Goal: Task Accomplishment & Management: Manage account settings

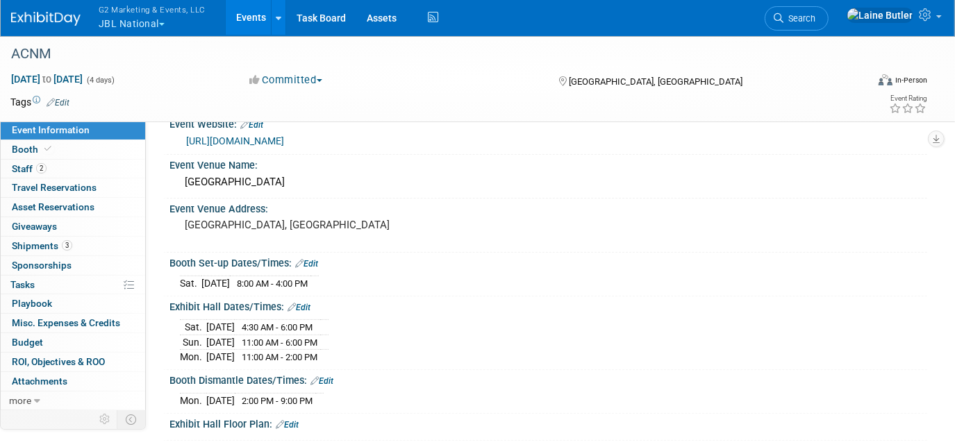
click at [106, 15] on span "G2 Marketing & Events, LLC" at bounding box center [152, 9] width 107 height 15
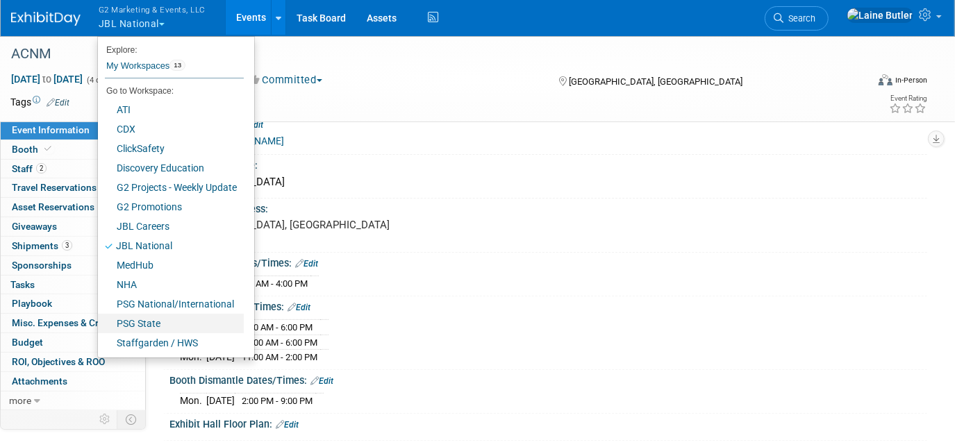
click at [165, 326] on link "PSG State" at bounding box center [171, 323] width 146 height 19
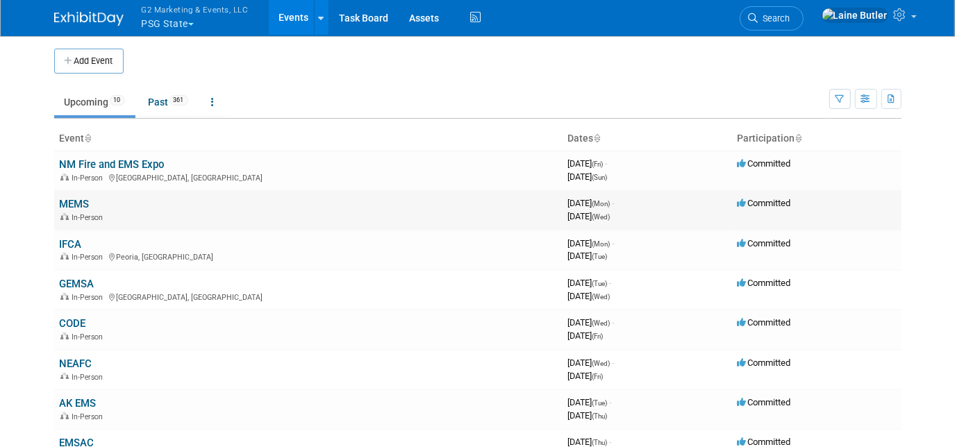
click at [68, 203] on link "MEMS" at bounding box center [75, 204] width 30 height 12
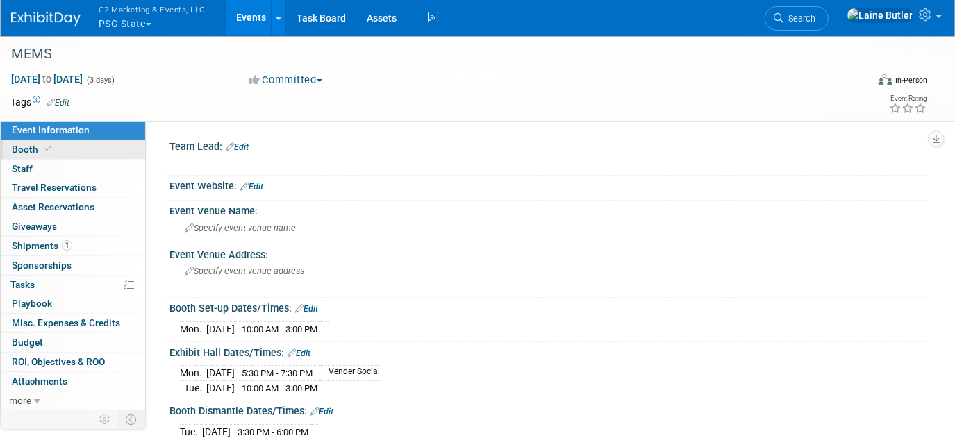
click at [72, 156] on link "Booth" at bounding box center [73, 149] width 144 height 19
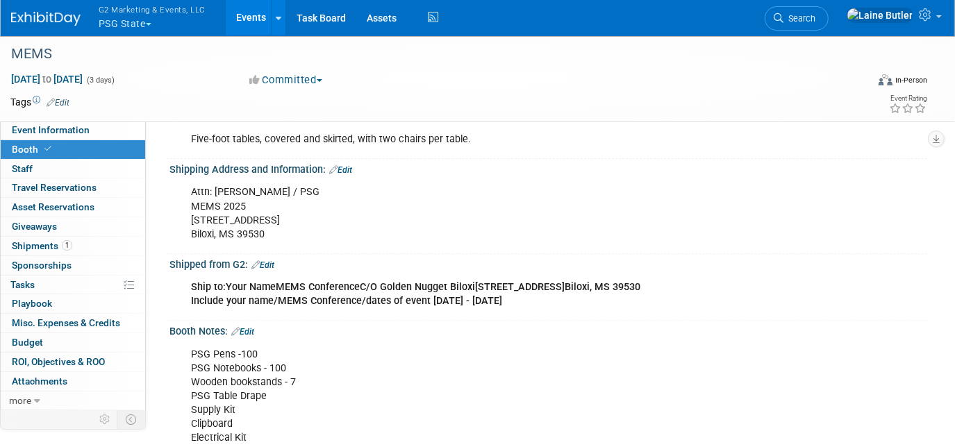
scroll to position [177, 0]
drag, startPoint x: 469, startPoint y: 284, endPoint x: 376, endPoint y: 286, distance: 93.1
click at [376, 286] on div "Ship to: Your Name MEMS Conference C/O Golden Nugget Biloxi 151 Beach Blvd Bilo…" at bounding box center [480, 295] width 598 height 42
copy b "Golden Nugget Biloxi"
click at [77, 128] on span "Event Information" at bounding box center [51, 129] width 78 height 11
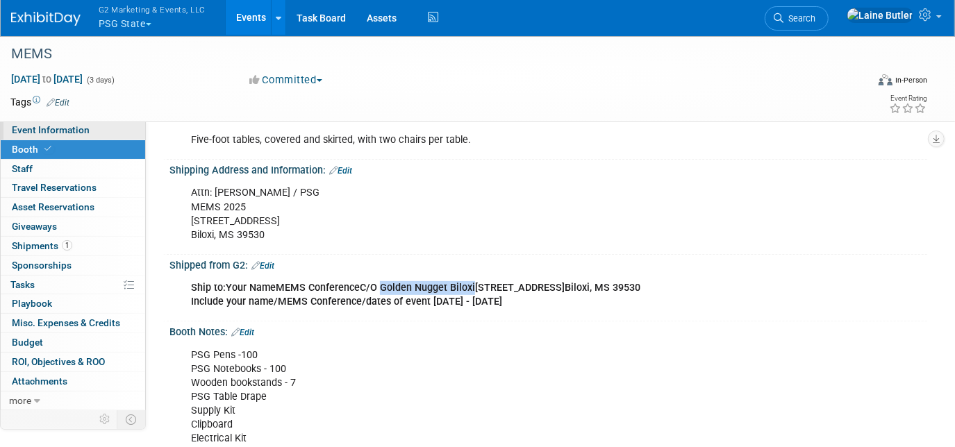
scroll to position [0, 0]
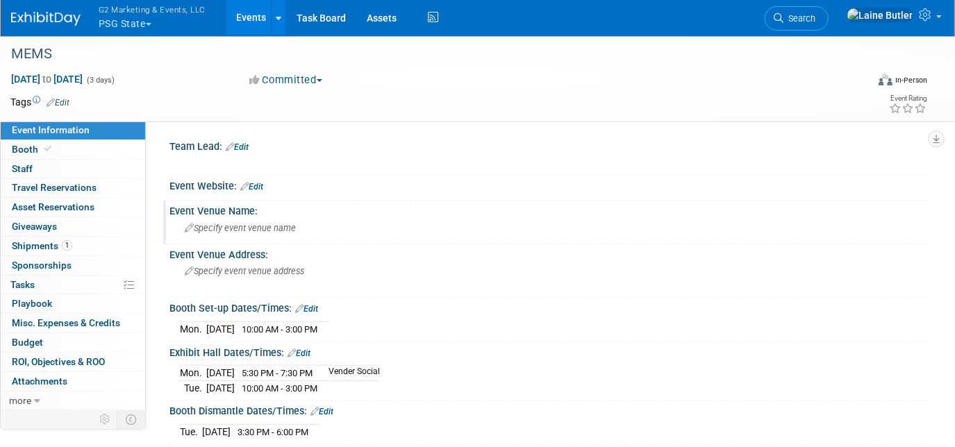
click at [313, 233] on div "Specify event venue name" at bounding box center [548, 228] width 737 height 22
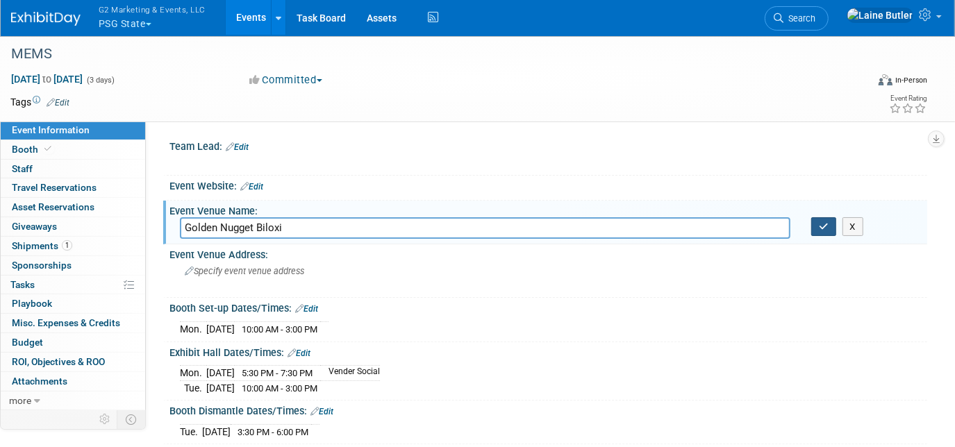
type input "Golden Nugget Biloxi"
click at [832, 230] on button "button" at bounding box center [823, 226] width 25 height 19
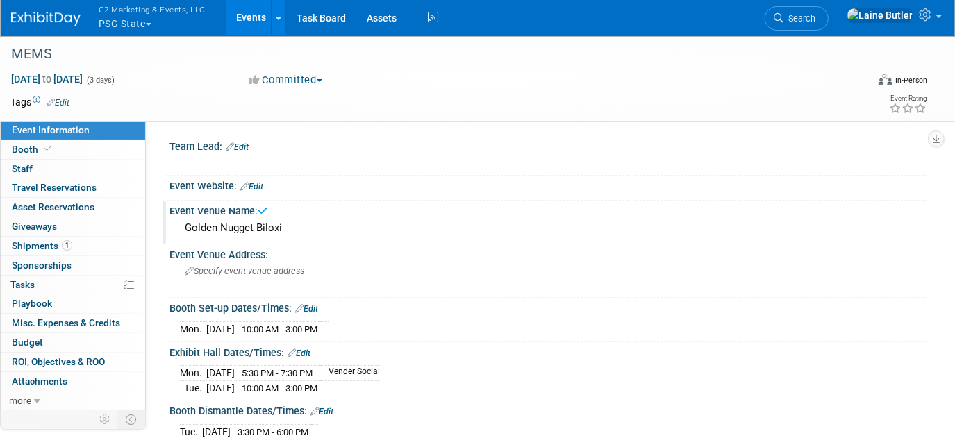
click at [108, 137] on link "Event Information" at bounding box center [73, 130] width 144 height 19
click at [107, 152] on link "Booth" at bounding box center [73, 149] width 144 height 19
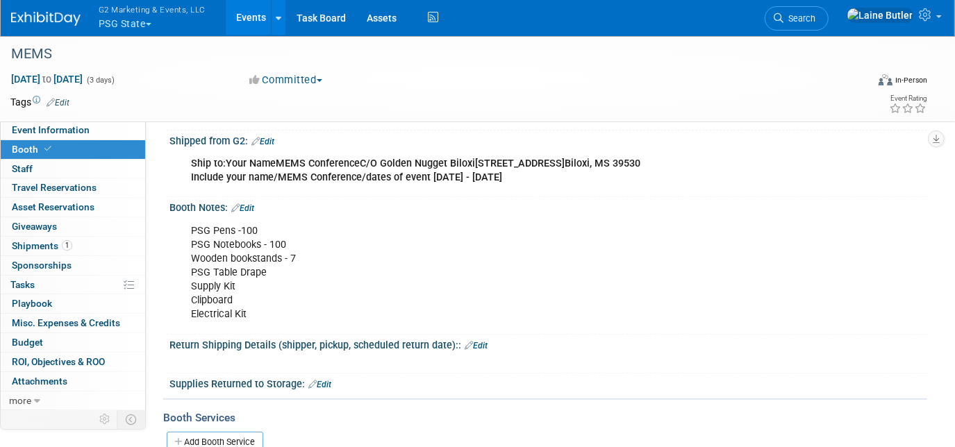
scroll to position [185, 0]
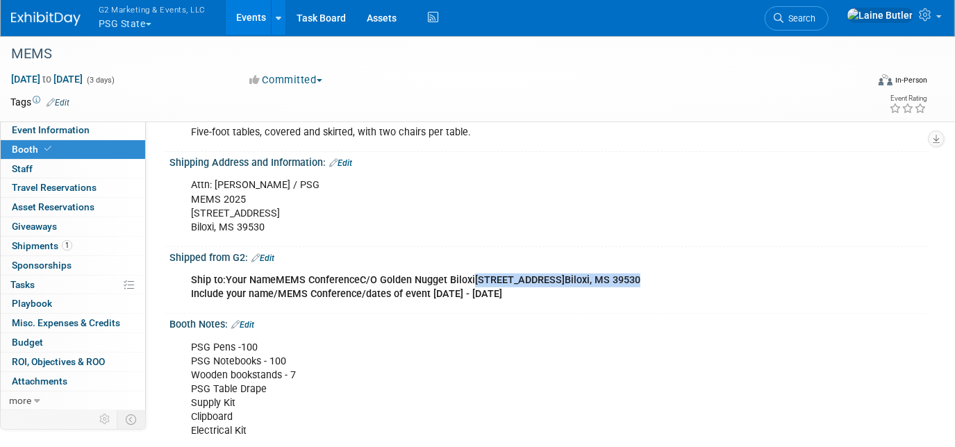
drag, startPoint x: 618, startPoint y: 277, endPoint x: 469, endPoint y: 278, distance: 149.3
click at [469, 278] on div "Ship to: Your Name MEMS Conference C/O Golden Nugget Biloxi 151 Beach Blvd Bilo…" at bounding box center [480, 288] width 598 height 42
copy div "151 Beach Blvd Biloxi, MS 39530"
click at [56, 129] on span "Event Information" at bounding box center [51, 129] width 78 height 11
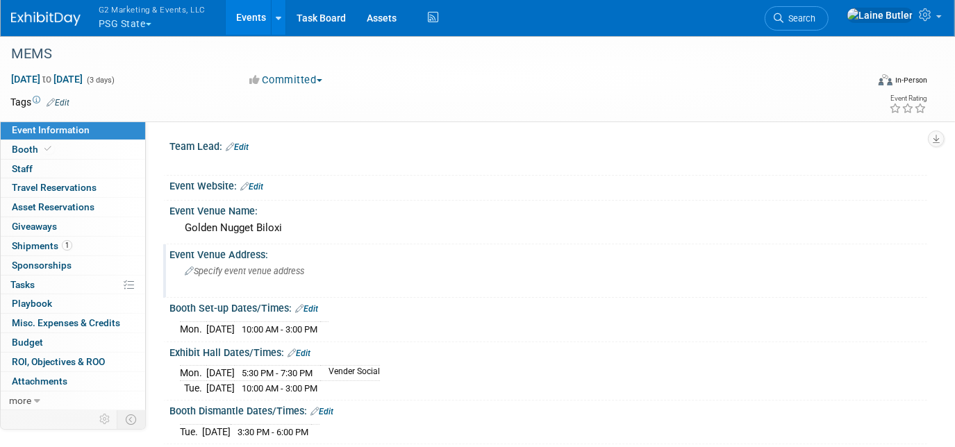
click at [264, 268] on span "Specify event venue address" at bounding box center [244, 271] width 119 height 10
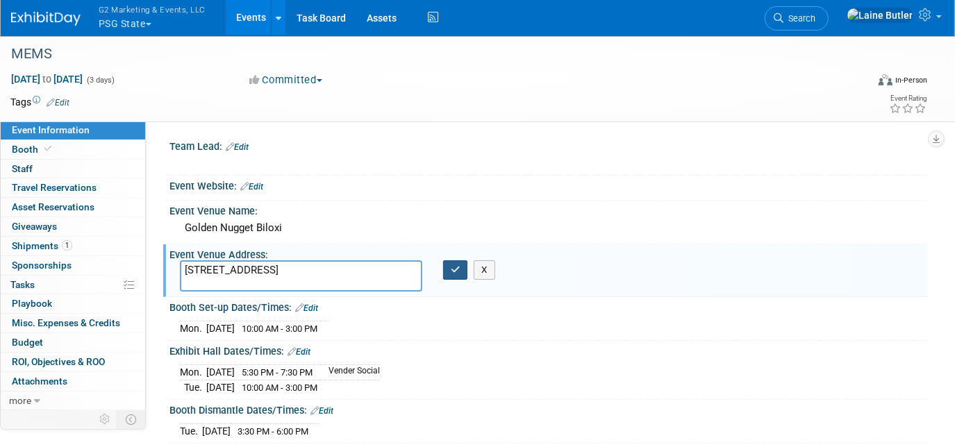
drag, startPoint x: 452, startPoint y: 264, endPoint x: 273, endPoint y: 262, distance: 179.1
click at [273, 262] on div "151 Beach BlvdBiloxi, MS 39530 X" at bounding box center [327, 275] width 316 height 31
type textarea "[STREET_ADDRESS]"
click at [454, 265] on icon "button" at bounding box center [456, 269] width 10 height 9
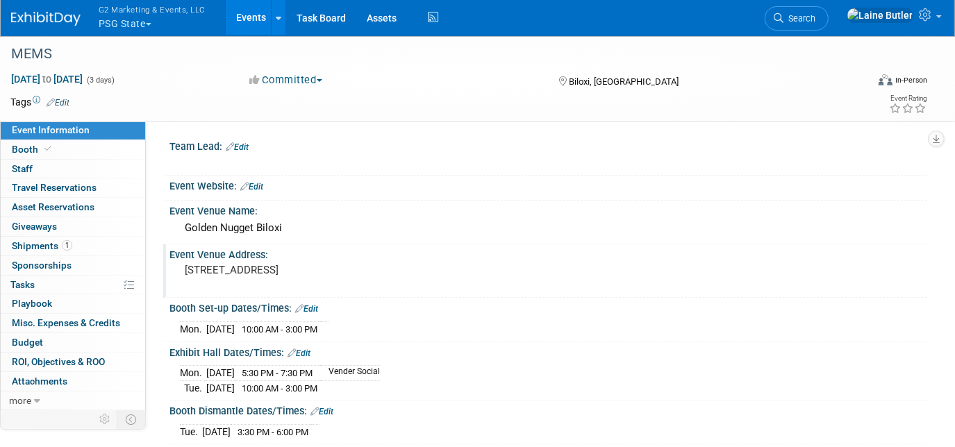
click at [263, 187] on link "Edit" at bounding box center [251, 187] width 23 height 10
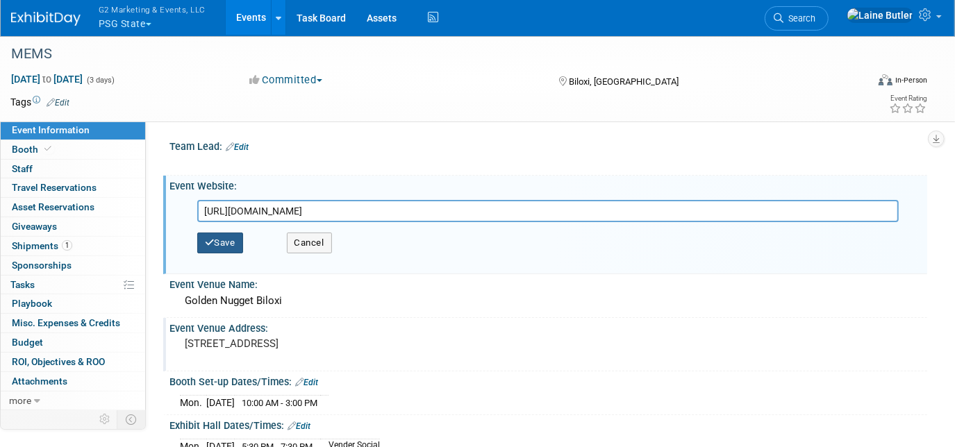
type input "http://www.ms4ems.net/index.php"
click at [210, 234] on button "Save" at bounding box center [220, 243] width 46 height 21
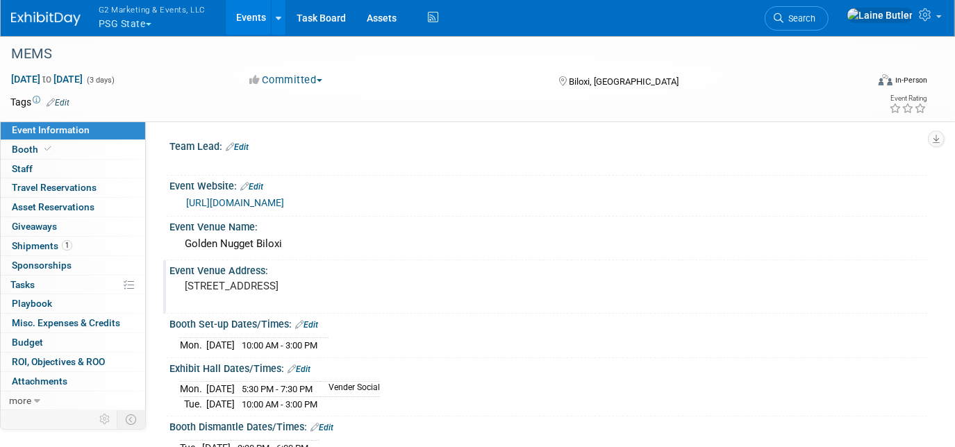
click at [244, 143] on link "Edit" at bounding box center [237, 147] width 23 height 10
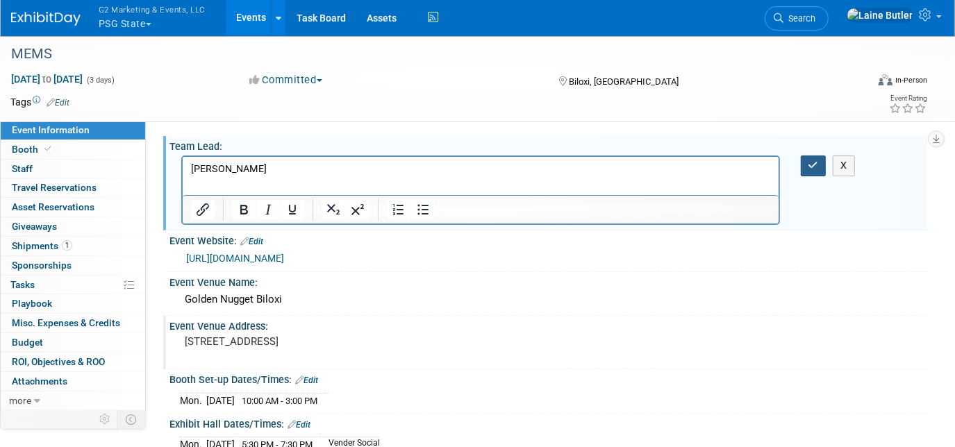
click at [810, 165] on icon "button" at bounding box center [813, 165] width 10 height 10
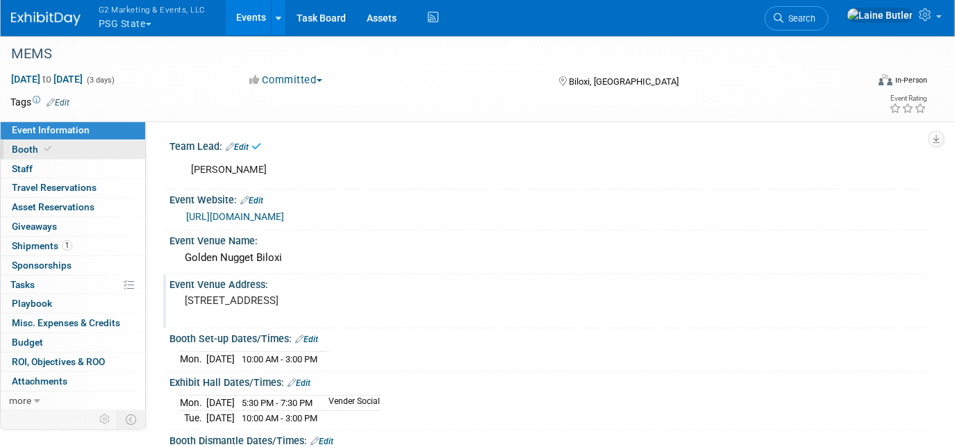
click at [72, 151] on link "Booth" at bounding box center [73, 149] width 144 height 19
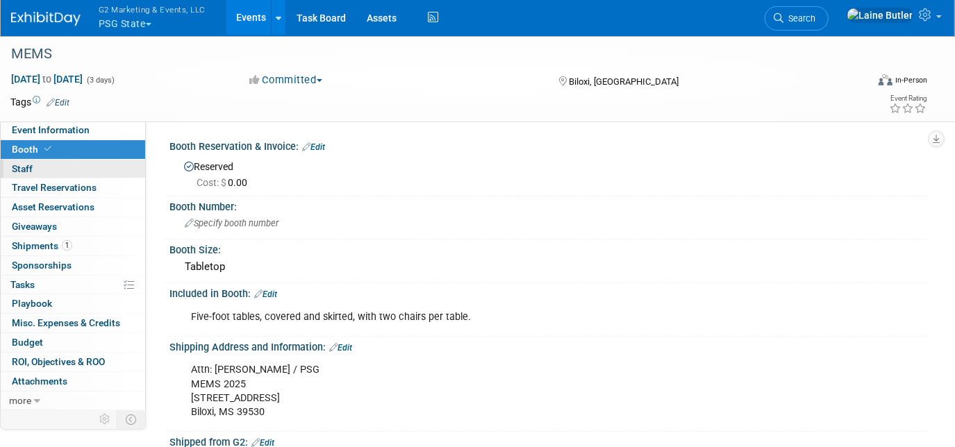
click at [71, 167] on link "0 Staff 0" at bounding box center [73, 169] width 144 height 19
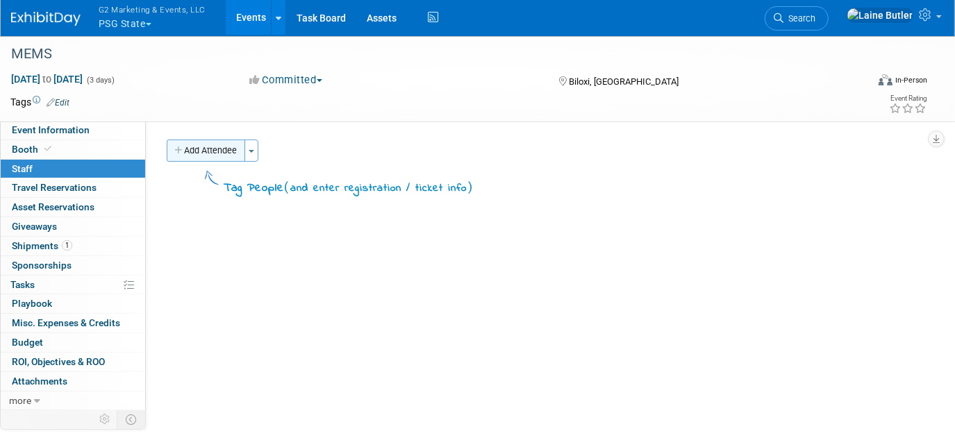
click at [207, 150] on button "Add Attendee" at bounding box center [206, 151] width 78 height 22
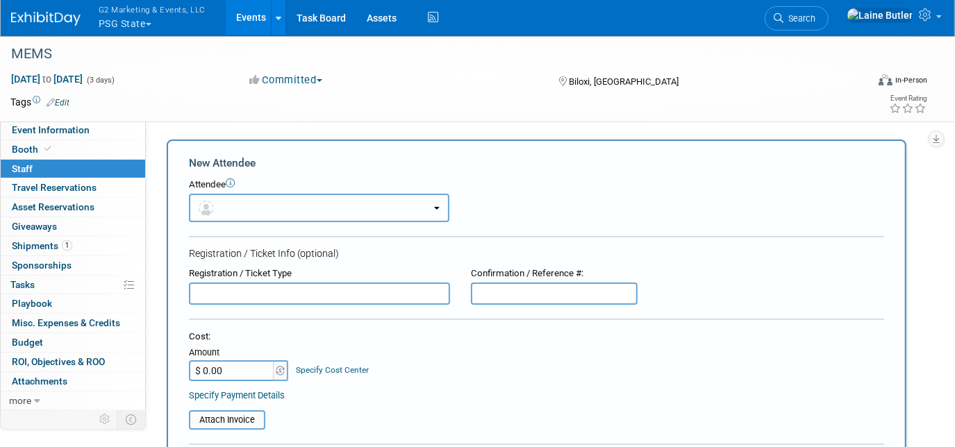
click at [245, 198] on button "button" at bounding box center [319, 208] width 260 height 28
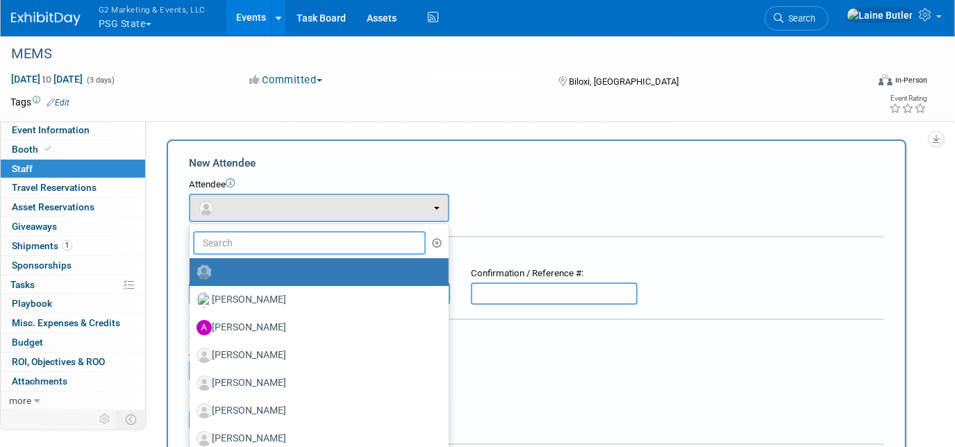
click at [226, 246] on input "text" at bounding box center [309, 243] width 233 height 24
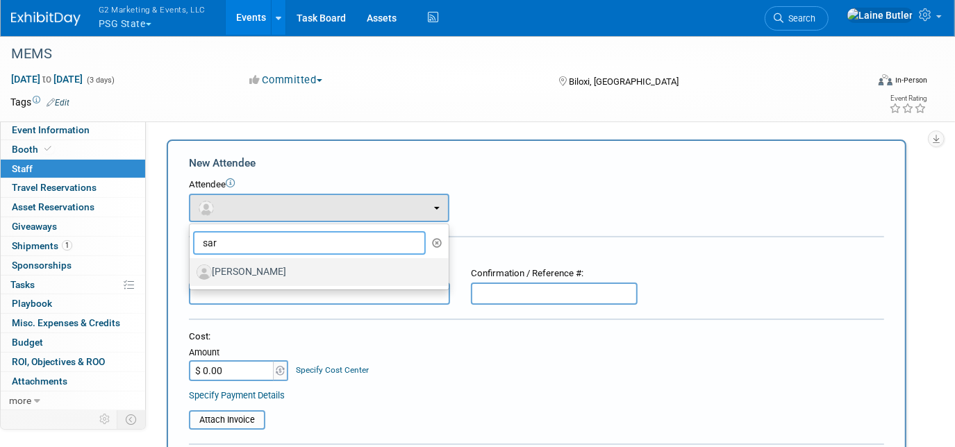
type input "sar"
click at [278, 270] on label "[PERSON_NAME]" at bounding box center [315, 272] width 238 height 22
click at [192, 270] on input "[PERSON_NAME]" at bounding box center [187, 270] width 9 height 9
select select "f5bcfcb1-5797-47d6-83ad-a82d7e17d7c5"
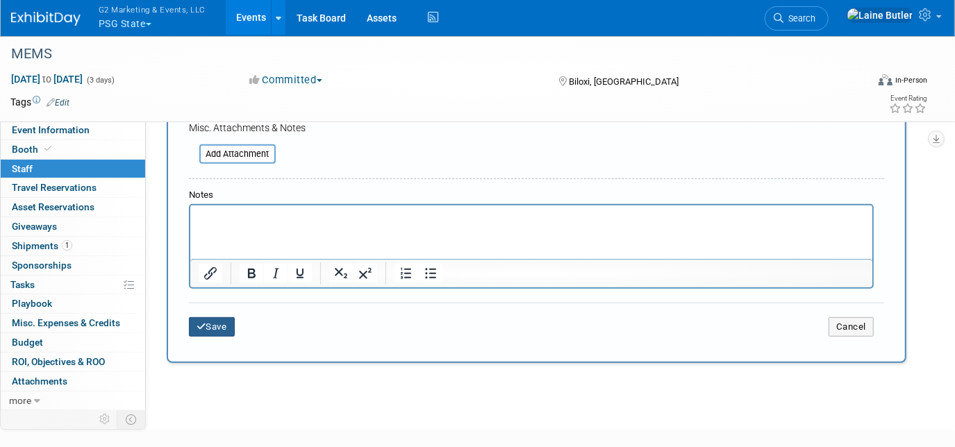
click at [226, 318] on button "Save" at bounding box center [212, 326] width 46 height 19
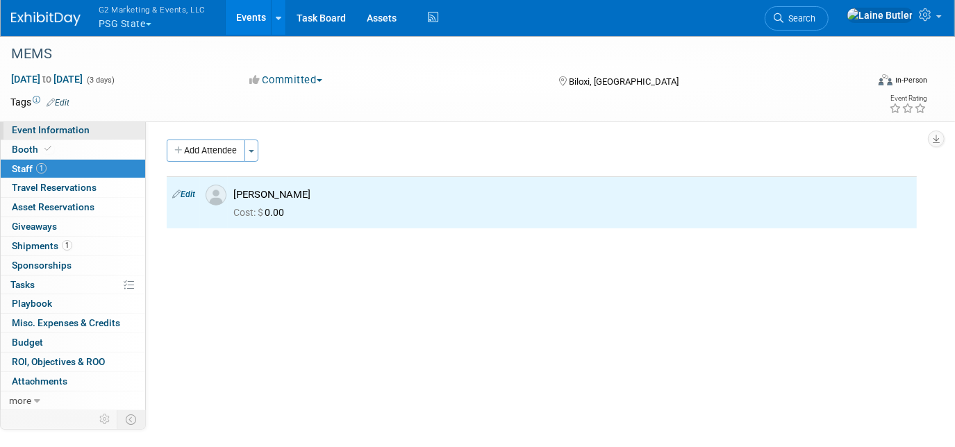
click at [31, 121] on link "Event Information" at bounding box center [73, 130] width 144 height 19
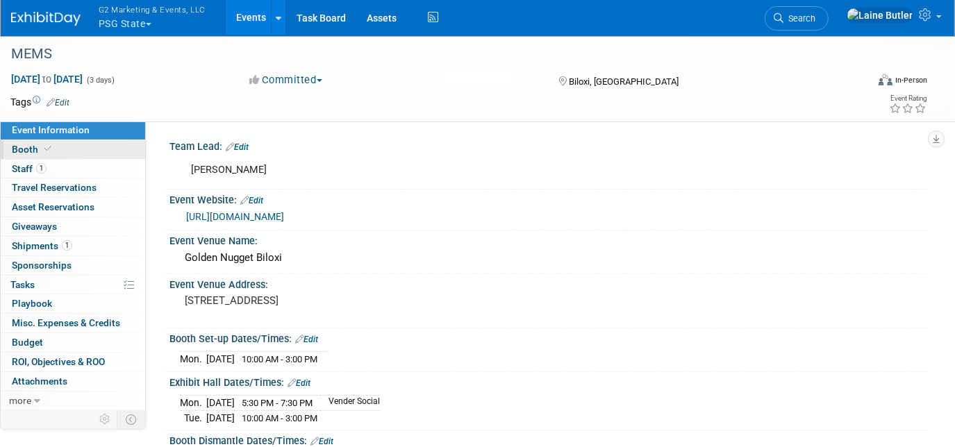
click at [118, 153] on link "Booth" at bounding box center [73, 149] width 144 height 19
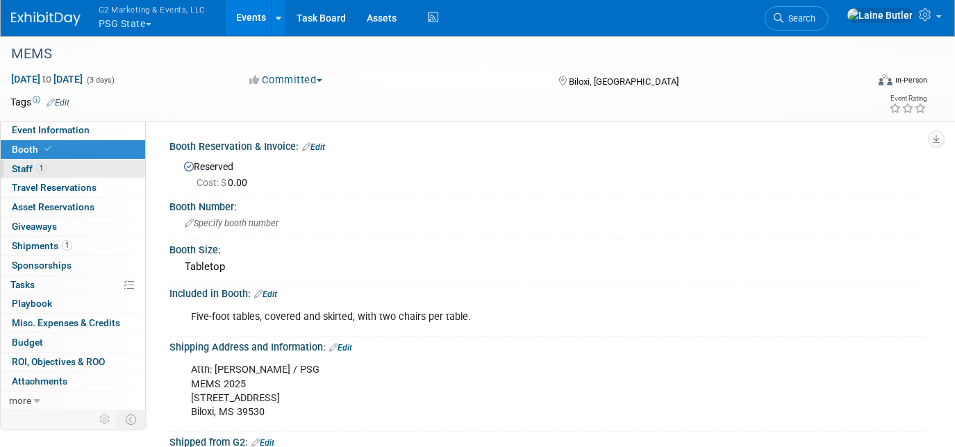
click at [117, 168] on link "1 Staff 1" at bounding box center [73, 169] width 144 height 19
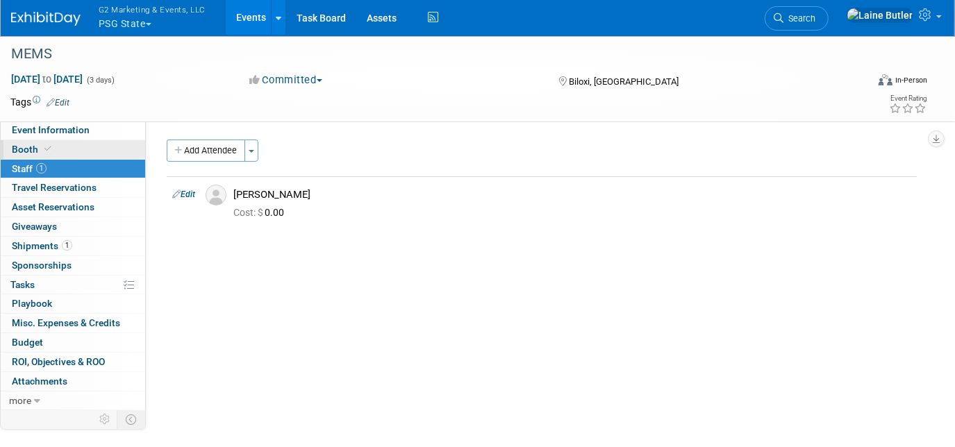
click at [101, 142] on link "Booth" at bounding box center [73, 149] width 144 height 19
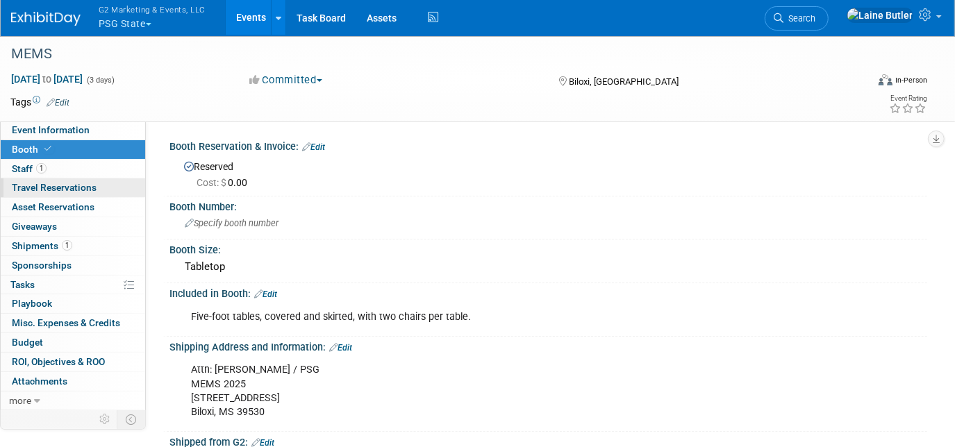
click at [98, 178] on link "0 Travel Reservations 0" at bounding box center [73, 187] width 144 height 19
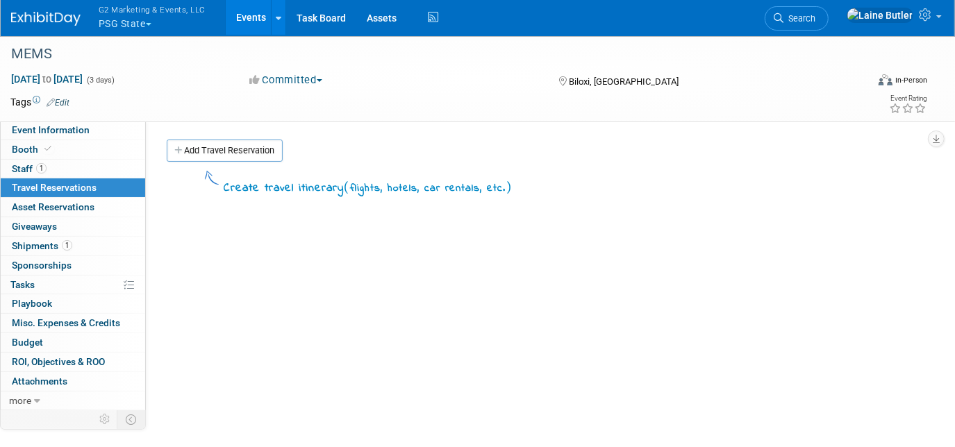
scroll to position [83, 0]
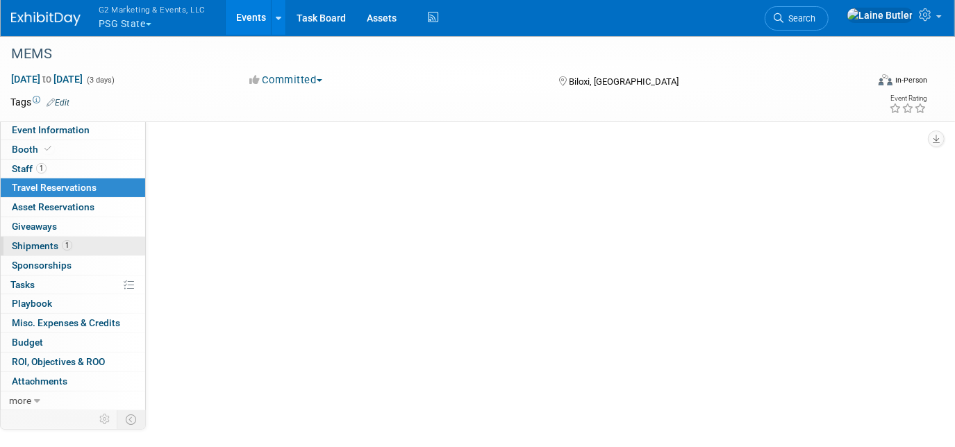
click at [48, 244] on span "Shipments 1" at bounding box center [42, 245] width 60 height 11
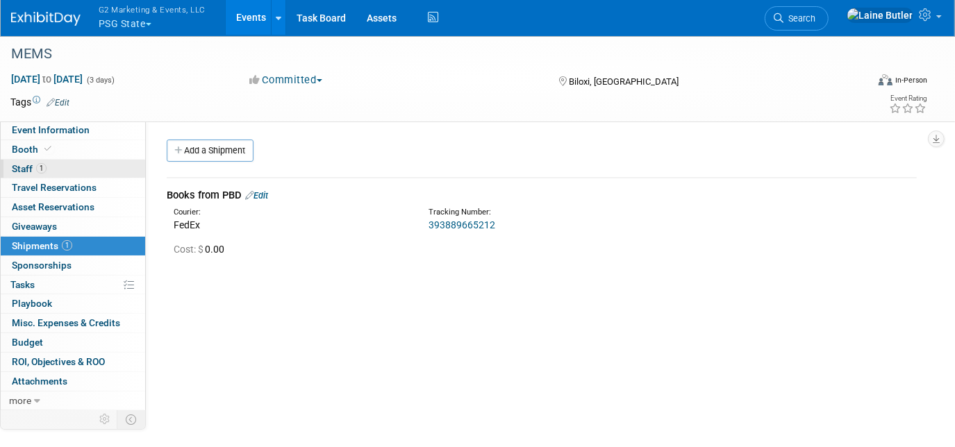
click at [82, 171] on link "1 Staff 1" at bounding box center [73, 169] width 144 height 19
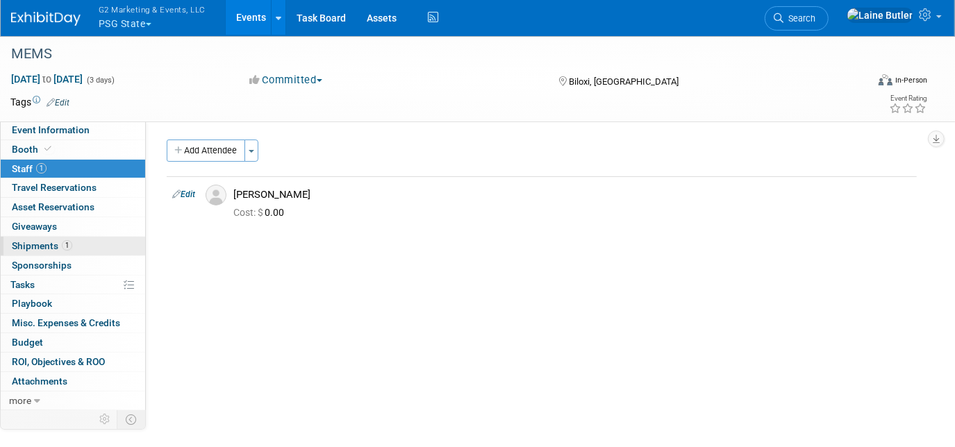
click at [37, 246] on span "Shipments 1" at bounding box center [42, 245] width 60 height 11
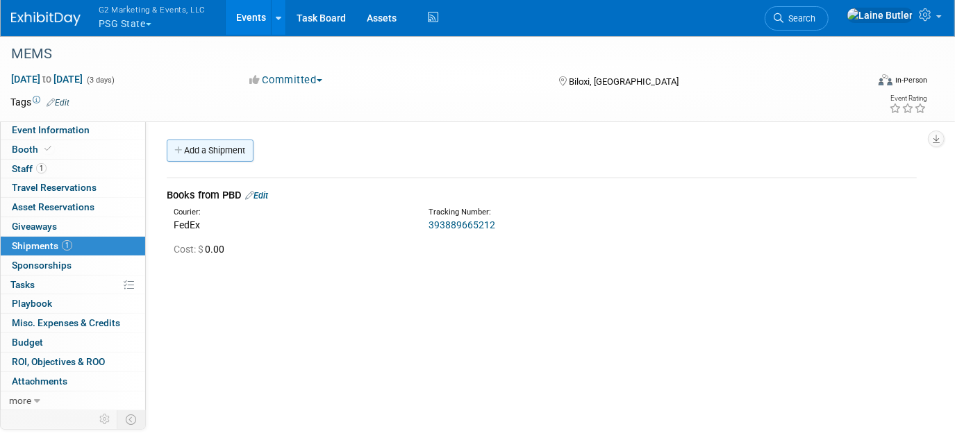
click at [245, 157] on link "Add a Shipment" at bounding box center [210, 151] width 87 height 22
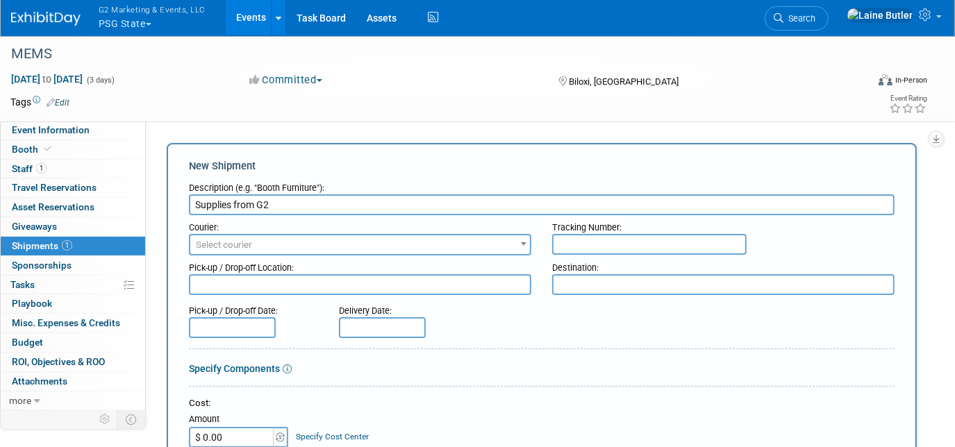
type input "Supplies from G2"
click at [227, 237] on span "Select courier" at bounding box center [360, 244] width 340 height 19
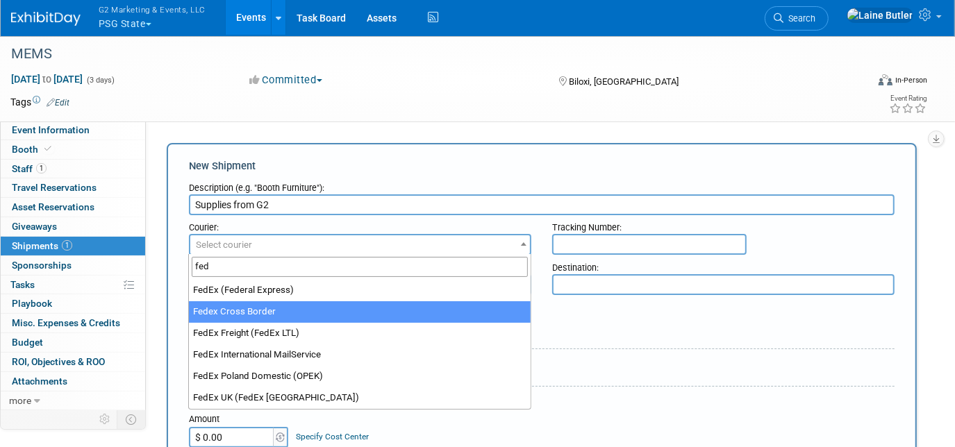
type input "fed"
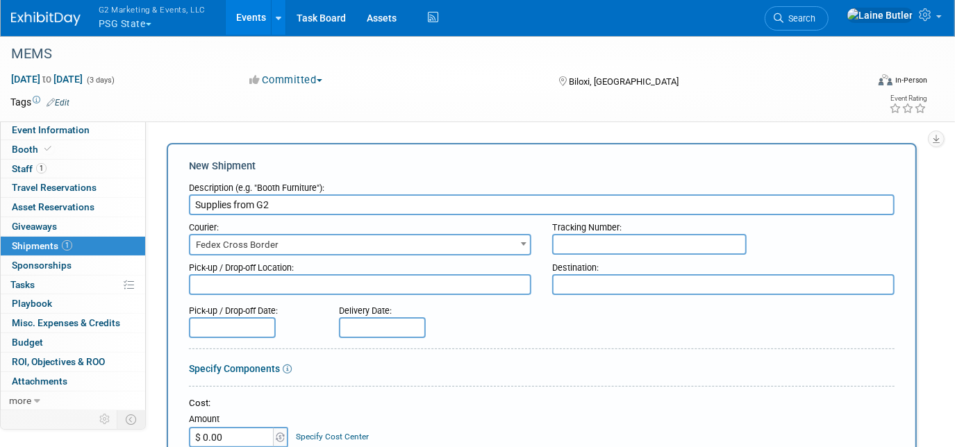
click at [246, 244] on span "Fedex Cross Border" at bounding box center [360, 244] width 340 height 19
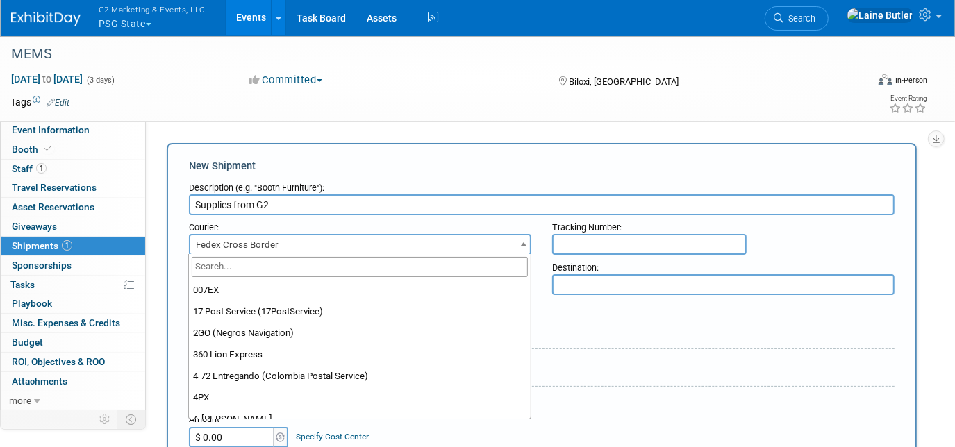
scroll to position [4539, 0]
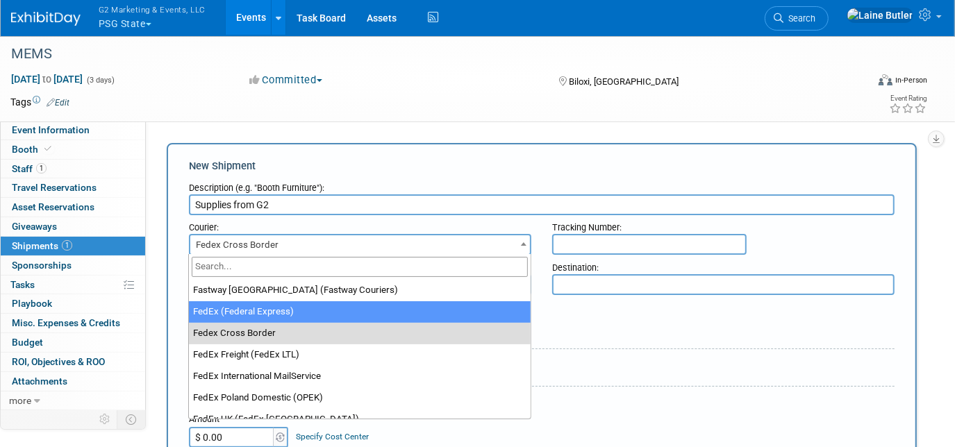
select select "206"
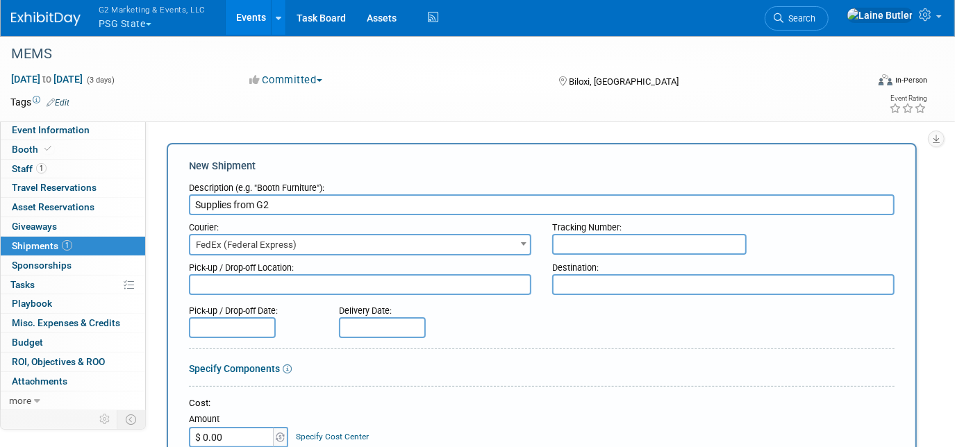
click at [562, 240] on input "text" at bounding box center [649, 244] width 194 height 21
paste input "884842146935"
type input "884842146935"
click at [569, 283] on textarea at bounding box center [723, 284] width 342 height 21
paste textarea ""Attn: Sarah Ferguson / PSG MEMS 2025 151 Beach Boulevard Biloxi, MS 39530""
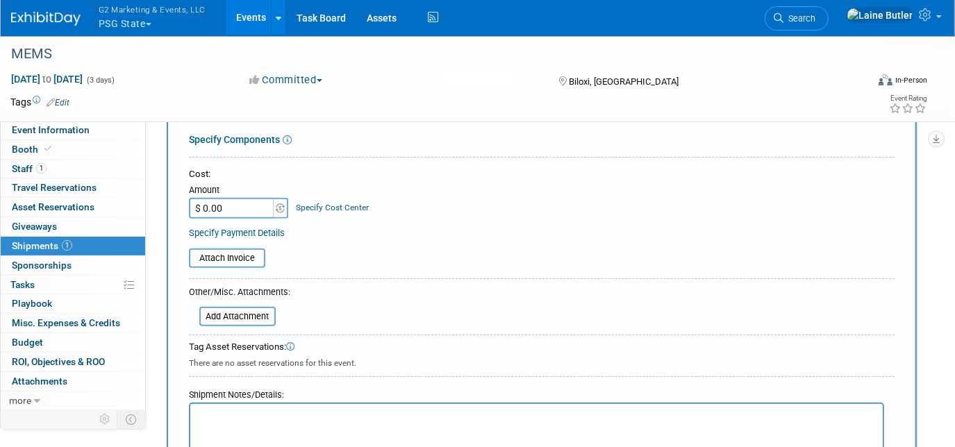
scroll to position [0, 0]
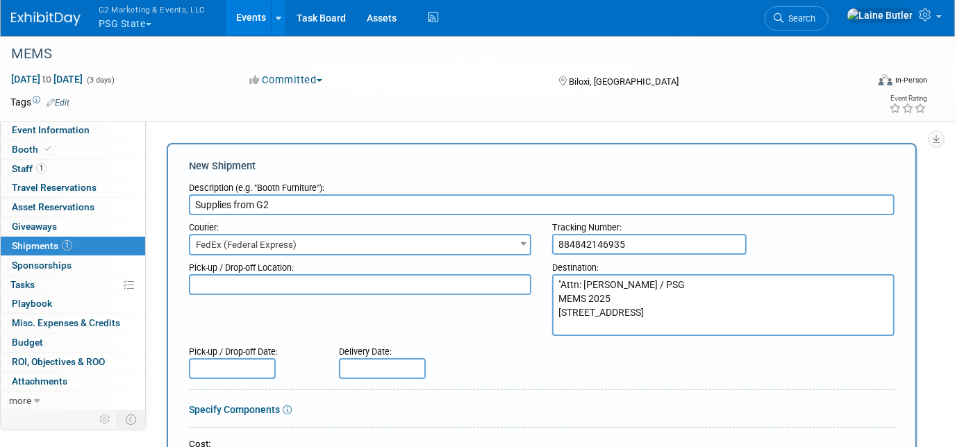
click at [564, 278] on textarea ""Attn: Sarah Ferguson / PSG MEMS 2025 151 Beach Boulevard Biloxi, MS 39530" at bounding box center [723, 305] width 342 height 62
click at [560, 279] on textarea ""Attn: Sarah Ferguson / PSG MEMS 2025 151 Beach Boulevard Biloxi, MS 39530" at bounding box center [723, 305] width 342 height 62
drag, startPoint x: 651, startPoint y: 326, endPoint x: 550, endPoint y: 283, distance: 110.1
click at [550, 283] on div "Destination: Attn: Sarah Ferguson / PSG MEMS 2025 151 Beach Boulevard Biloxi, M…" at bounding box center [723, 295] width 363 height 81
type textarea "Attn: Sarah Ferguson / PSG MEMS 2025 151 Beach Boulevard Biloxi, MS 39530"
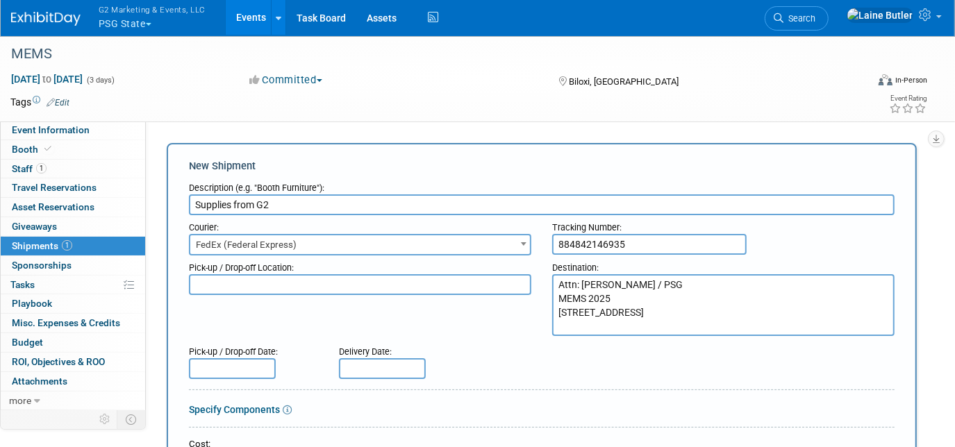
click at [465, 328] on div "Pick-up / Drop-off Location: Destination: Attn: Sarah Ferguson / PSG MEMS 2025 …" at bounding box center [541, 295] width 726 height 81
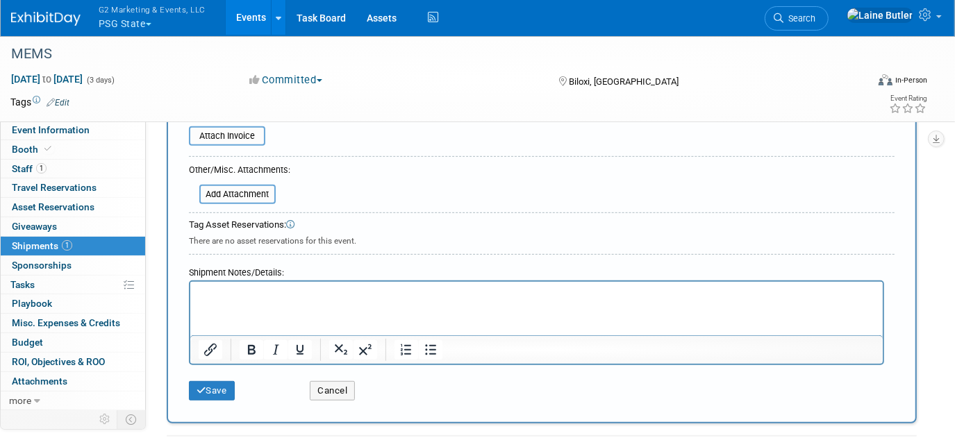
scroll to position [393, 0]
click at [198, 388] on icon "submit" at bounding box center [201, 389] width 10 height 9
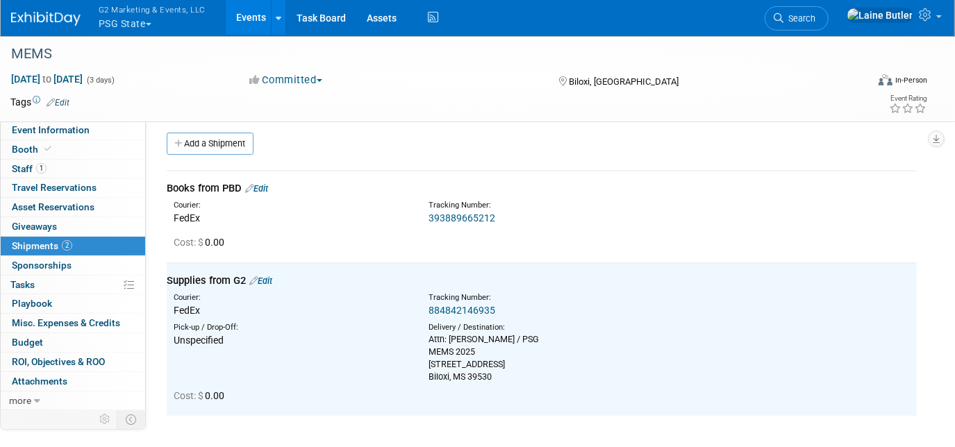
scroll to position [5, 0]
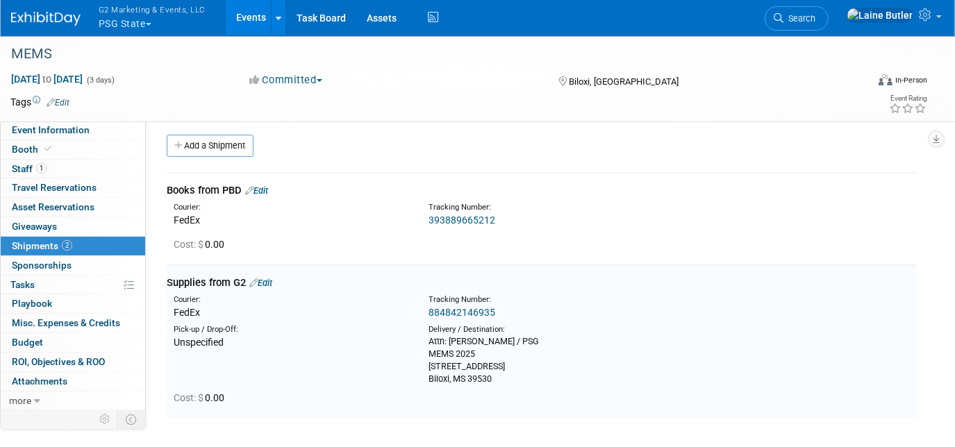
click at [268, 185] on link "Edit" at bounding box center [256, 190] width 23 height 10
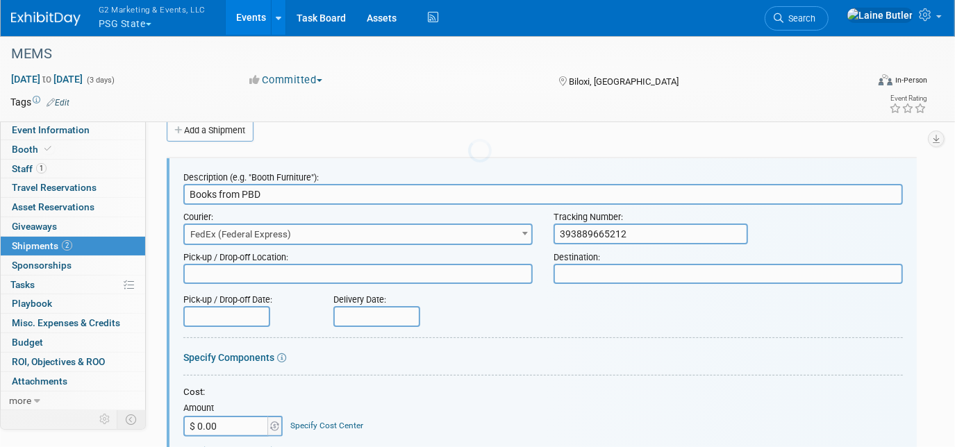
scroll to position [0, 0]
click at [687, 276] on textarea at bounding box center [727, 274] width 349 height 20
paste textarea "Attn: Sarah Ferguson / PSG MEMS 2025 151 Beach Boulevard Biloxi, MS 39530"
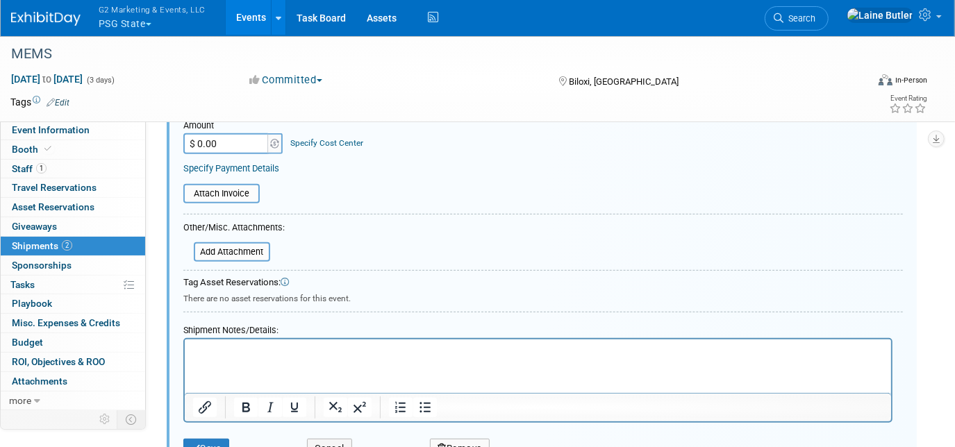
scroll to position [346, 0]
type textarea "Attn: Sarah Ferguson / PSG MEMS 2025 151 Beach Boulevard Biloxi, MS 39530"
click at [203, 440] on button "Save" at bounding box center [206, 446] width 46 height 19
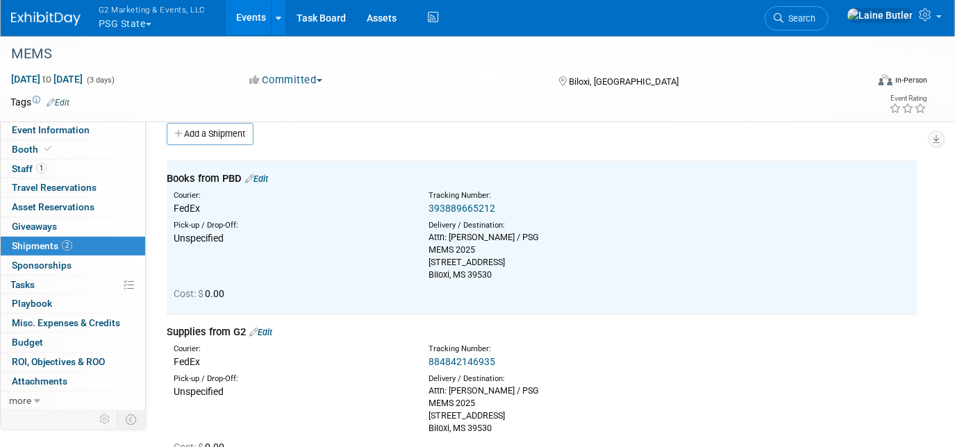
scroll to position [16, 0]
click at [226, 135] on link "Add a Shipment" at bounding box center [210, 135] width 87 height 22
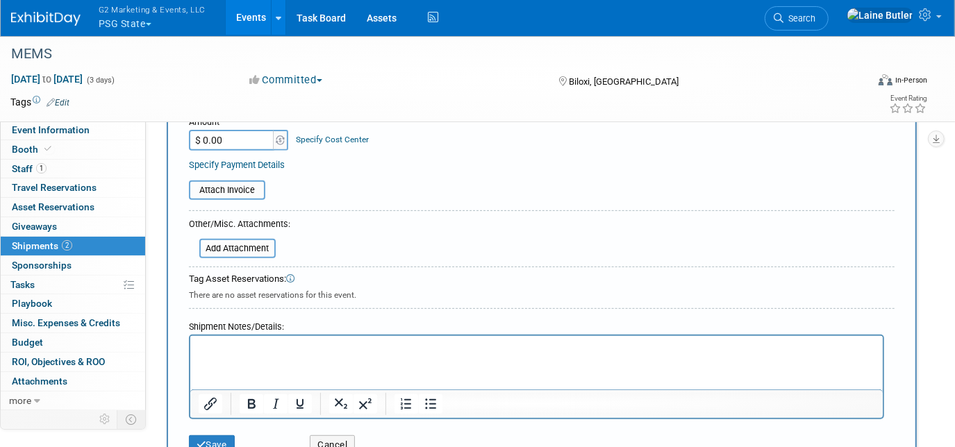
scroll to position [314, 0]
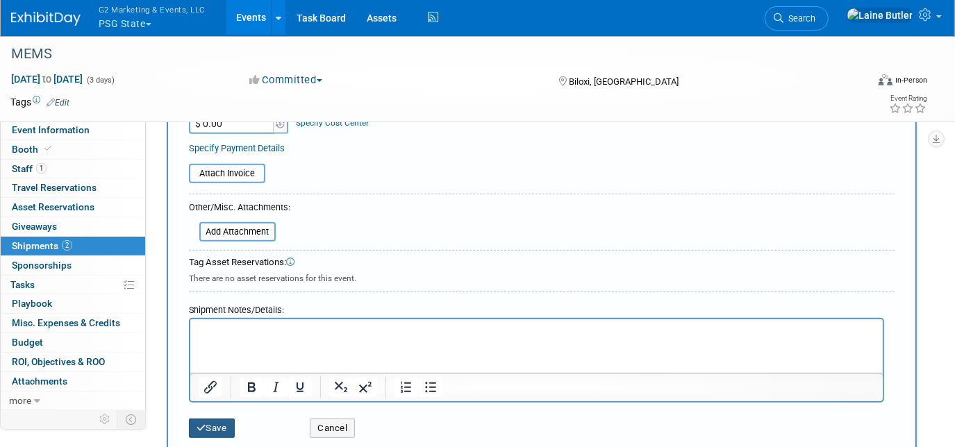
type input "Outbound via fedex"
click at [205, 424] on icon "submit" at bounding box center [201, 428] width 10 height 9
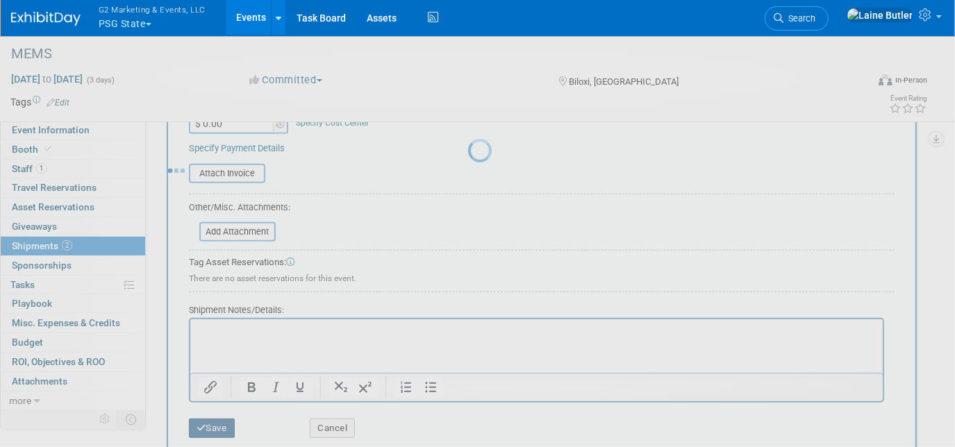
scroll to position [279, 0]
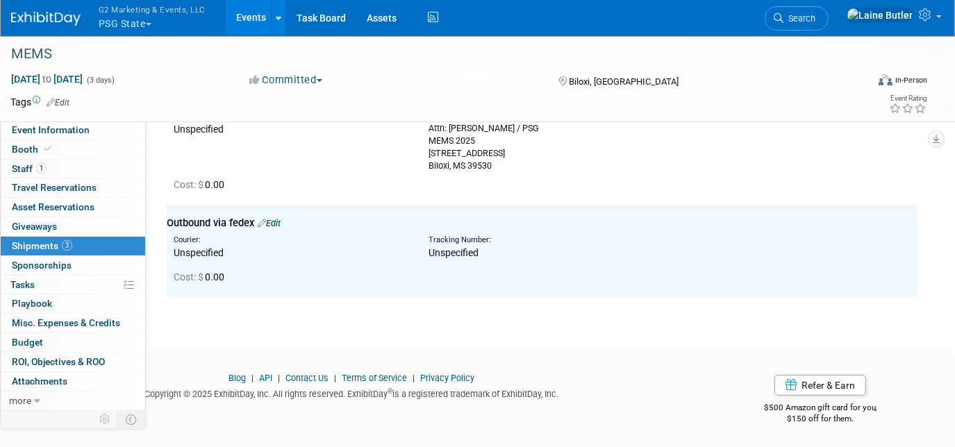
click at [15, 15] on img at bounding box center [45, 19] width 69 height 14
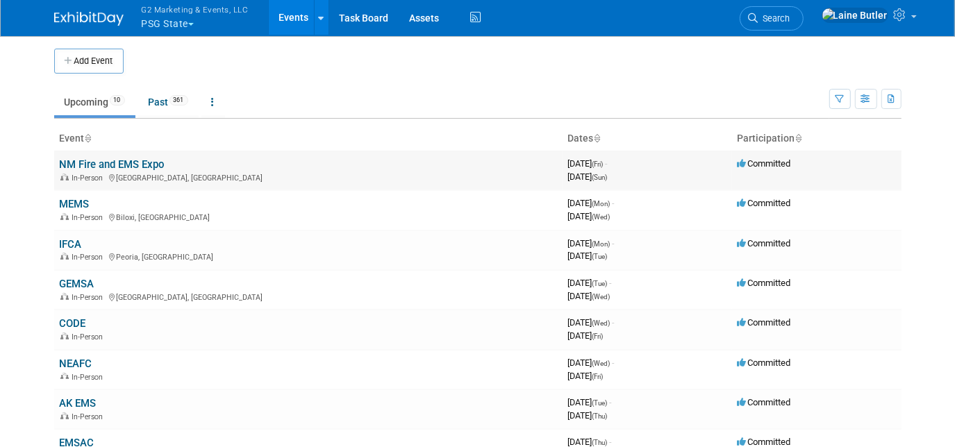
click at [99, 166] on link "NM Fire and EMS Expo" at bounding box center [112, 164] width 105 height 12
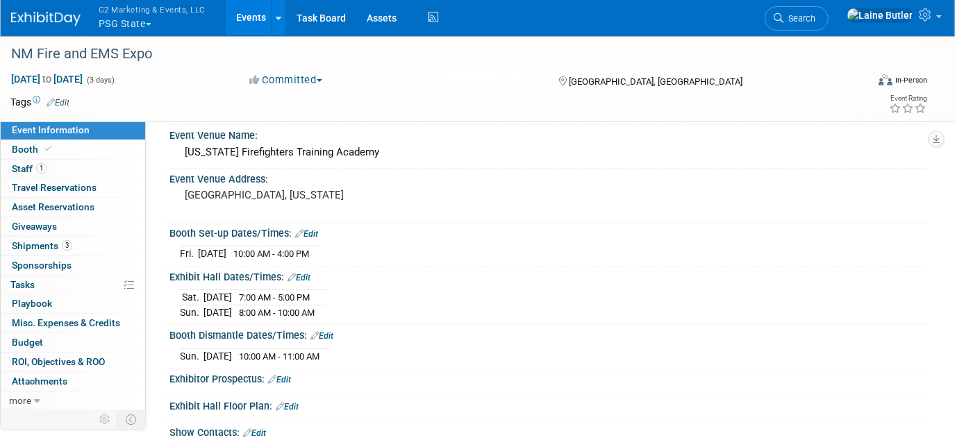
scroll to position [108, 0]
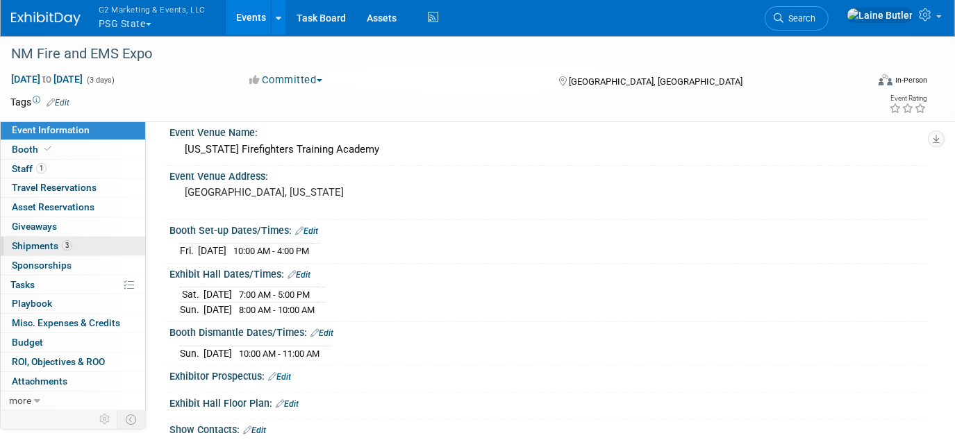
click at [39, 247] on span "Shipments 3" at bounding box center [42, 245] width 60 height 11
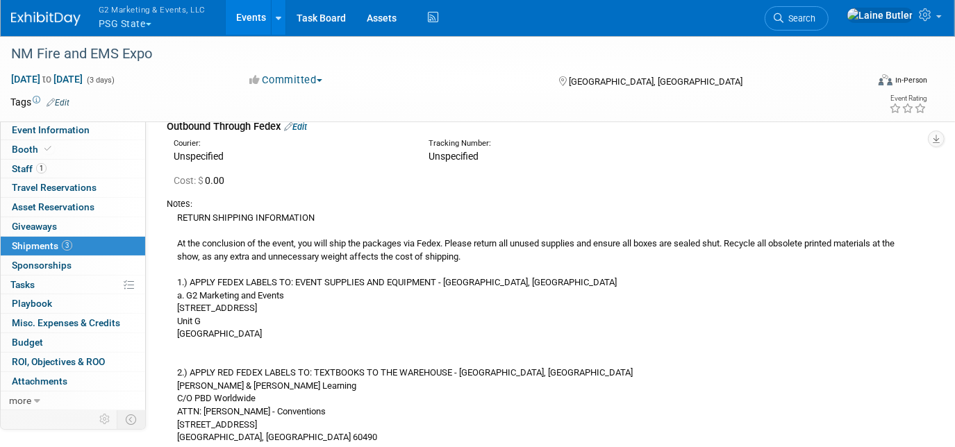
scroll to position [481, 0]
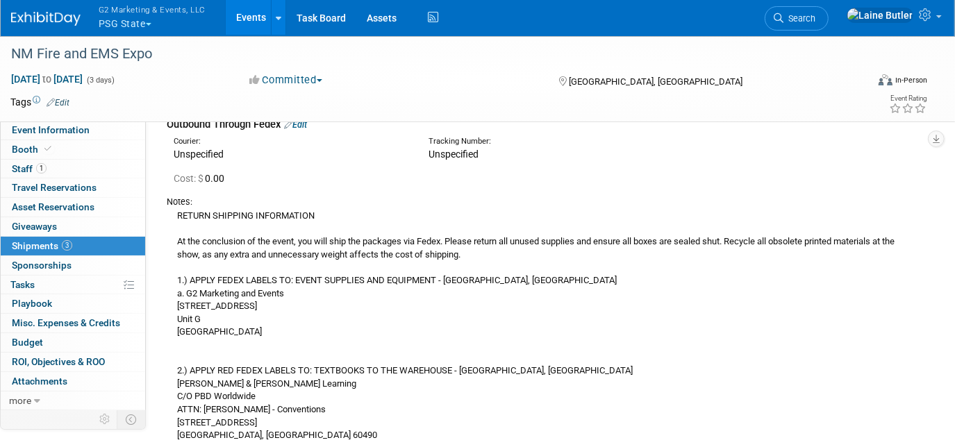
drag, startPoint x: 214, startPoint y: 265, endPoint x: 274, endPoint y: 428, distance: 174.0
click at [274, 428] on div "RETURN SHIPPING INFORMATION At the conclusion of the event, you will ship the p…" at bounding box center [542, 325] width 750 height 234
copy div "RETURN SHIPPING INFORMATION At the conclusion of the event, you will ship the p…"
click at [17, 10] on link at bounding box center [54, 11] width 86 height 11
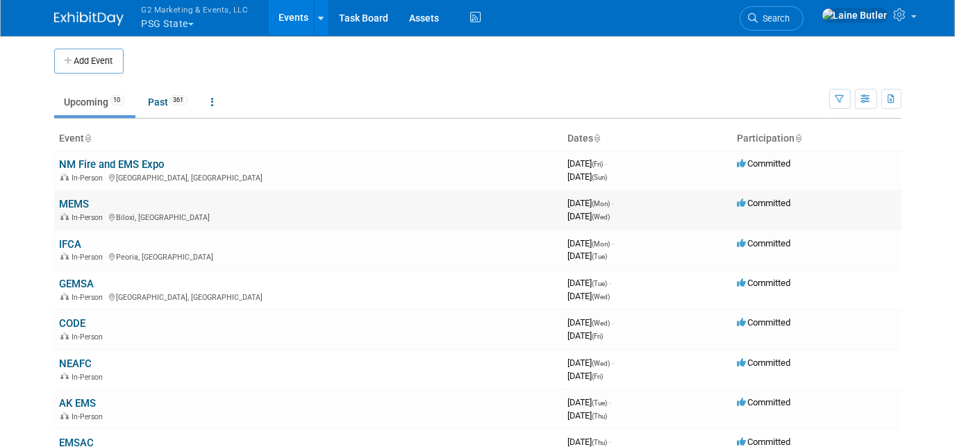
click at [72, 206] on link "MEMS" at bounding box center [75, 204] width 30 height 12
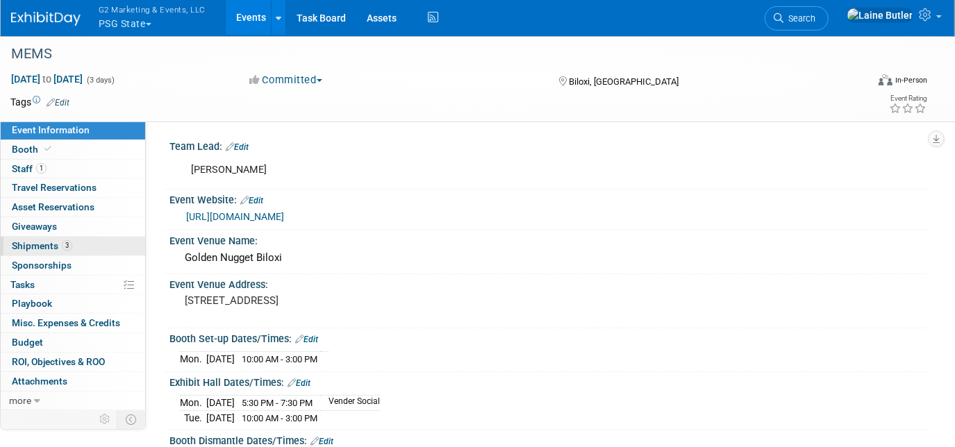
click at [24, 242] on span "Shipments 3" at bounding box center [42, 245] width 60 height 11
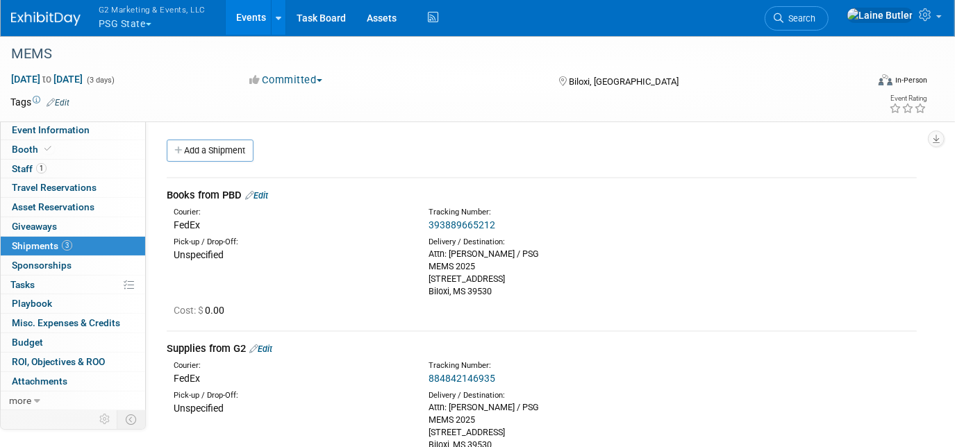
scroll to position [279, 0]
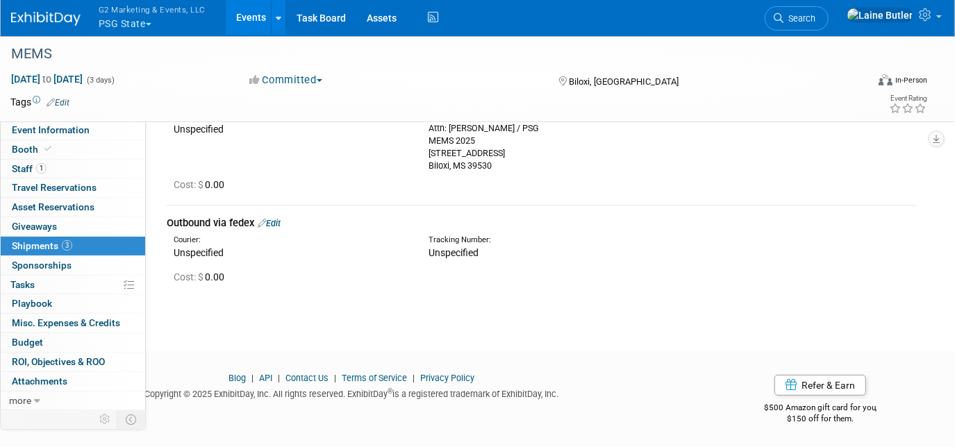
click at [276, 220] on link "Edit" at bounding box center [269, 223] width 23 height 10
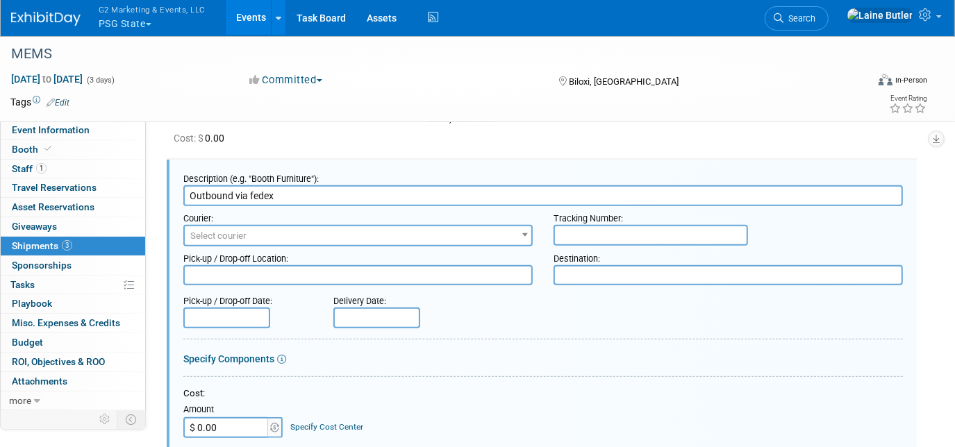
scroll to position [638, 0]
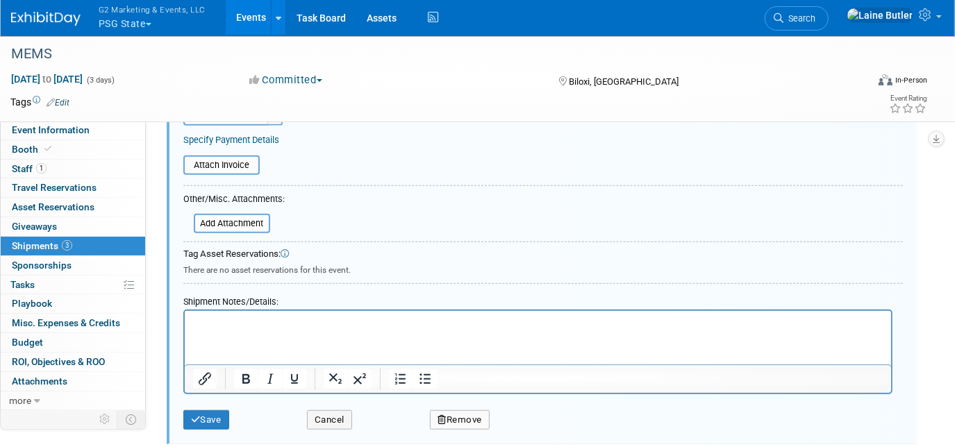
click at [225, 330] on html at bounding box center [537, 320] width 706 height 19
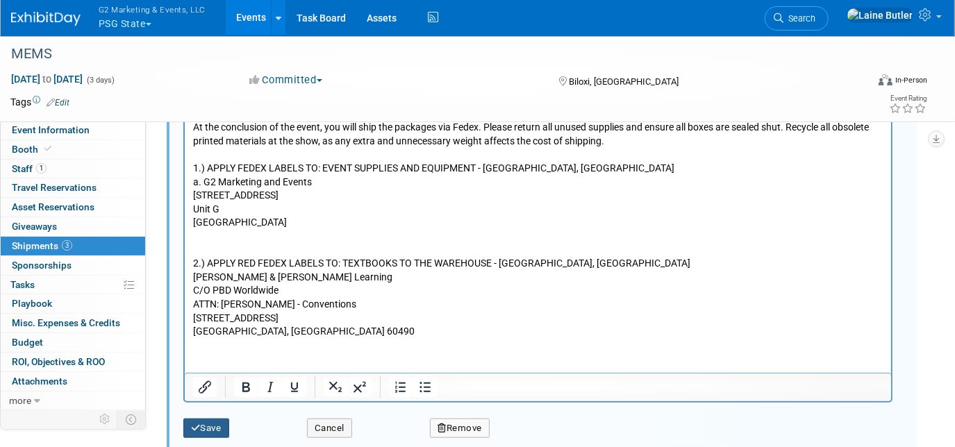
click at [203, 425] on button "Save" at bounding box center [206, 428] width 46 height 19
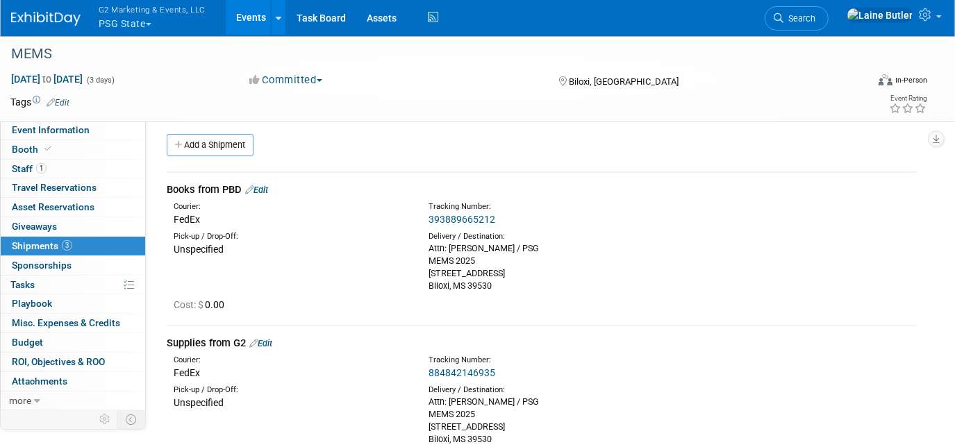
scroll to position [6, 0]
click at [450, 218] on link "393889665212" at bounding box center [461, 219] width 67 height 11
click at [267, 185] on link "Edit" at bounding box center [256, 190] width 23 height 10
select select "9"
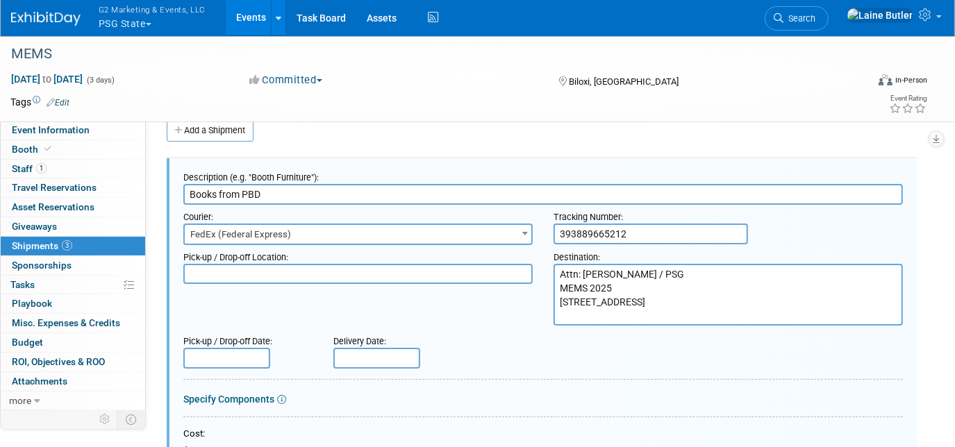
scroll to position [0, 0]
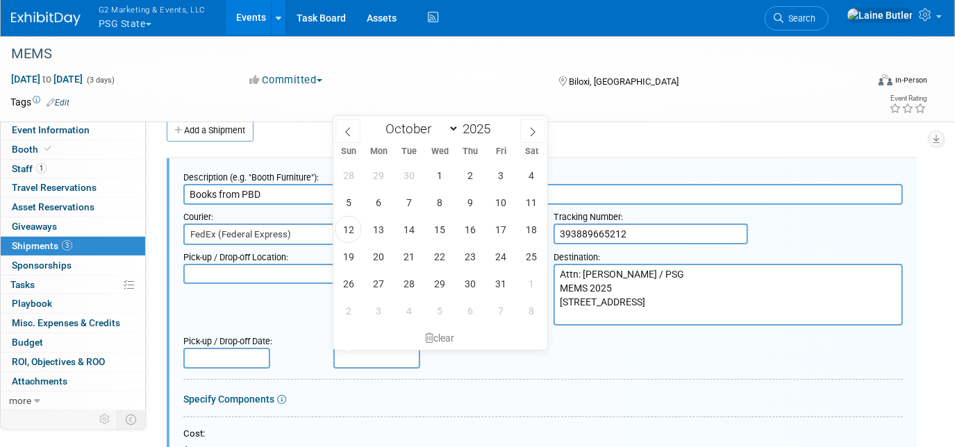
click at [343, 362] on input "text" at bounding box center [376, 358] width 87 height 21
click at [383, 207] on span "6" at bounding box center [378, 202] width 27 height 27
type input "Oct 6, 2025"
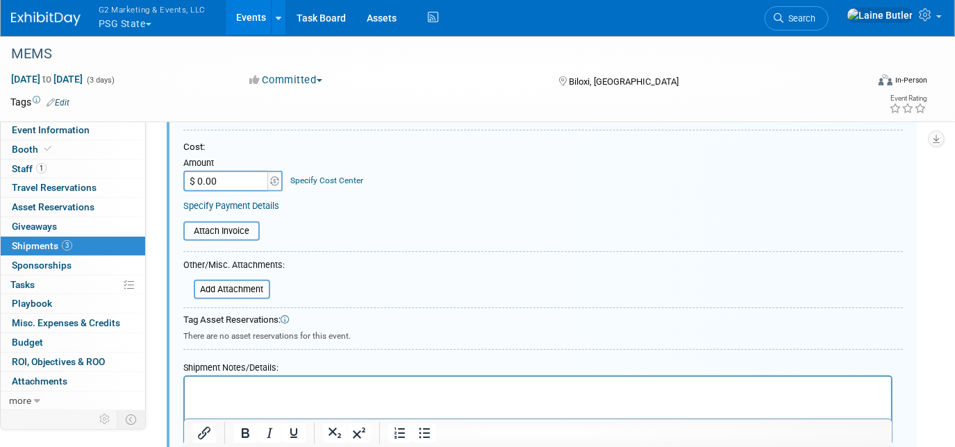
scroll to position [308, 0]
click at [249, 396] on html at bounding box center [537, 385] width 706 height 19
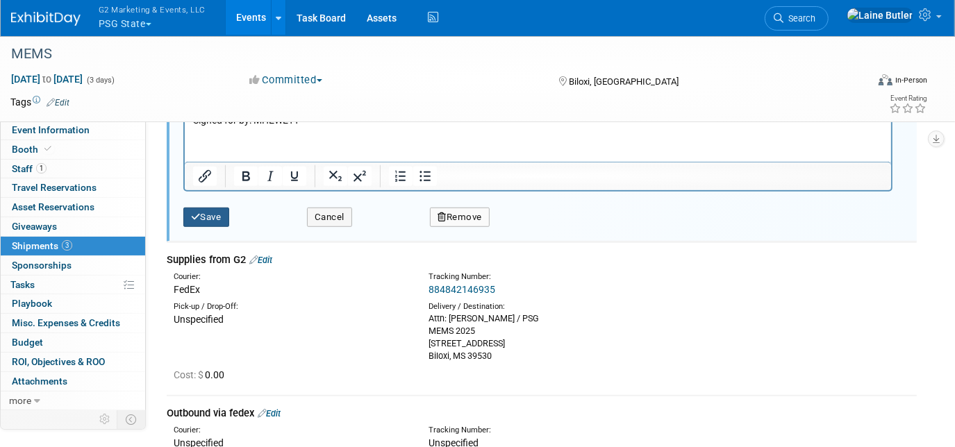
click at [210, 213] on button "Save" at bounding box center [206, 217] width 46 height 19
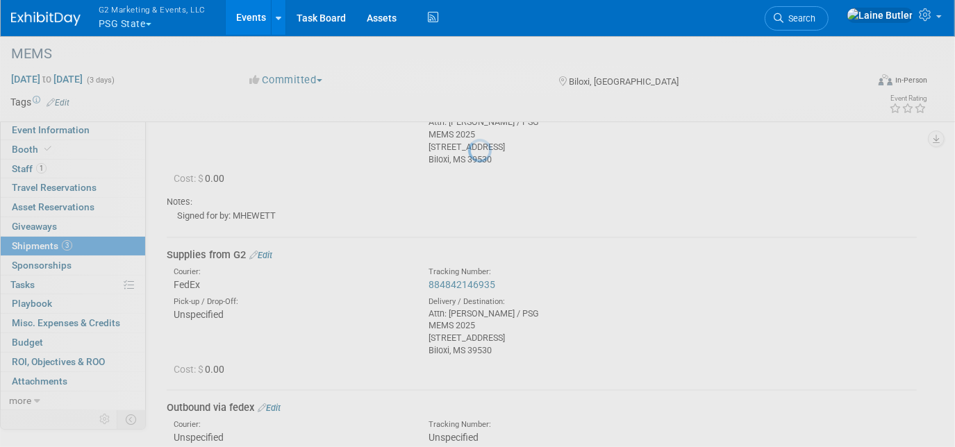
scroll to position [20, 0]
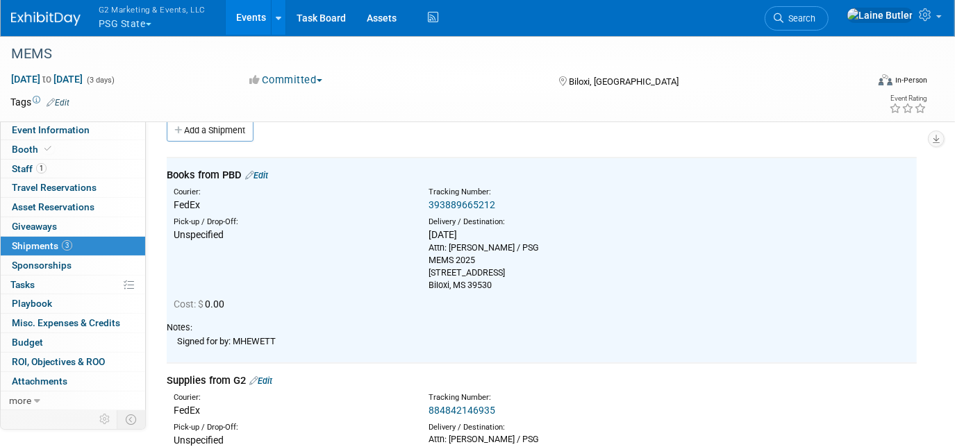
click at [446, 410] on link "884842146935" at bounding box center [461, 410] width 67 height 11
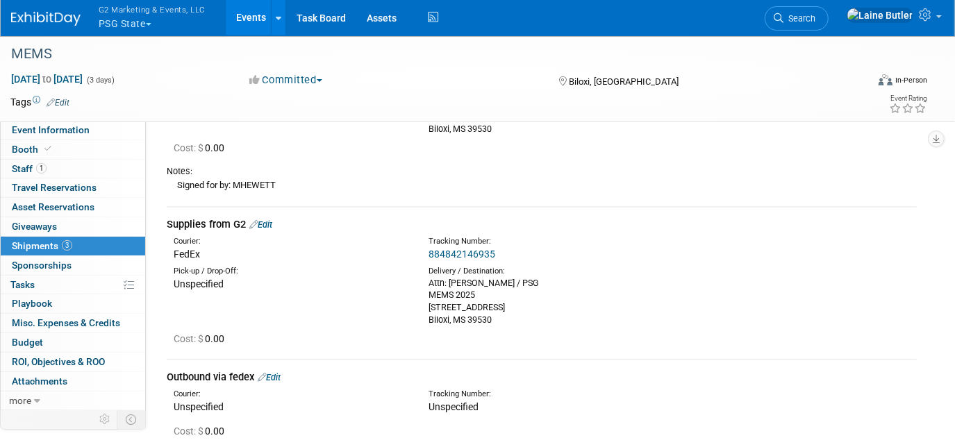
scroll to position [179, 0]
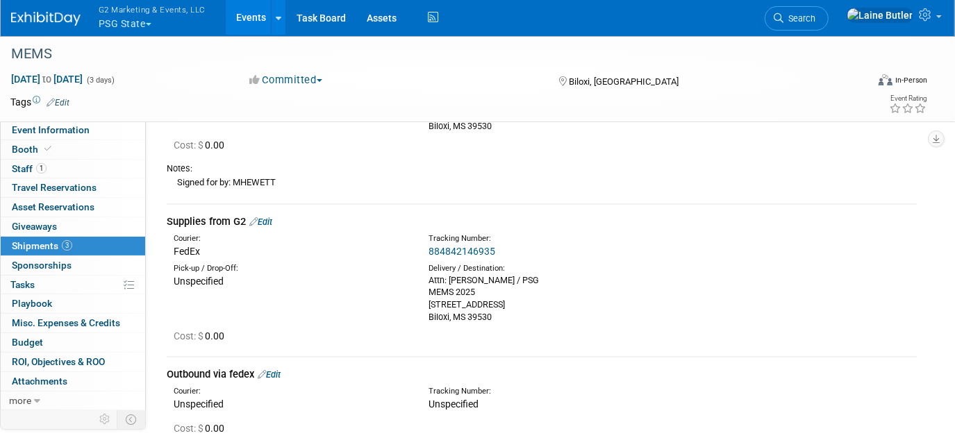
click at [261, 221] on link "Edit" at bounding box center [260, 222] width 23 height 10
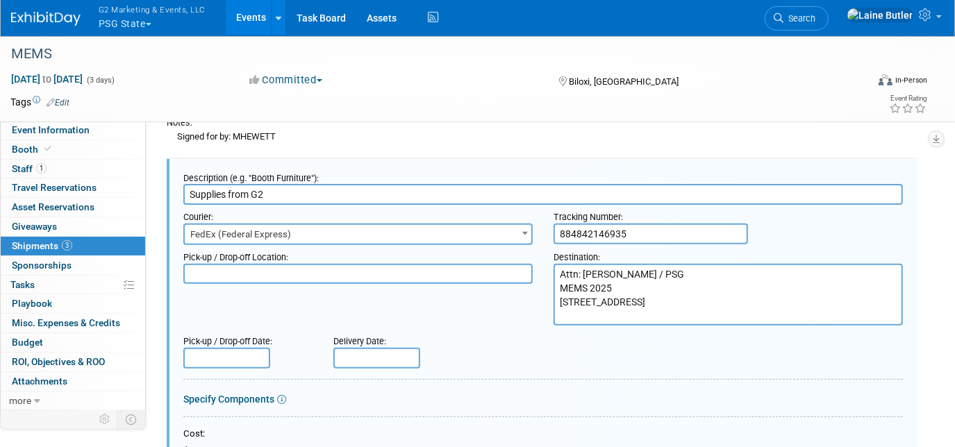
scroll to position [379, 0]
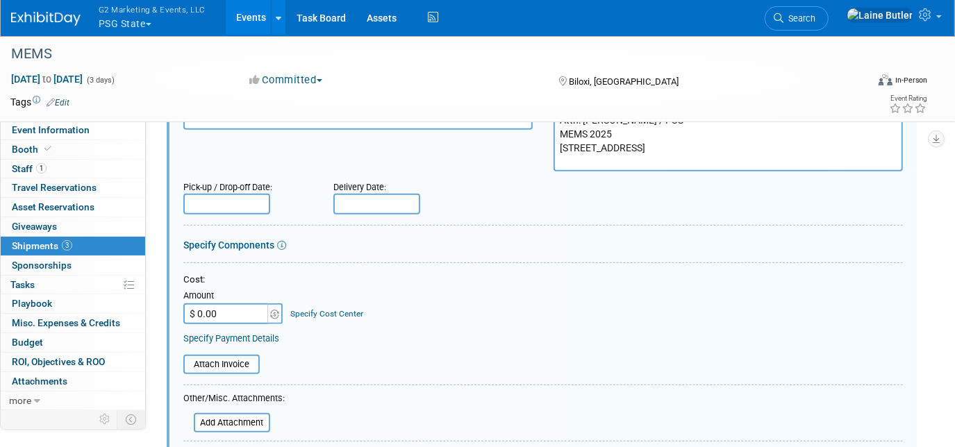
click at [376, 200] on input "text" at bounding box center [376, 204] width 87 height 21
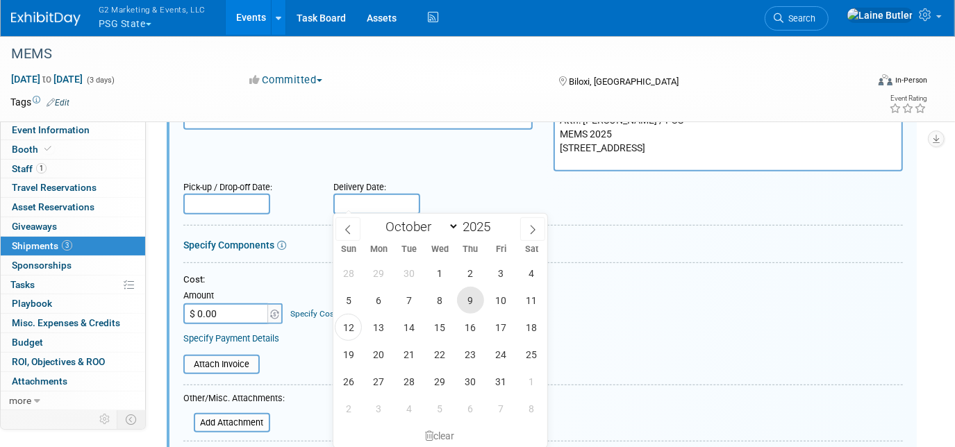
click at [478, 296] on span "9" at bounding box center [470, 300] width 27 height 27
type input "Oct 9, 2025"
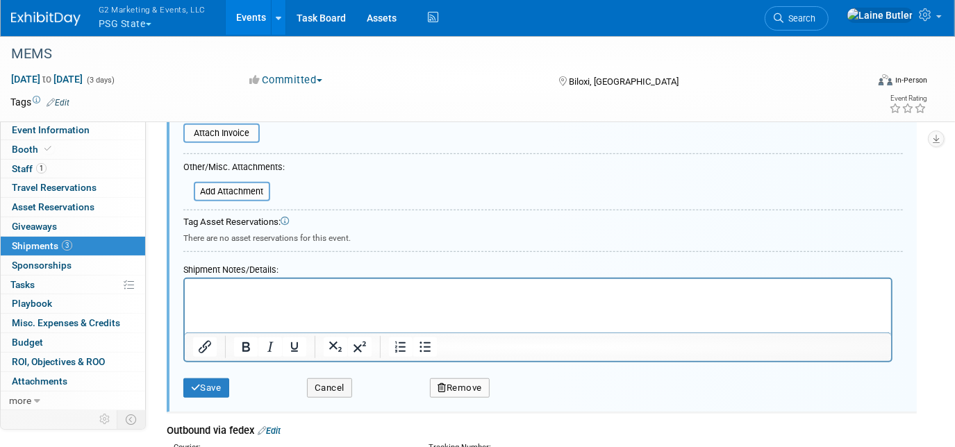
scroll to position [612, 0]
click at [205, 296] on html at bounding box center [537, 286] width 706 height 19
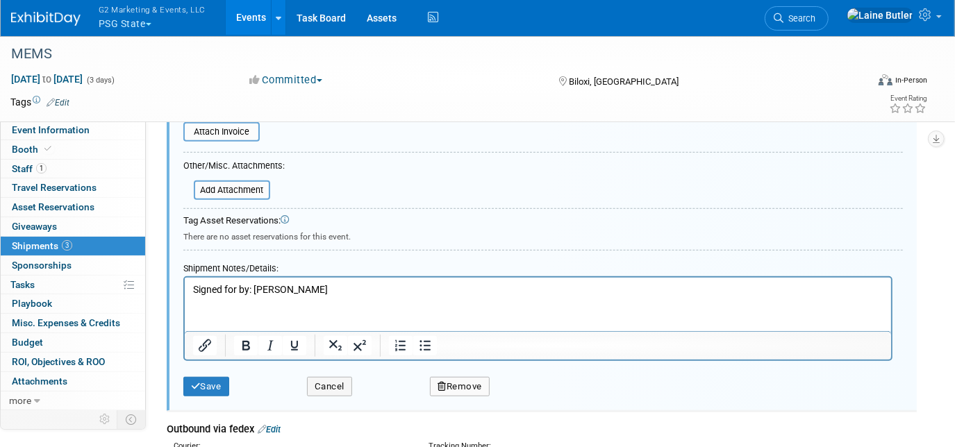
click at [198, 390] on div "Save Cancel Remove" at bounding box center [542, 382] width 719 height 42
click at [202, 385] on button "Save" at bounding box center [206, 386] width 46 height 19
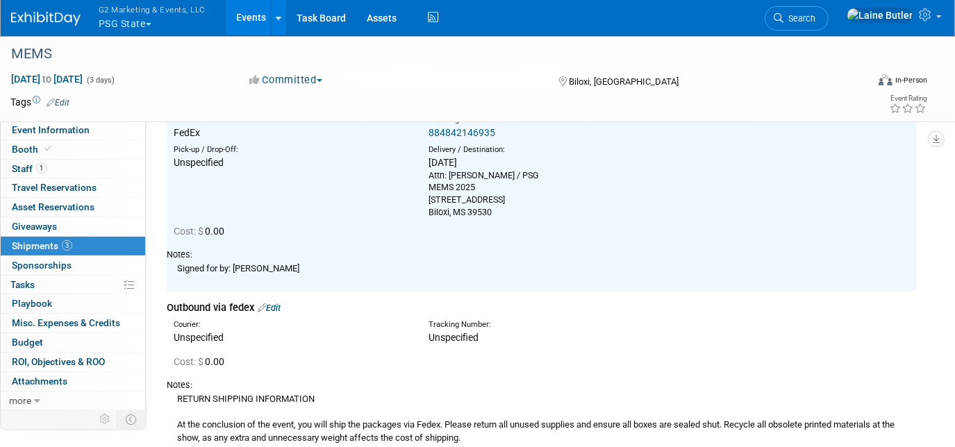
scroll to position [303, 0]
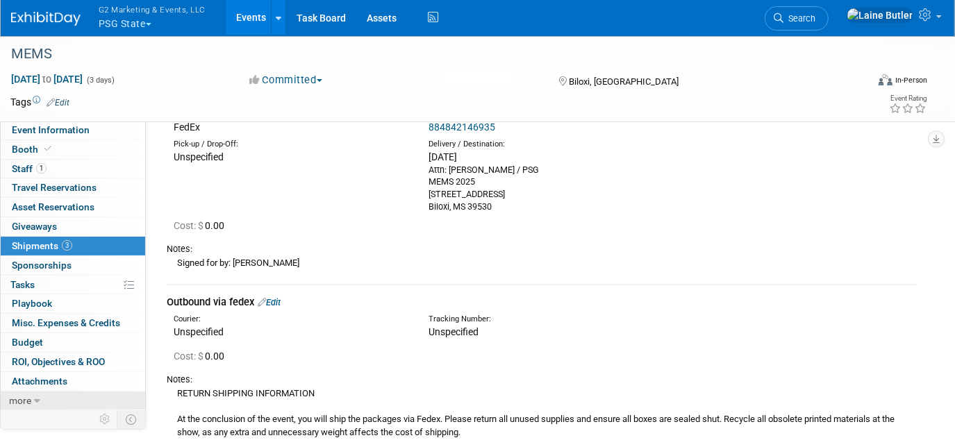
click at [31, 397] on span "more" at bounding box center [20, 400] width 22 height 11
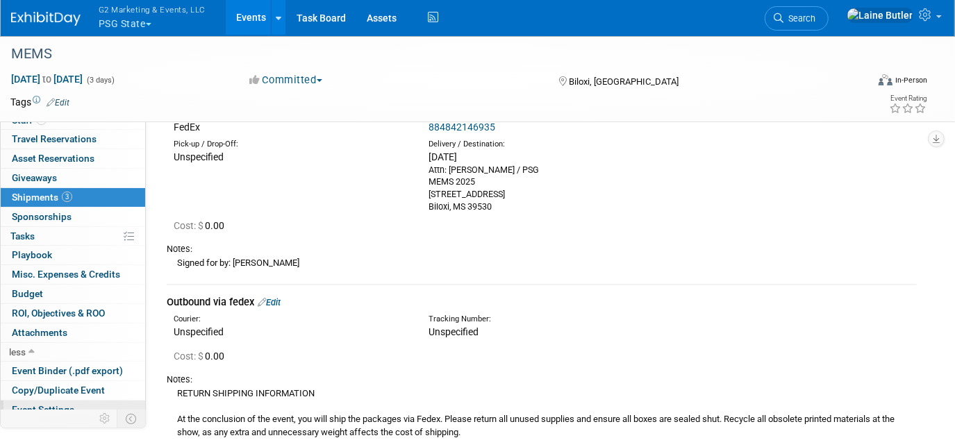
scroll to position [94, 0]
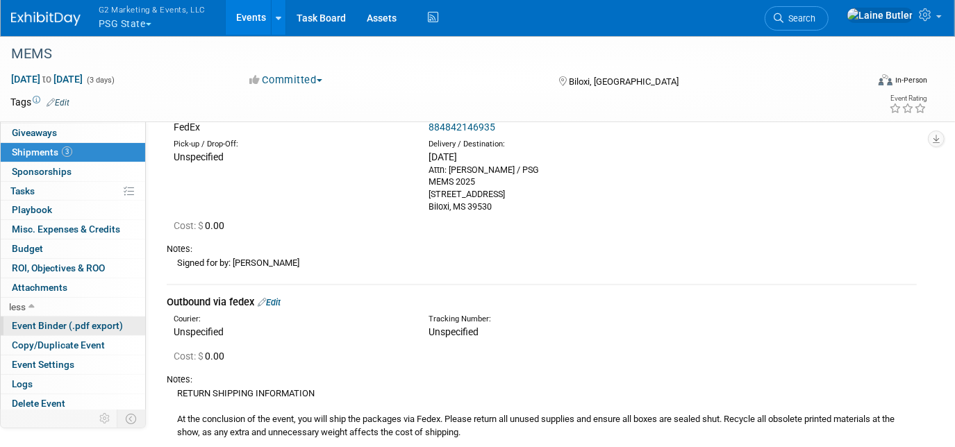
click at [83, 329] on link "Event Binder (.pdf export)" at bounding box center [73, 326] width 144 height 19
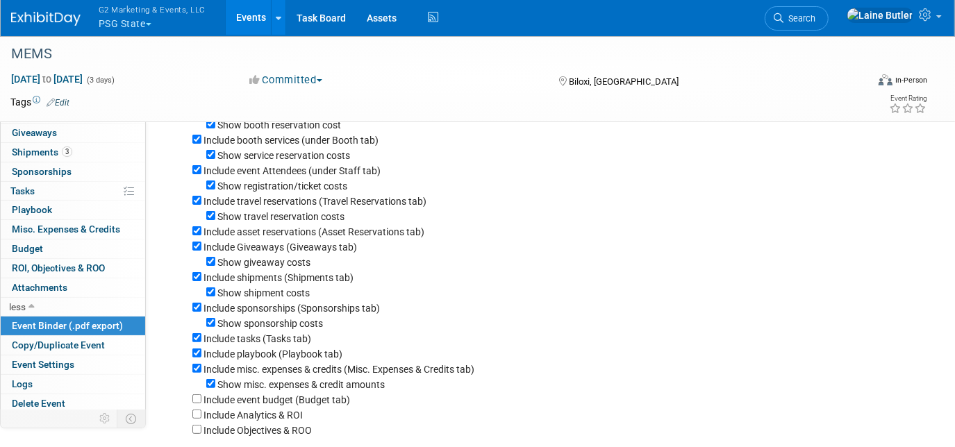
scroll to position [112, 0]
click at [219, 388] on label "Show misc. expenses & credit amounts" at bounding box center [300, 384] width 167 height 11
click at [215, 388] on input "Show misc. expenses & credit amounts" at bounding box center [210, 383] width 9 height 9
checkbox input "false"
click at [199, 370] on input "Include misc. expenses & credits (Misc. Expenses & Credits tab)" at bounding box center [196, 368] width 9 height 9
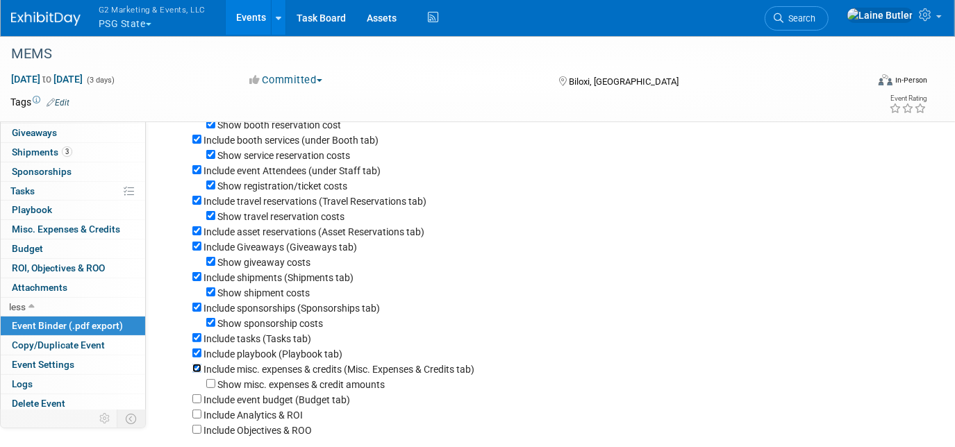
checkbox input "false"
click at [196, 358] on input "Include playbook (Playbook tab)" at bounding box center [196, 353] width 9 height 9
checkbox input "false"
click at [192, 346] on div "Include tasks (Tasks tab)" at bounding box center [554, 337] width 724 height 15
click at [193, 346] on div "Include tasks (Tasks tab)" at bounding box center [554, 337] width 724 height 15
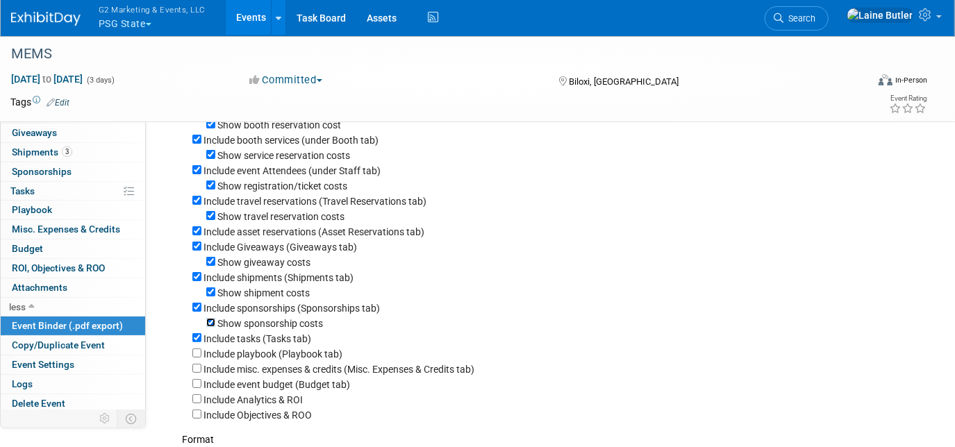
click at [212, 322] on input "Show sponsorship costs" at bounding box center [210, 322] width 9 height 9
checkbox input "false"
click at [196, 342] on input "Include tasks (Tasks tab)" at bounding box center [196, 337] width 9 height 9
checkbox input "false"
click at [217, 294] on div "Show shipment costs" at bounding box center [554, 292] width 724 height 15
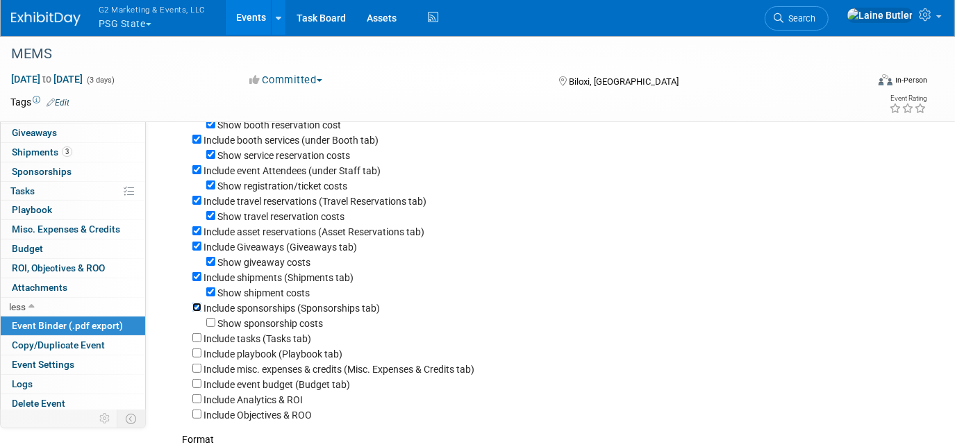
click at [195, 312] on input "Include sponsorships (Sponsorships tab)" at bounding box center [196, 307] width 9 height 9
checkbox input "false"
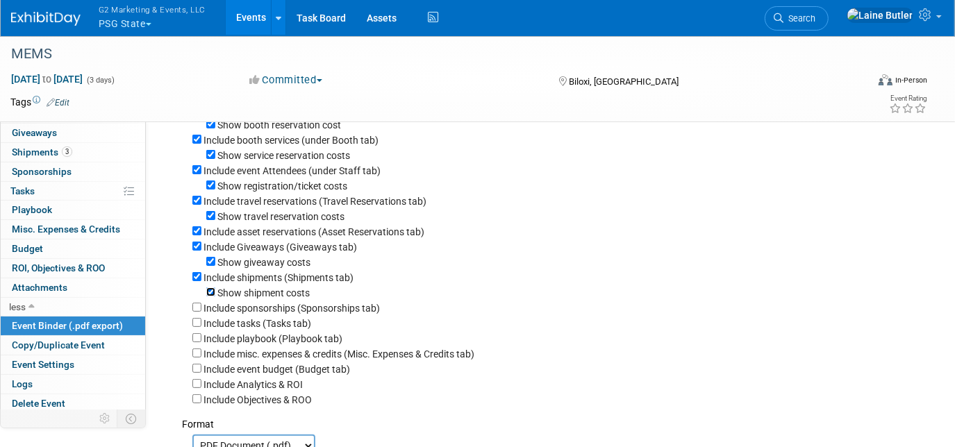
click at [211, 296] on input "Show shipment costs" at bounding box center [210, 291] width 9 height 9
checkbox input "false"
click at [212, 265] on input "Show giveaway costs" at bounding box center [210, 261] width 9 height 9
checkbox input "false"
click at [198, 244] on input "Include Giveaways (Giveaways tab)" at bounding box center [196, 246] width 9 height 9
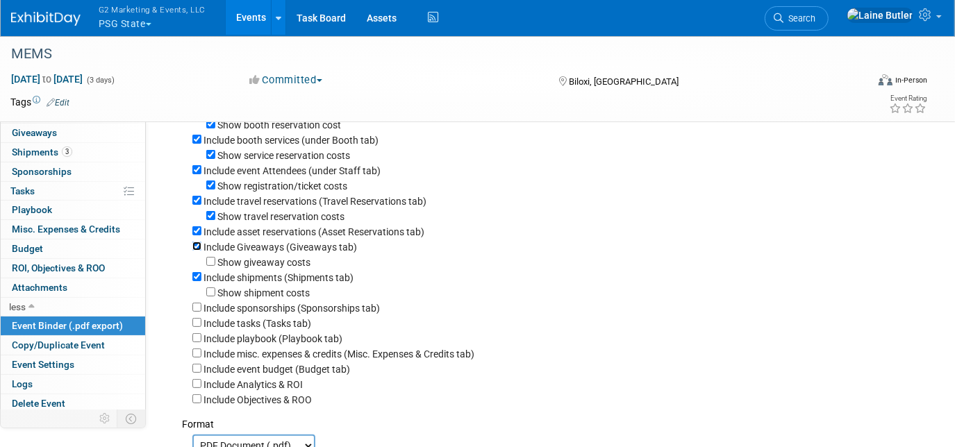
checkbox input "false"
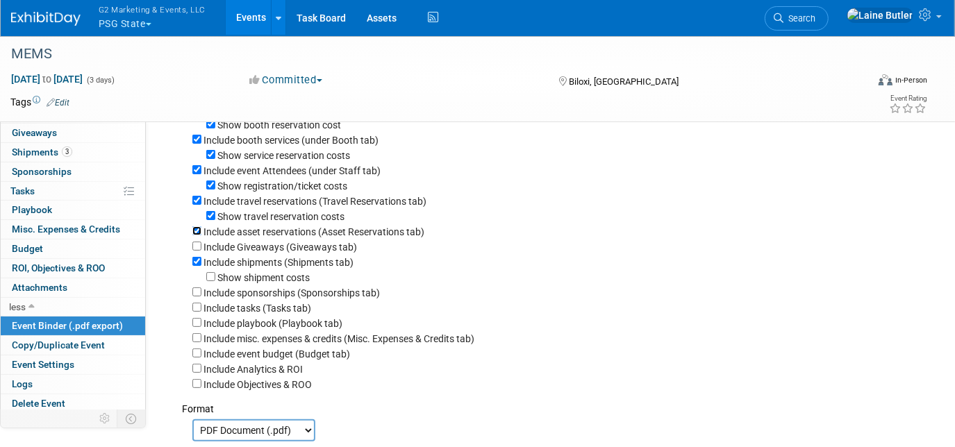
click at [198, 233] on input "Include asset reservations (Asset Reservations tab)" at bounding box center [196, 230] width 9 height 9
checkbox input "false"
click at [212, 215] on input "Show travel reservation costs" at bounding box center [210, 215] width 9 height 9
checkbox input "false"
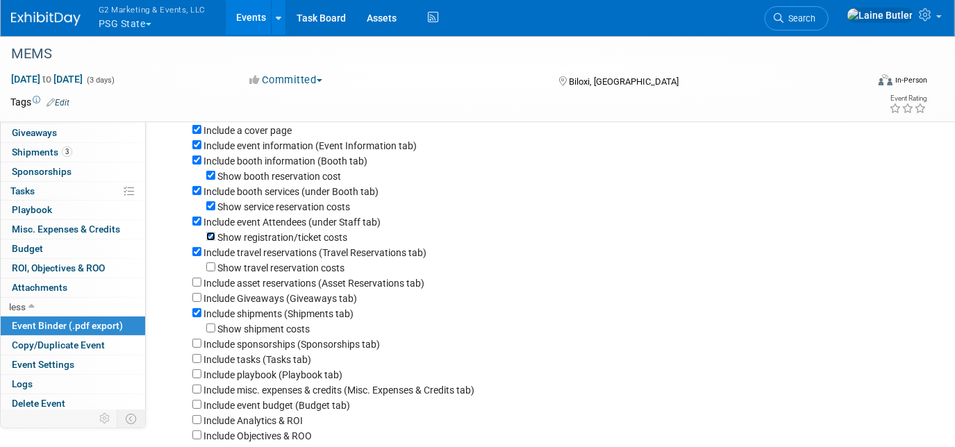
click at [210, 235] on input "Show registration/ticket costs" at bounding box center [210, 236] width 9 height 9
checkbox input "false"
click at [199, 254] on input "Include travel reservations (Travel Reservations tab)" at bounding box center [196, 251] width 9 height 9
checkbox input "false"
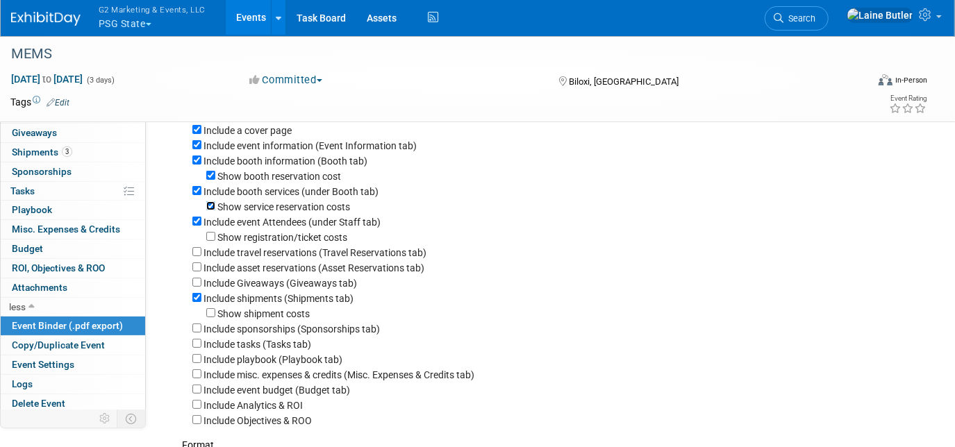
click at [211, 205] on input "Show service reservation costs" at bounding box center [210, 205] width 9 height 9
checkbox input "false"
click at [199, 185] on div "Include booth services (under Booth tab)" at bounding box center [554, 190] width 724 height 15
click at [196, 189] on input "Include booth services (under Booth tab)" at bounding box center [196, 190] width 9 height 9
checkbox input "false"
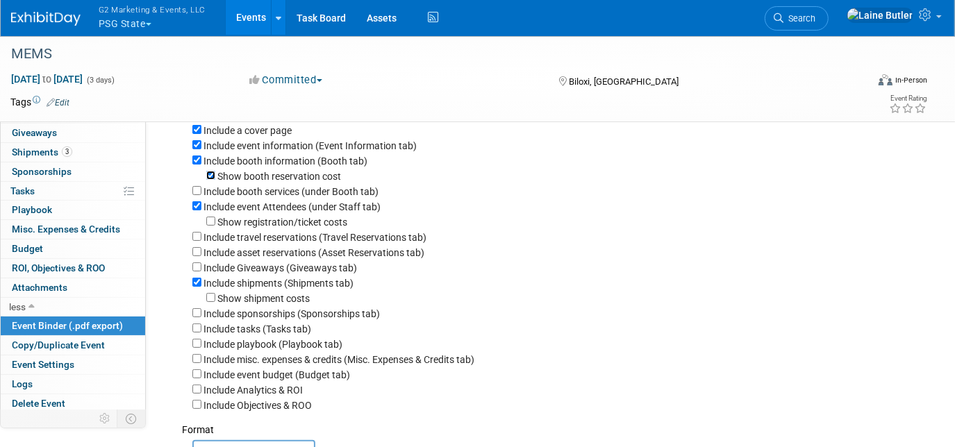
click at [211, 176] on input "Show booth reservation cost" at bounding box center [210, 175] width 9 height 9
checkbox input "false"
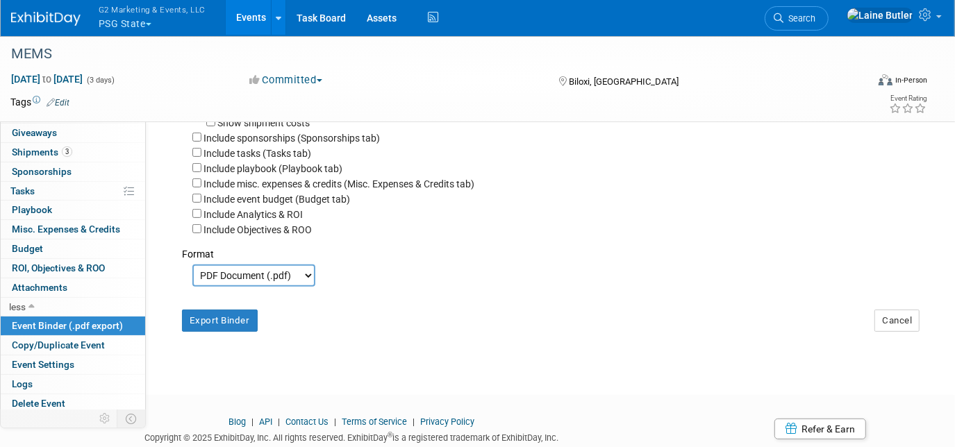
scroll to position [237, 0]
click at [203, 322] on button "Export Binder" at bounding box center [220, 321] width 76 height 22
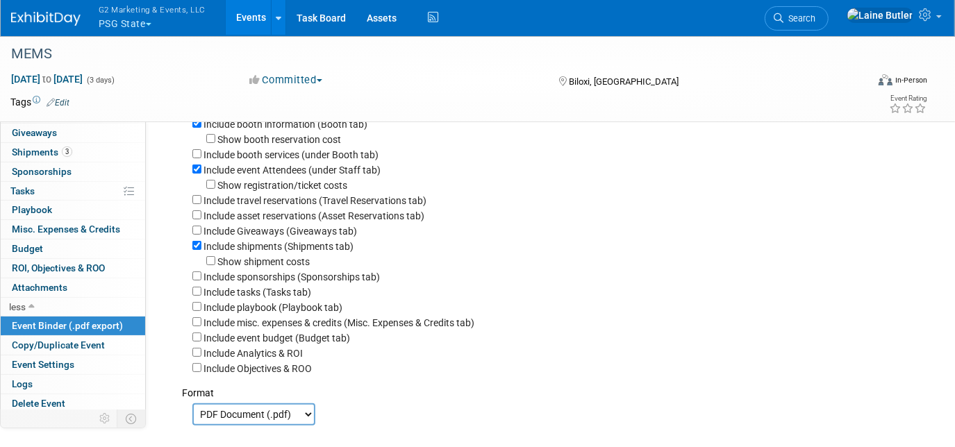
scroll to position [97, 0]
click at [18, 9] on link at bounding box center [54, 11] width 86 height 11
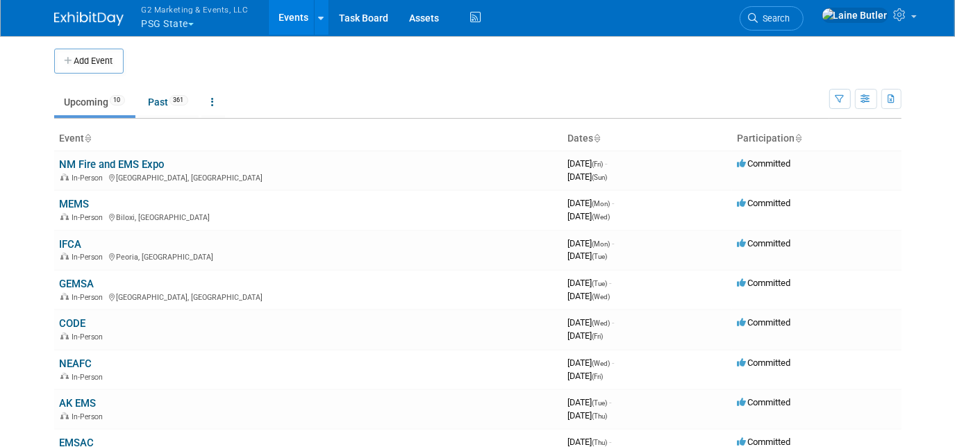
click at [165, 28] on button "G2 Marketing & Events, LLC PSG State" at bounding box center [203, 18] width 126 height 36
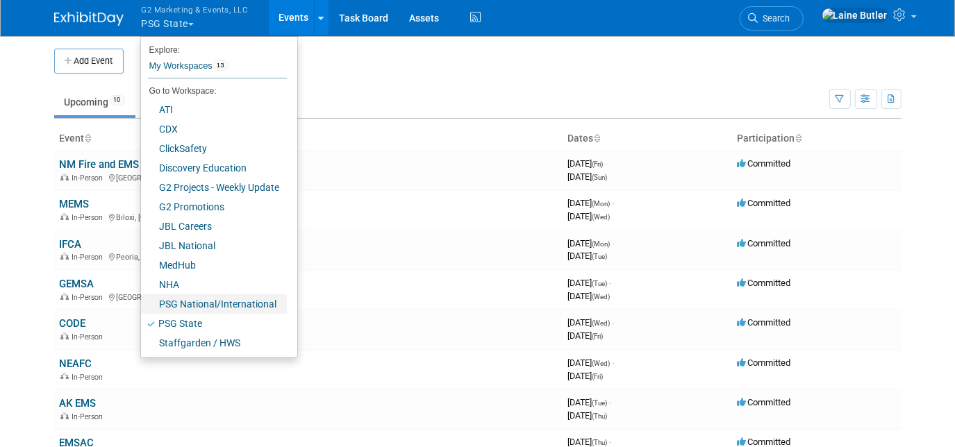
click at [213, 303] on link "PSG National/International" at bounding box center [214, 303] width 146 height 19
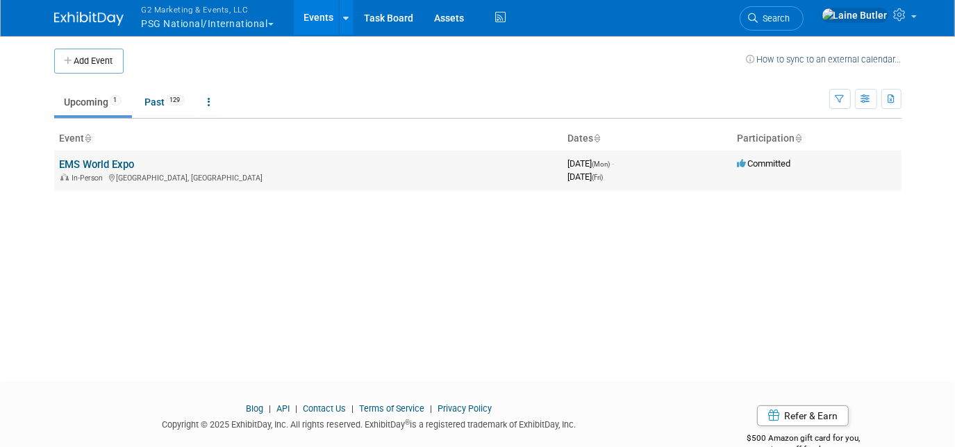
click at [87, 161] on link "EMS World Expo" at bounding box center [97, 164] width 75 height 12
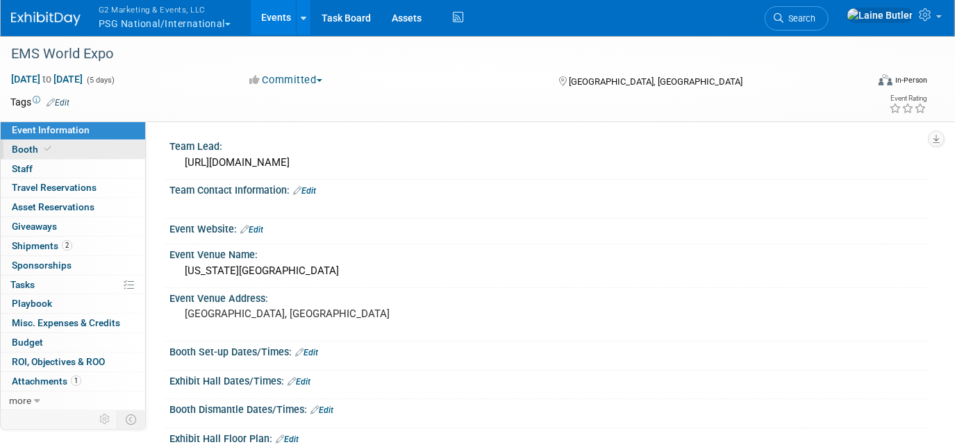
click at [37, 151] on span "Booth" at bounding box center [33, 149] width 42 height 11
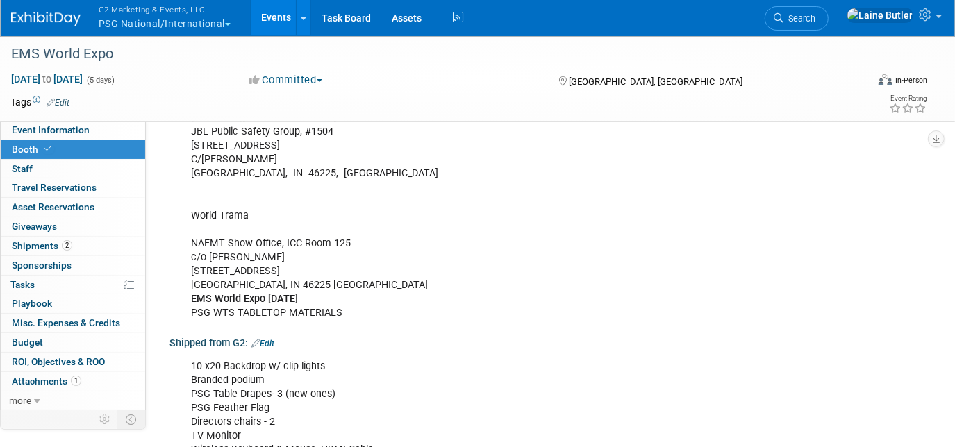
scroll to position [360, 0]
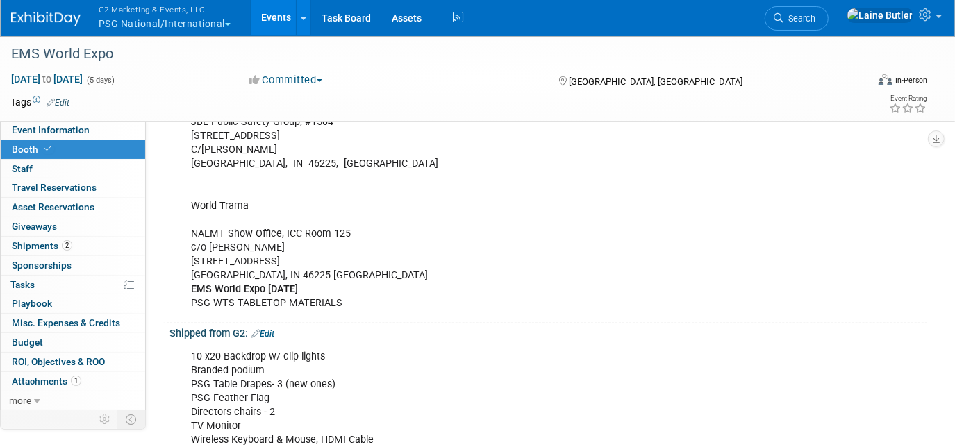
drag, startPoint x: 321, startPoint y: 259, endPoint x: 185, endPoint y: 258, distance: 136.8
click at [185, 258] on div "Advanced Warehouse: Delivery by 10/13 EMS World Expo Oct 2025 JBL Public Safety…" at bounding box center [480, 150] width 598 height 335
copy div "1147 S White River Pkwy E"
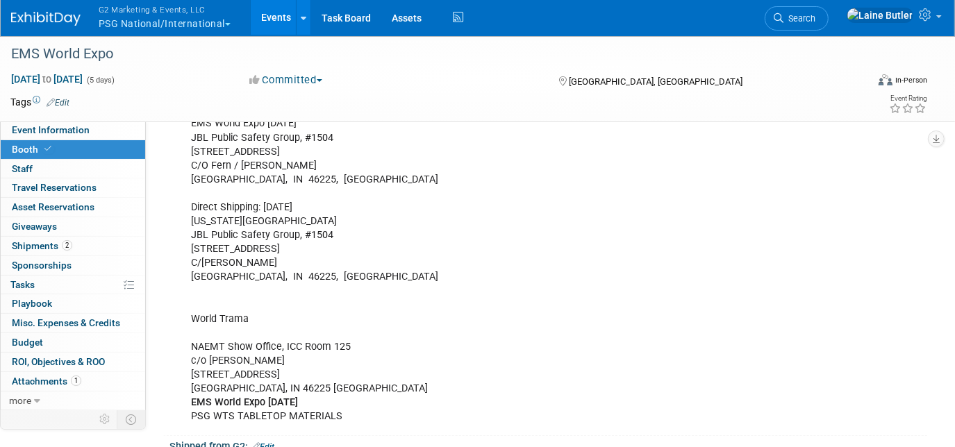
scroll to position [246, 0]
click at [244, 383] on div "Advanced Warehouse: Delivery by 10/13 EMS World Expo Oct 2025 JBL Public Safety…" at bounding box center [480, 264] width 598 height 335
drag, startPoint x: 287, startPoint y: 387, endPoint x: 262, endPoint y: 385, distance: 24.3
click at [262, 385] on div "Advanced Warehouse: Delivery by 10/13 EMS World Expo Oct 2025 JBL Public Safety…" at bounding box center [480, 264] width 598 height 335
copy div "46225"
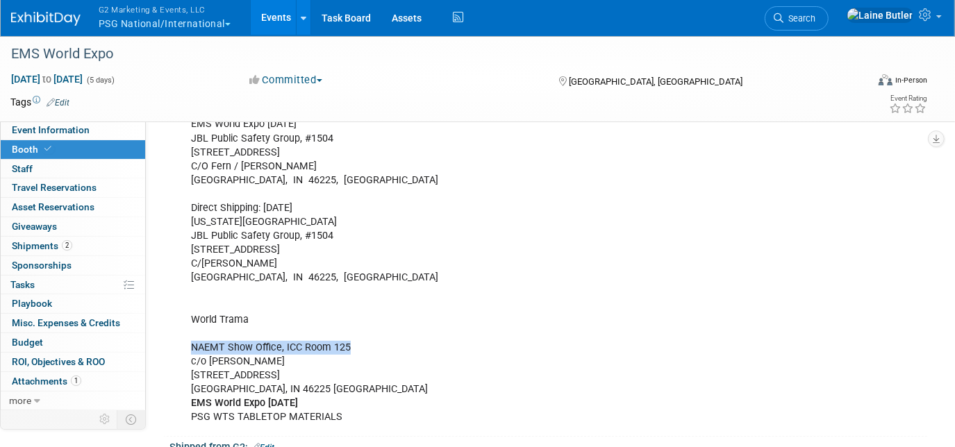
drag, startPoint x: 348, startPoint y: 342, endPoint x: 190, endPoint y: 345, distance: 158.3
click at [190, 345] on div "Advanced Warehouse: Delivery by 10/13 EMS World Expo Oct 2025 JBL Public Safety…" at bounding box center [480, 264] width 598 height 335
copy div "NAEMT Show Office, ICC Room 125"
click at [161, 12] on span "G2 Marketing & Events, LLC" at bounding box center [165, 9] width 132 height 15
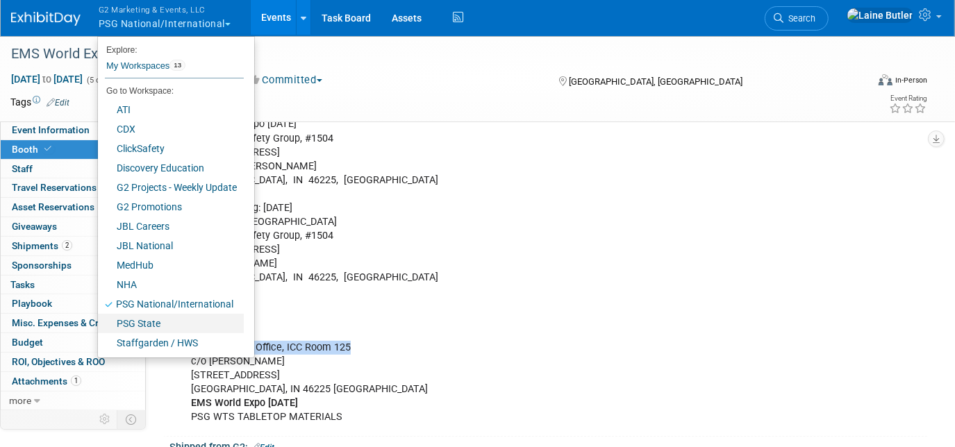
click at [133, 315] on link "PSG State" at bounding box center [171, 323] width 146 height 19
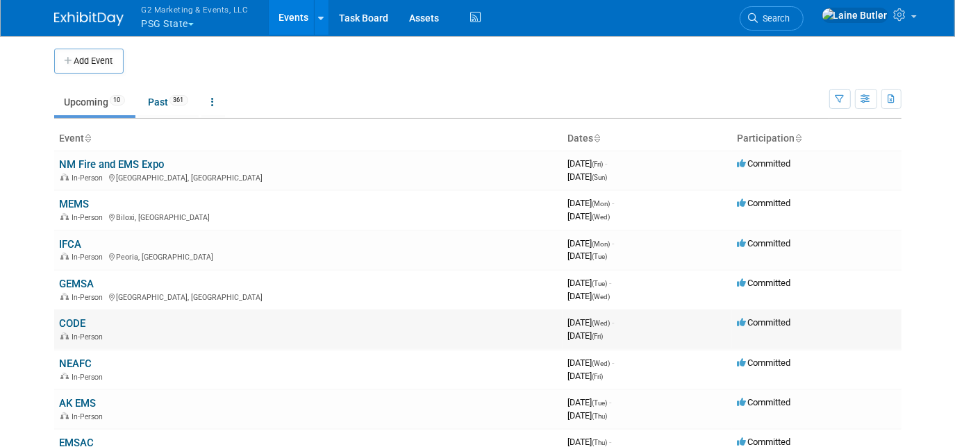
click at [54, 322] on td "CODE In-Person" at bounding box center [308, 330] width 508 height 40
click at [60, 322] on link "CODE" at bounding box center [73, 323] width 26 height 12
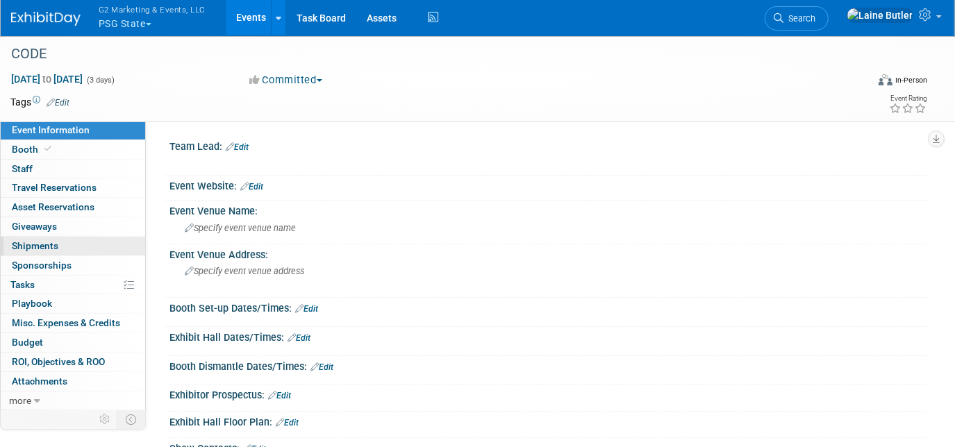
click at [62, 246] on link "0 Shipments 0" at bounding box center [73, 246] width 144 height 19
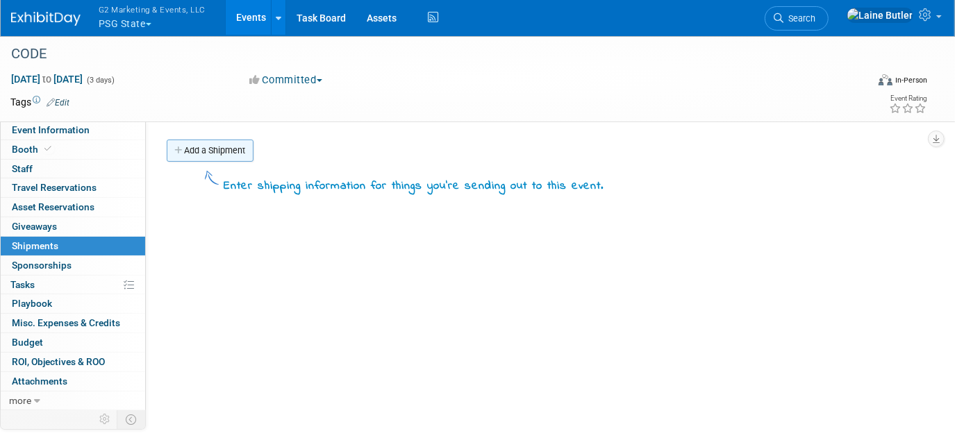
click at [213, 159] on link "Add a Shipment" at bounding box center [210, 151] width 87 height 22
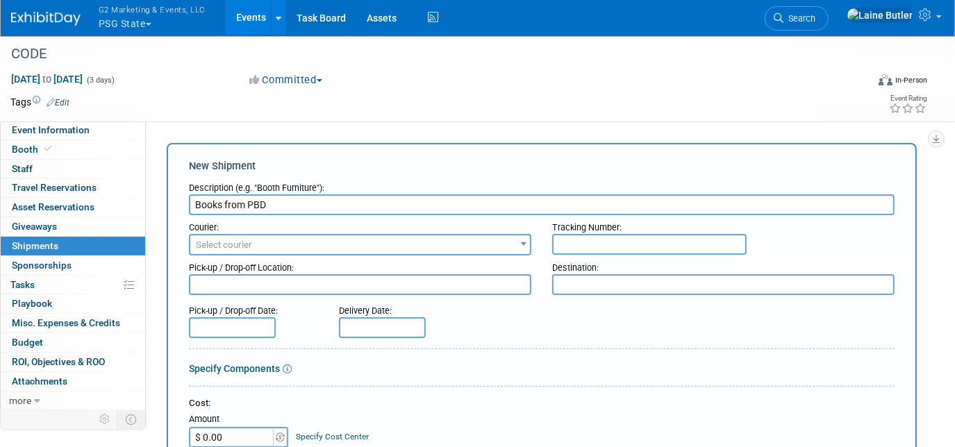
type input "Books from PBD"
click at [626, 242] on input "text" at bounding box center [649, 244] width 194 height 21
paste input "394050921639"
click at [573, 246] on input "394050921639" at bounding box center [649, 244] width 194 height 21
type input "394050921639"
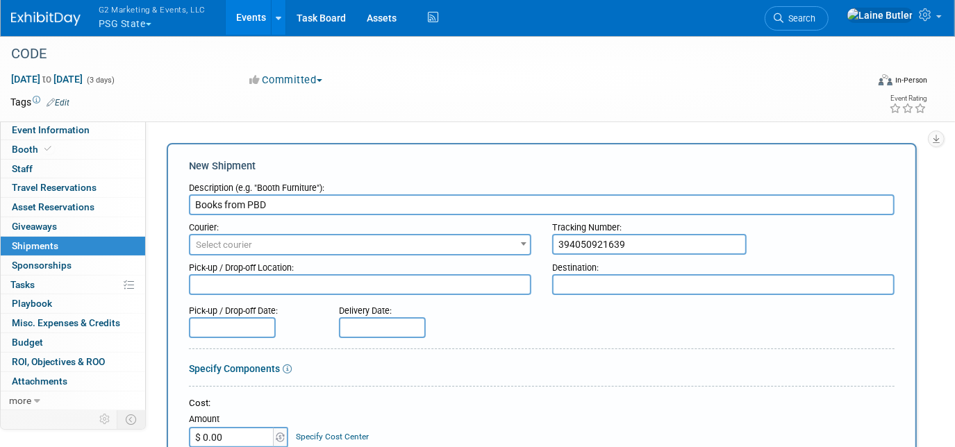
click at [446, 238] on span "Select courier" at bounding box center [360, 244] width 340 height 19
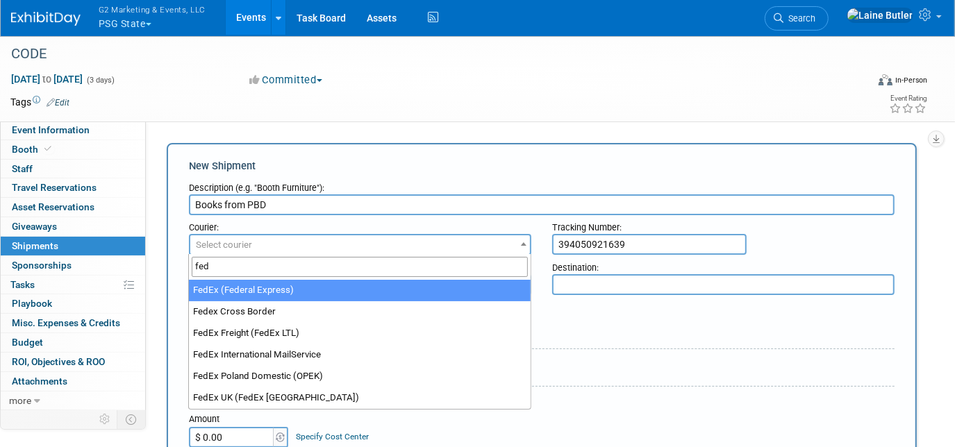
type input "fed"
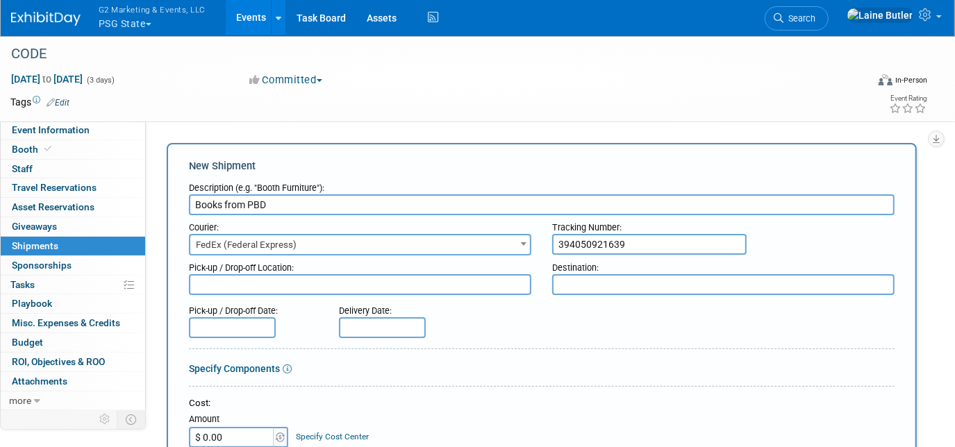
select select "206"
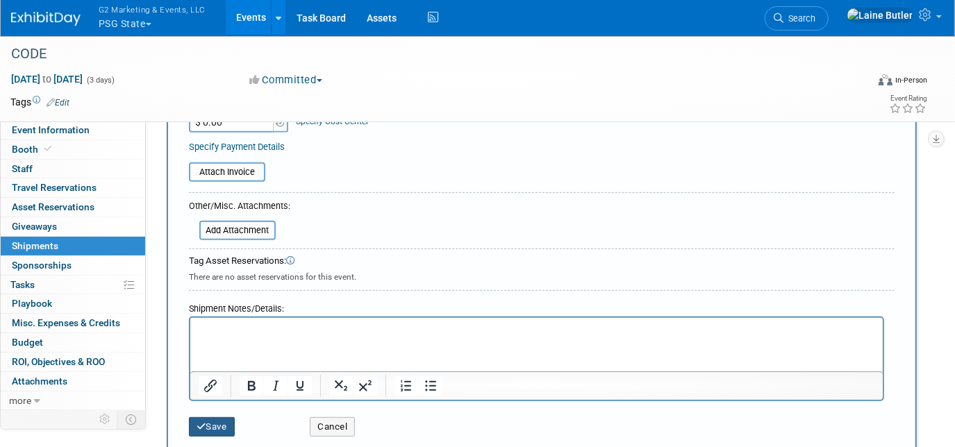
click at [214, 424] on button "Save" at bounding box center [212, 426] width 46 height 19
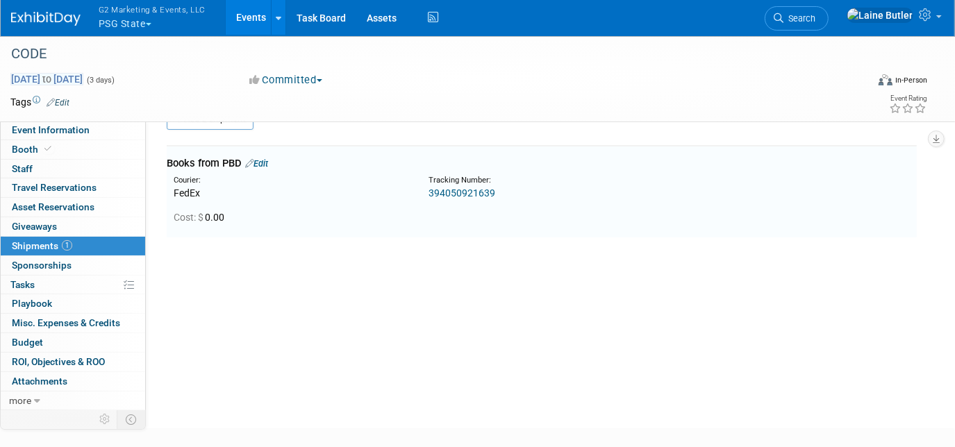
scroll to position [29, 0]
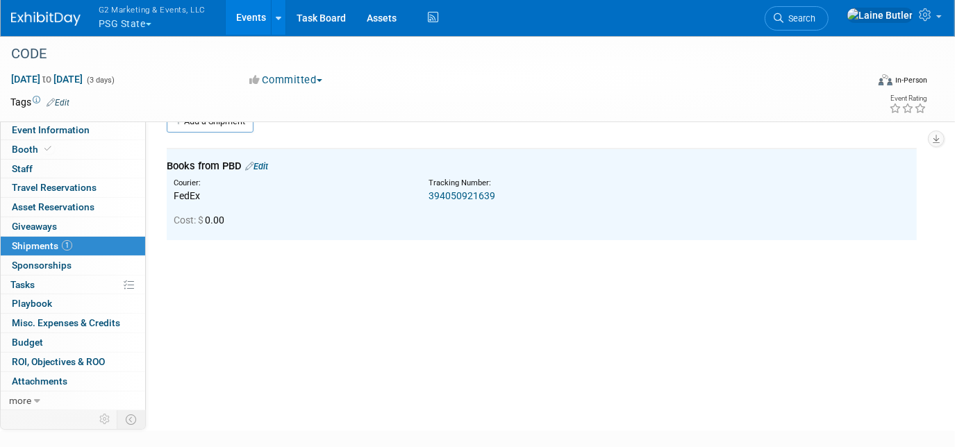
click at [51, 13] on img at bounding box center [45, 19] width 69 height 14
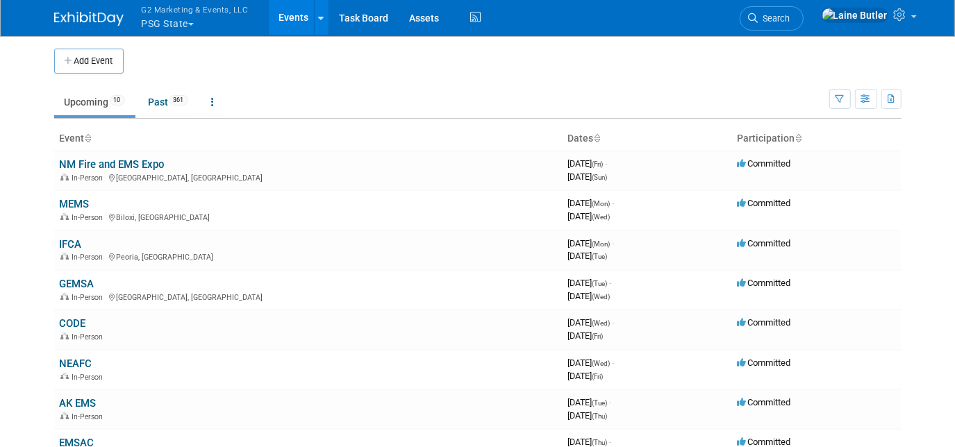
click at [196, 24] on button "G2 Marketing & Events, LLC PSG State" at bounding box center [203, 18] width 126 height 36
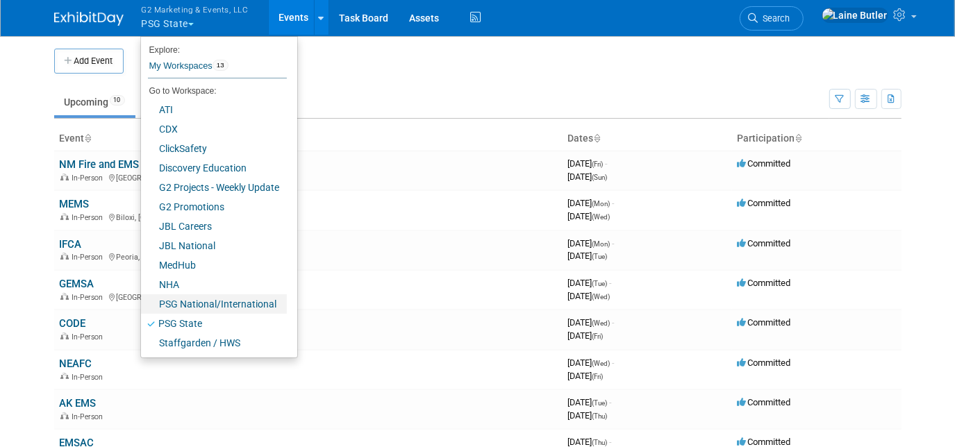
click at [225, 305] on link "PSG National/International" at bounding box center [214, 303] width 146 height 19
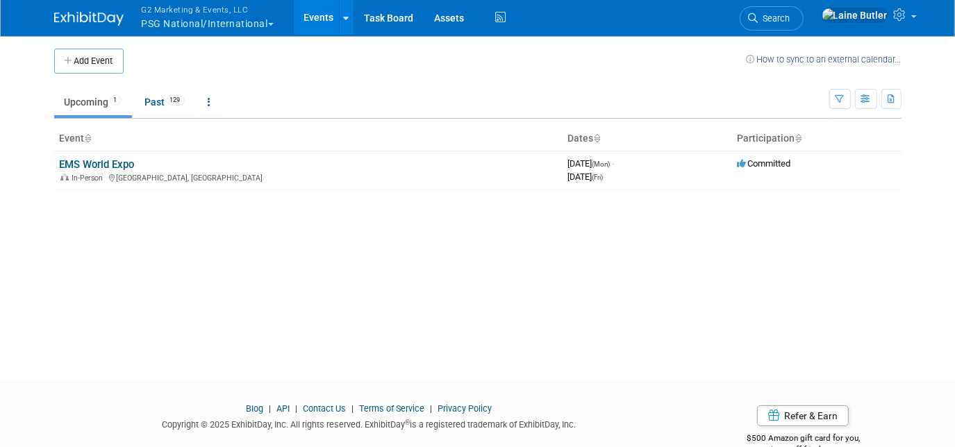
click at [246, 29] on button "G2 Marketing & Events, LLC PSG National/International" at bounding box center [215, 18] width 151 height 36
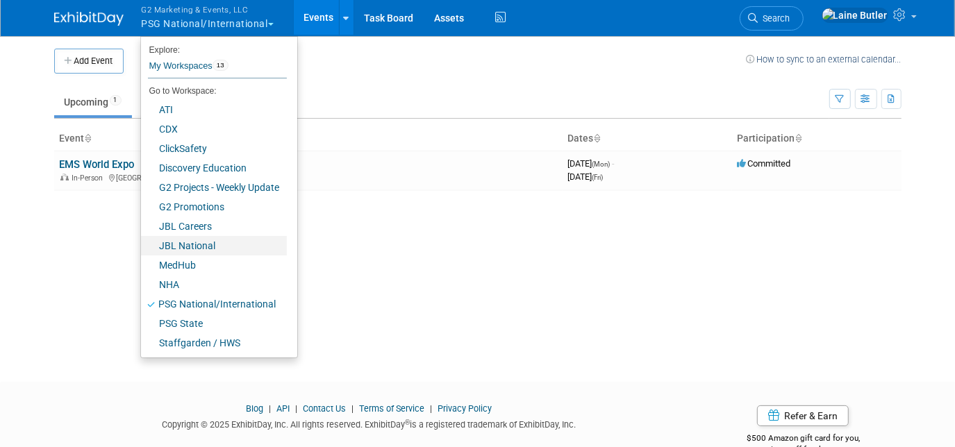
click at [226, 242] on link "JBL National" at bounding box center [214, 245] width 146 height 19
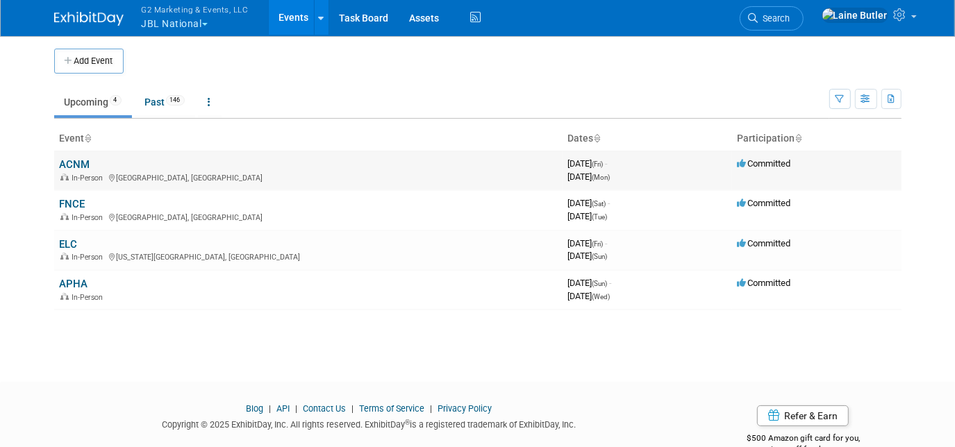
click at [70, 159] on link "ACNM" at bounding box center [75, 164] width 31 height 12
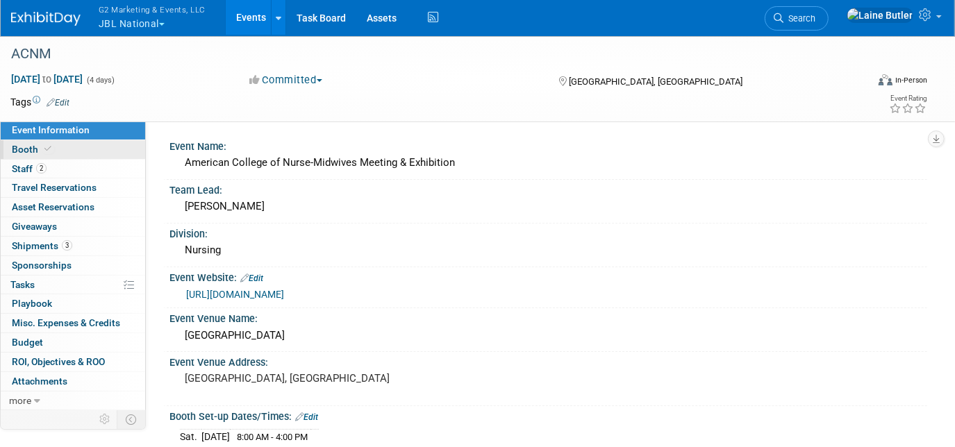
click at [48, 147] on icon at bounding box center [47, 149] width 7 height 8
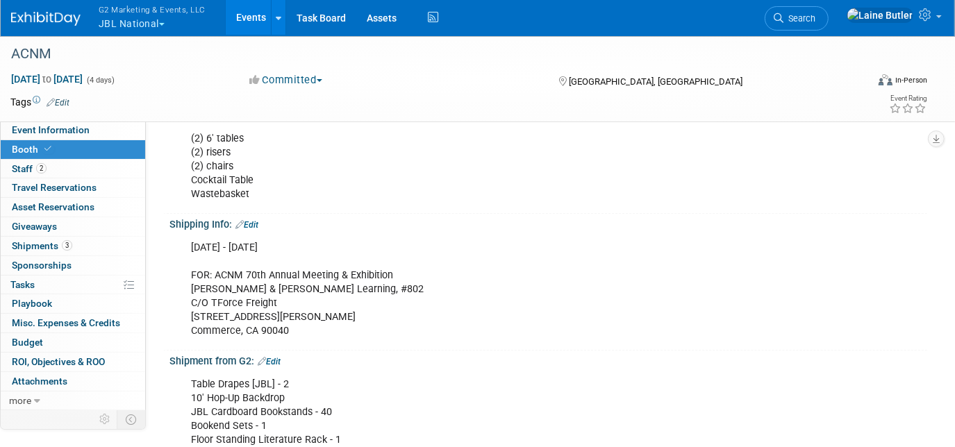
scroll to position [292, 0]
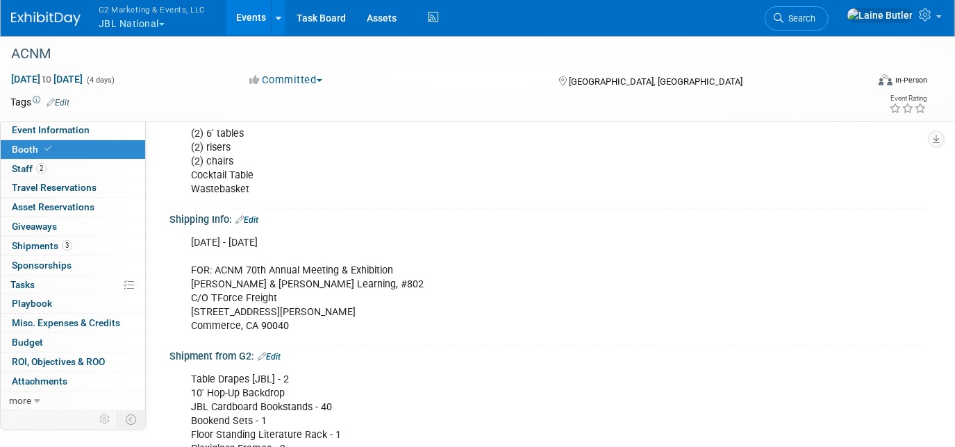
click at [115, 21] on button "G2 Marketing & Events, LLC JBL National" at bounding box center [160, 18] width 126 height 36
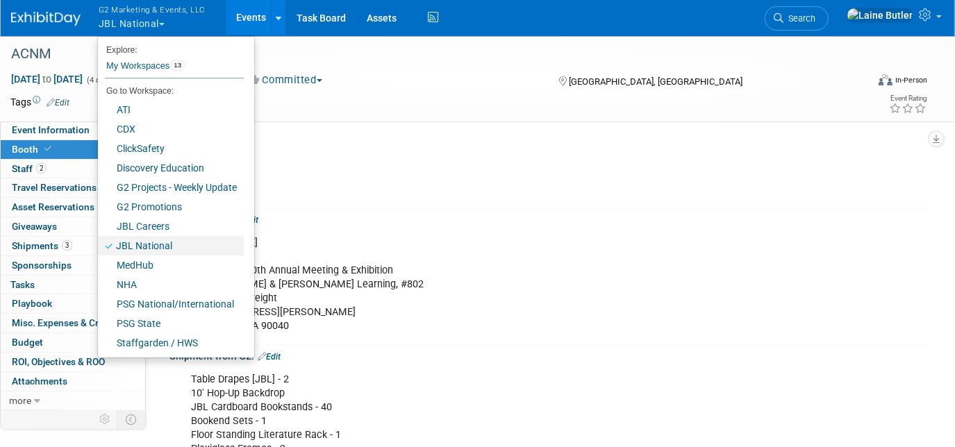
click at [194, 240] on link "JBL National" at bounding box center [171, 245] width 146 height 19
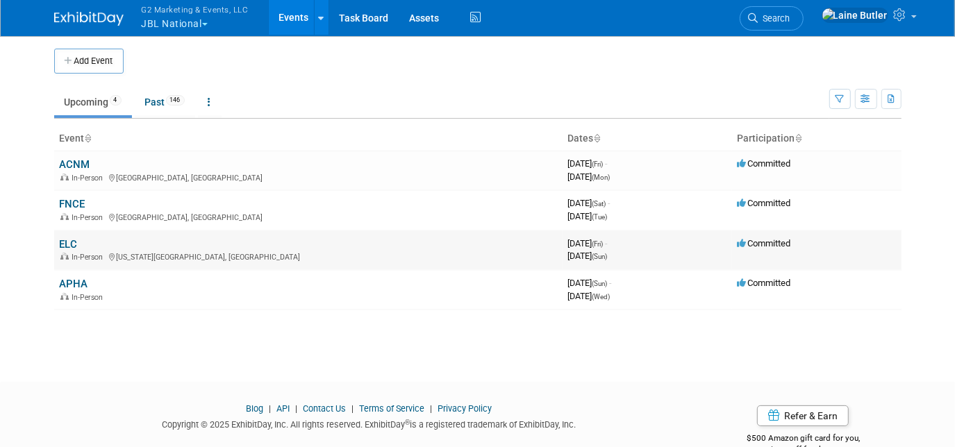
click at [68, 239] on link "ELC" at bounding box center [69, 244] width 18 height 12
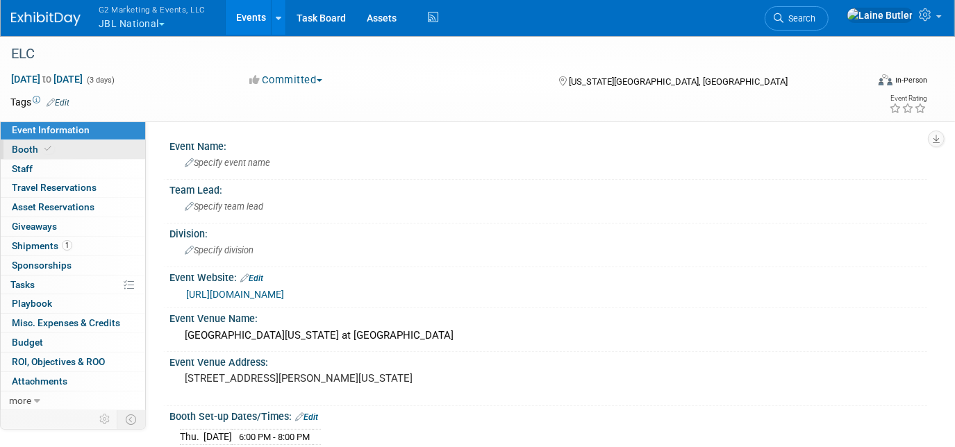
click at [22, 146] on span "Booth" at bounding box center [33, 149] width 42 height 11
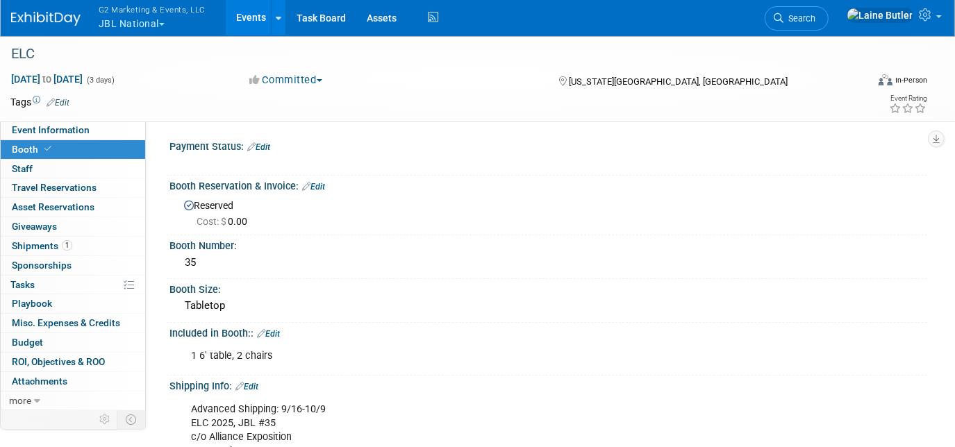
click at [108, 26] on button "G2 Marketing & Events, LLC JBL National" at bounding box center [160, 18] width 126 height 36
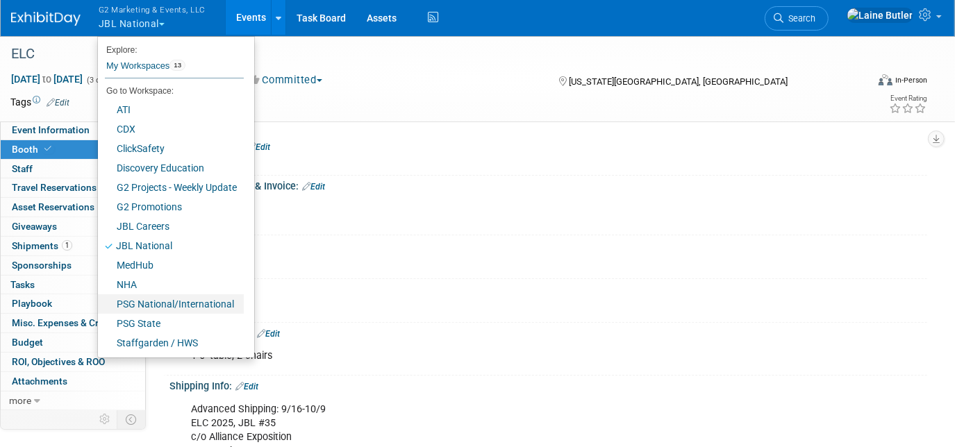
click at [163, 305] on link "PSG National/International" at bounding box center [171, 303] width 146 height 19
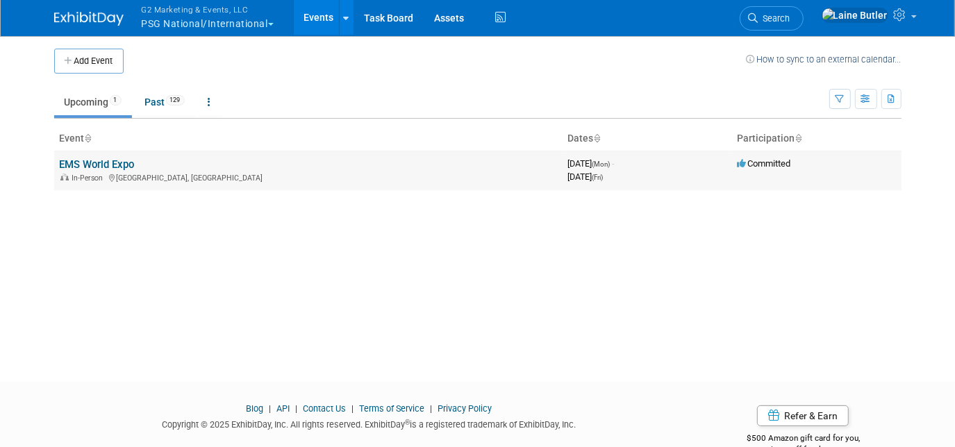
click at [87, 153] on td "EMS World Expo In-Person Indianapolis, IN" at bounding box center [308, 171] width 508 height 40
click at [88, 158] on link "EMS World Expo" at bounding box center [97, 164] width 75 height 12
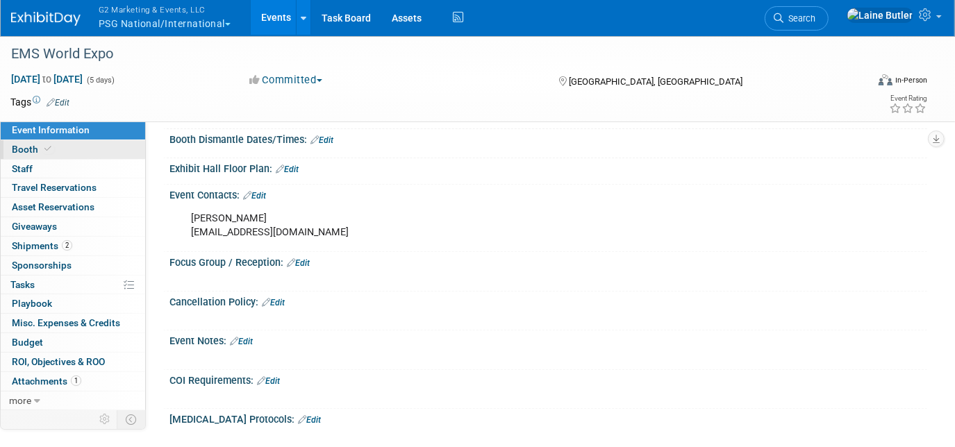
scroll to position [270, 0]
click at [90, 145] on link "Booth" at bounding box center [73, 149] width 144 height 19
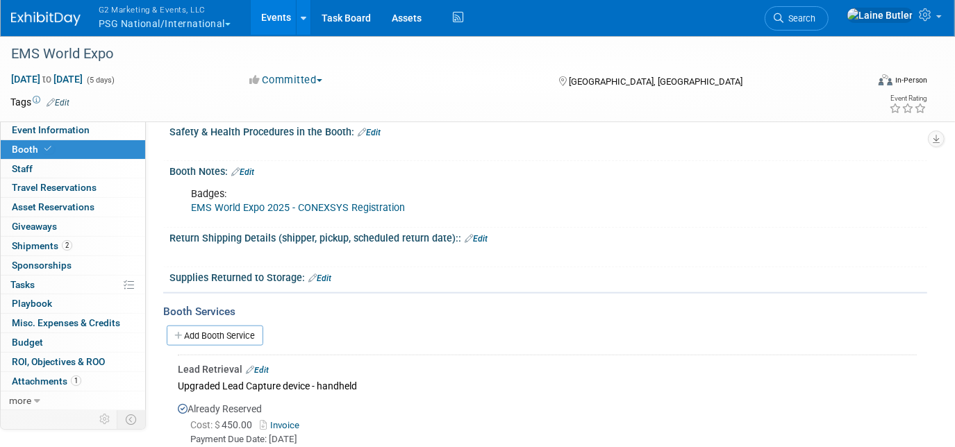
scroll to position [864, 0]
click at [344, 203] on link "EMS World Expo 2025 - CONEXSYS Registration" at bounding box center [298, 209] width 214 height 12
click at [157, 26] on button "G2 Marketing & Events, LLC PSG National/International" at bounding box center [172, 18] width 151 height 36
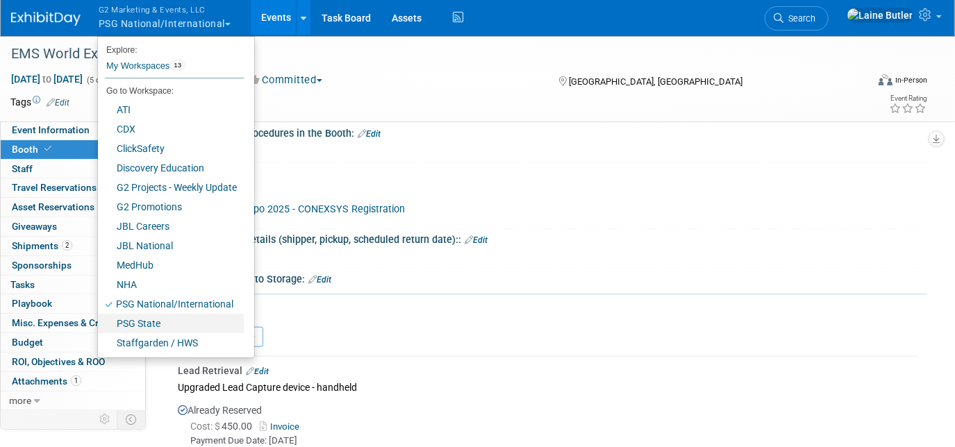
click at [188, 327] on link "PSG State" at bounding box center [171, 323] width 146 height 19
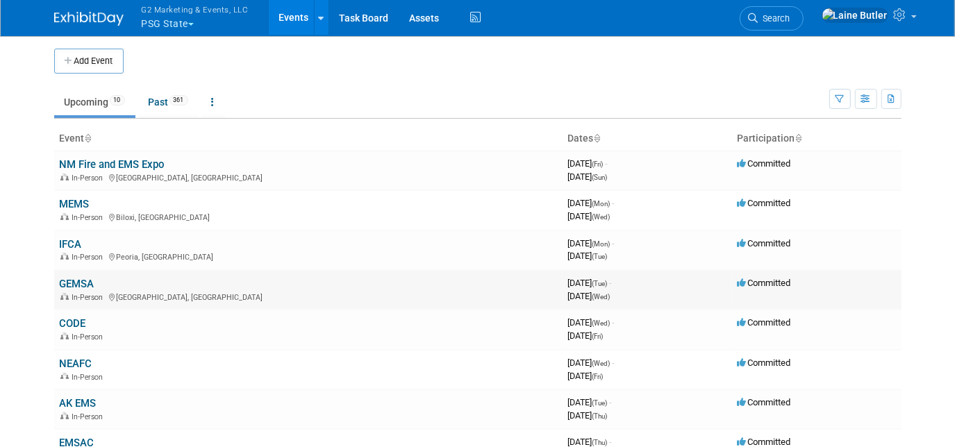
click at [83, 283] on link "GEMSA" at bounding box center [77, 284] width 35 height 12
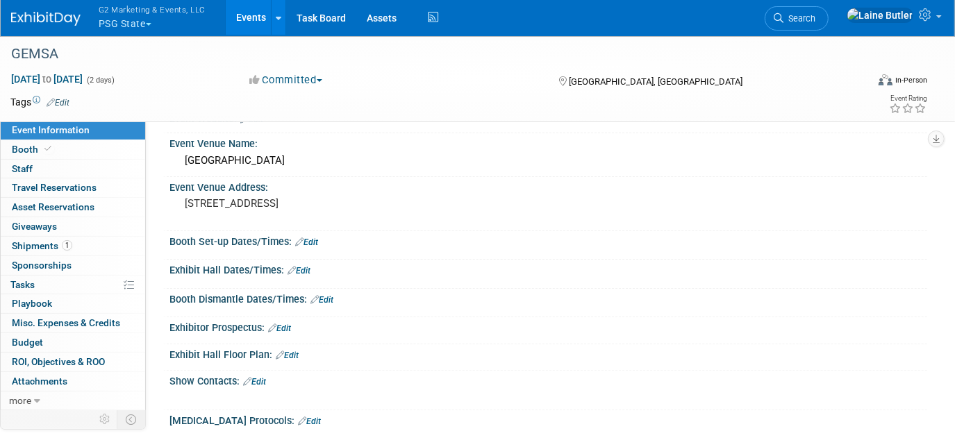
scroll to position [81, 0]
click at [311, 244] on link "Edit" at bounding box center [306, 243] width 23 height 10
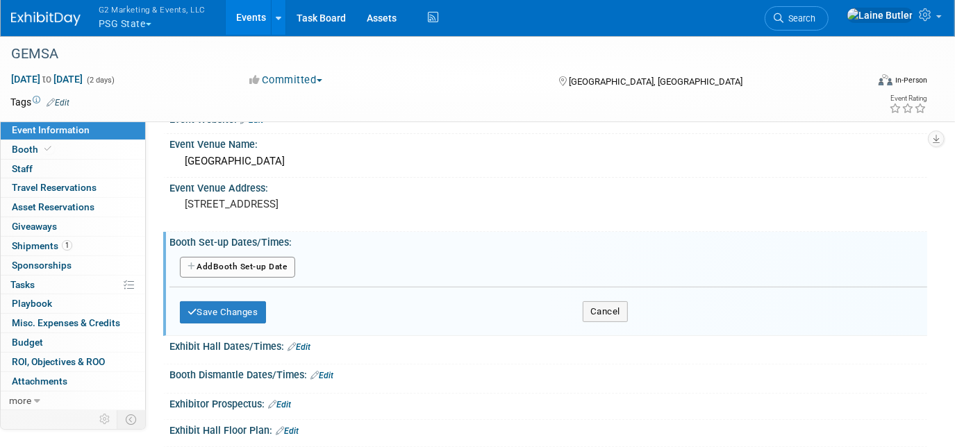
click at [265, 270] on button "Add Another Booth Set-up Date" at bounding box center [237, 267] width 115 height 21
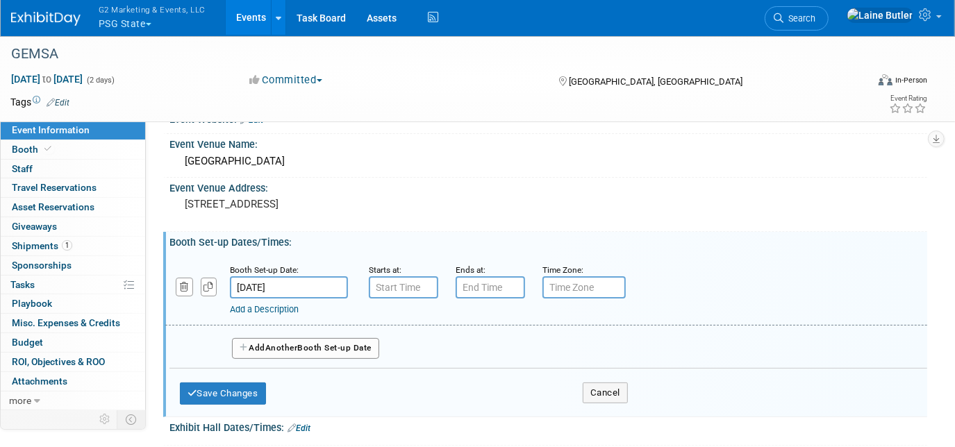
type input "7:00 AM"
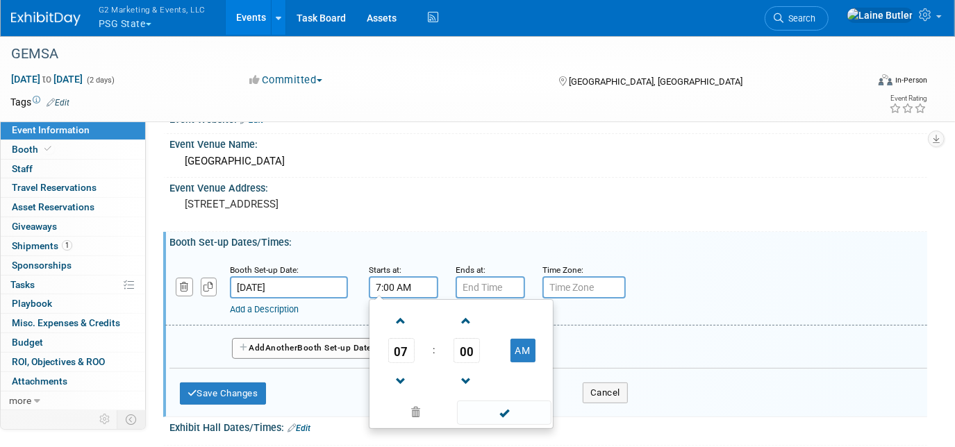
click at [399, 283] on input "7:00 AM" at bounding box center [403, 287] width 69 height 22
click at [487, 283] on input "7:00 PM" at bounding box center [489, 287] width 69 height 22
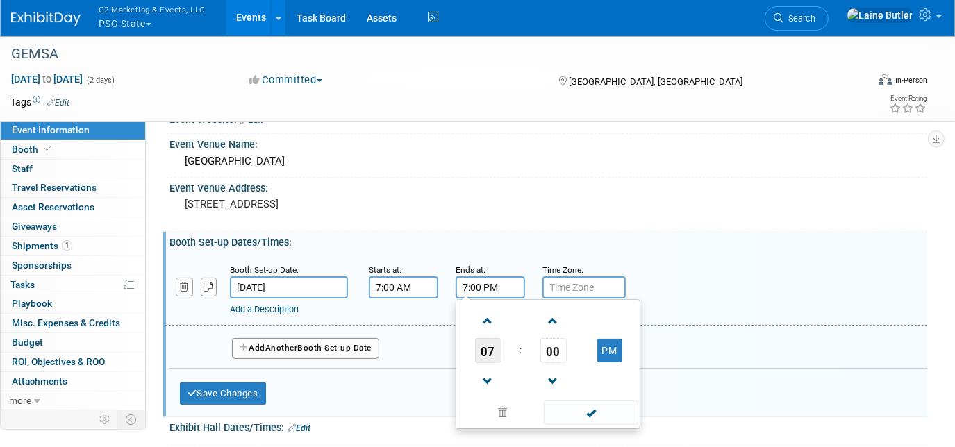
click at [489, 345] on span "07" at bounding box center [488, 350] width 26 height 25
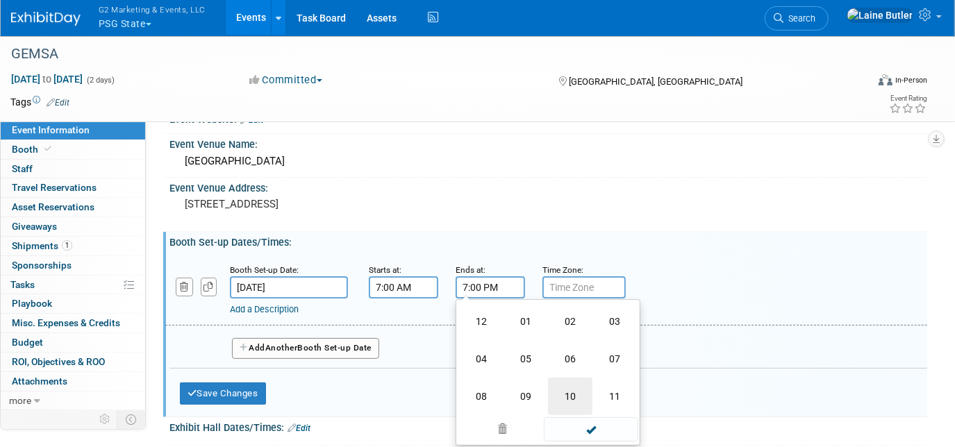
click at [576, 394] on td "10" at bounding box center [570, 396] width 44 height 37
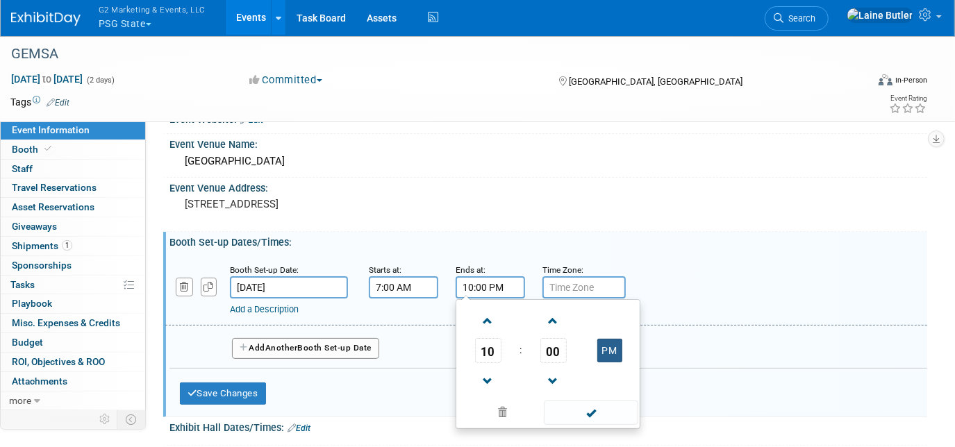
click at [612, 345] on button "PM" at bounding box center [609, 351] width 25 height 24
type input "10:00 AM"
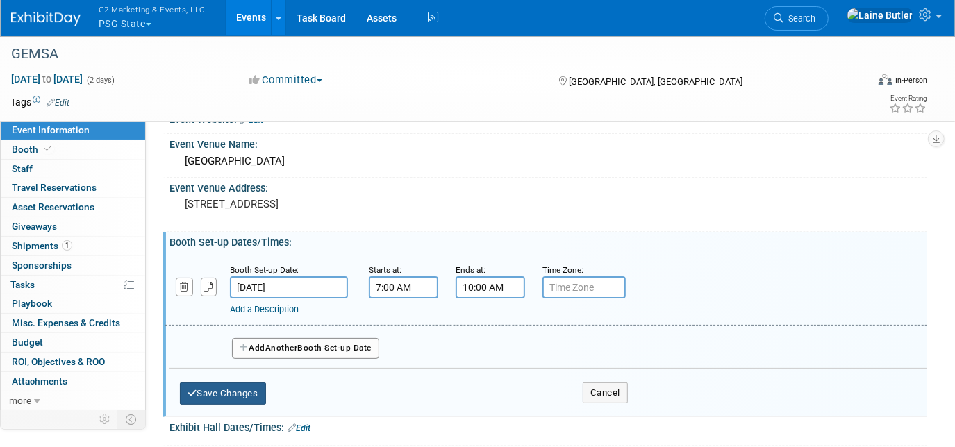
click at [242, 398] on button "Save Changes" at bounding box center [223, 394] width 86 height 22
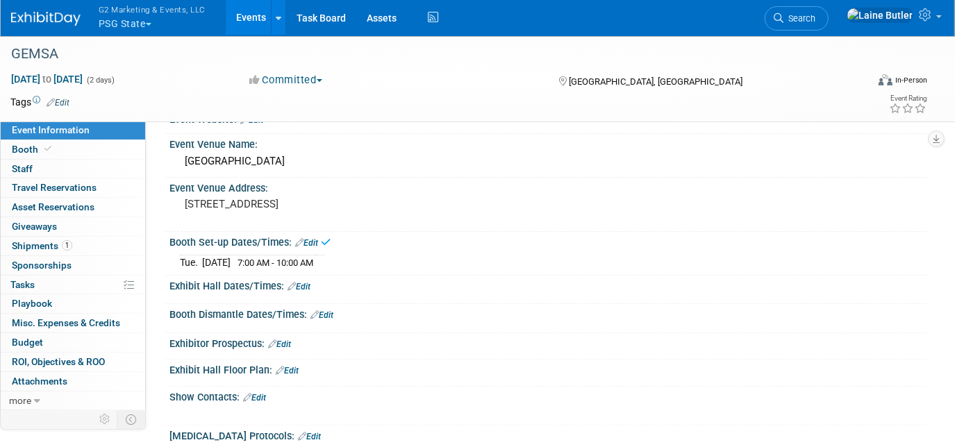
click at [305, 282] on link "Edit" at bounding box center [298, 287] width 23 height 10
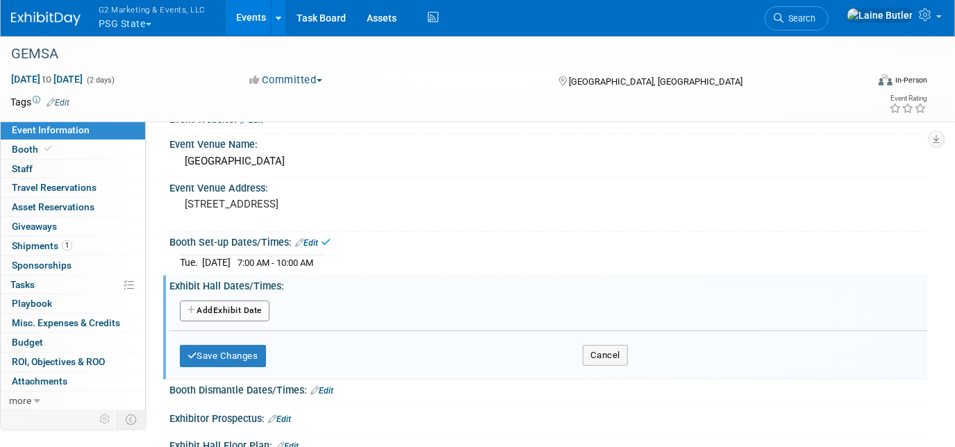
click at [224, 315] on button "Add Another Exhibit Date" at bounding box center [225, 311] width 90 height 21
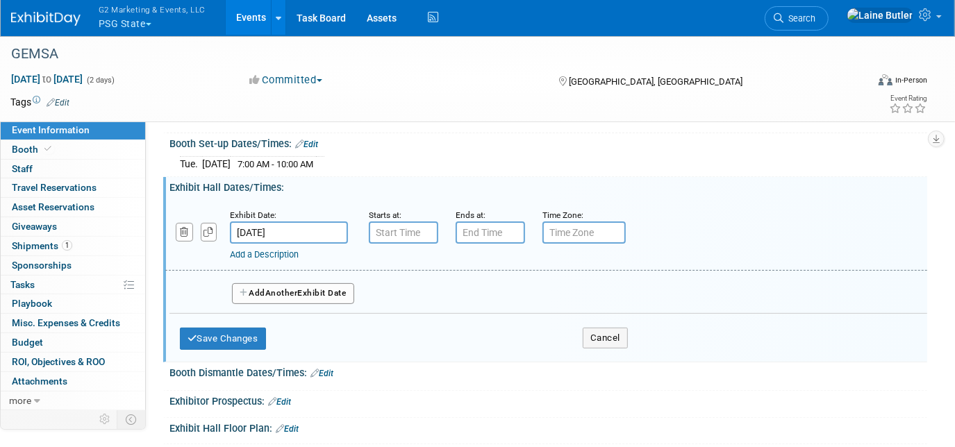
scroll to position [181, 0]
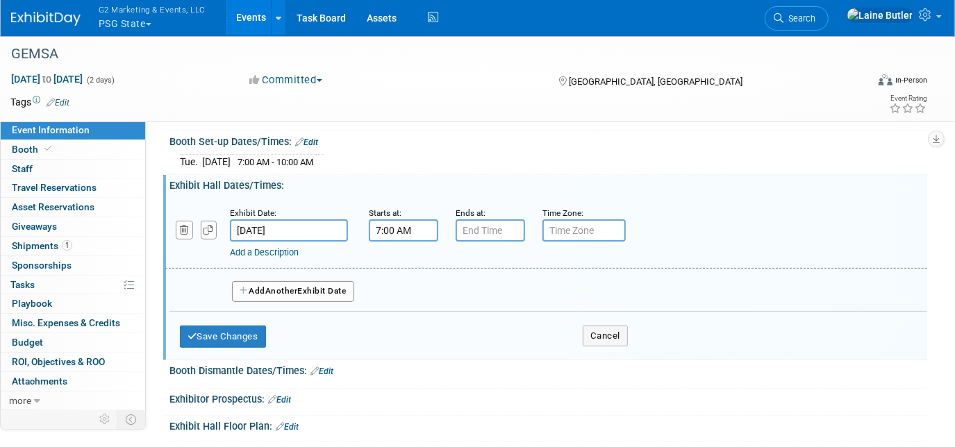
click at [403, 228] on input "7:00 AM" at bounding box center [403, 230] width 69 height 22
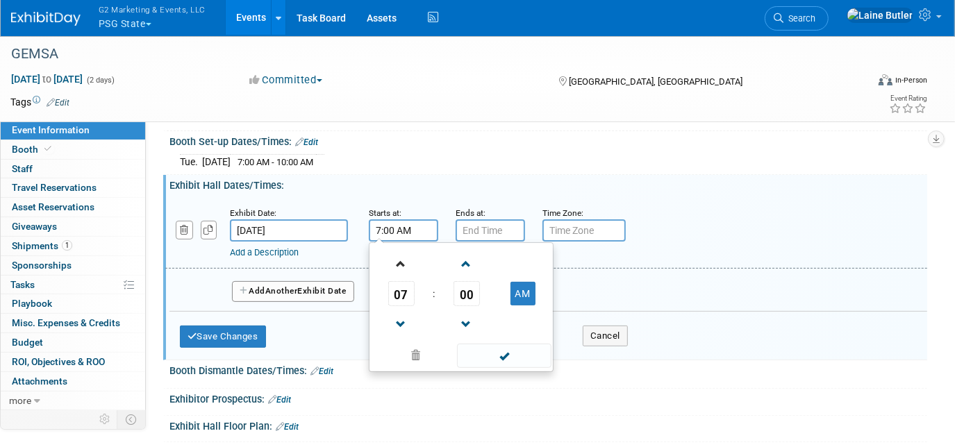
click at [404, 276] on link at bounding box center [401, 263] width 26 height 35
click at [403, 289] on span "08" at bounding box center [401, 293] width 26 height 25
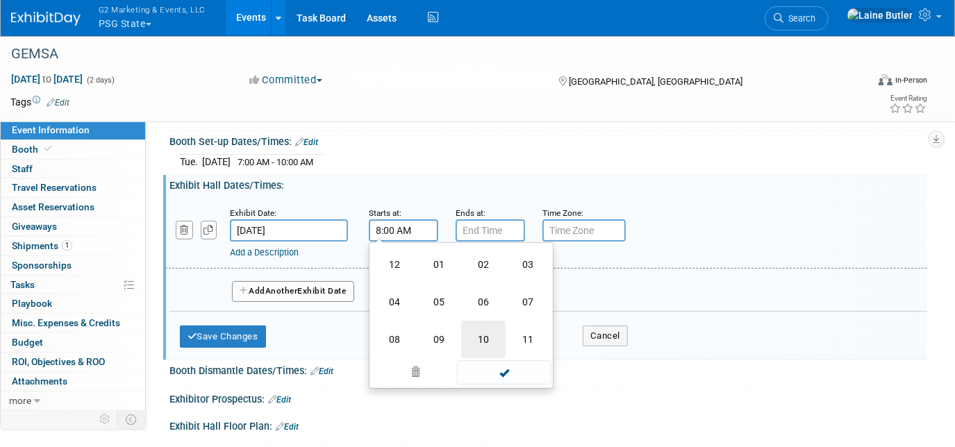
click at [474, 335] on td "10" at bounding box center [483, 339] width 44 height 37
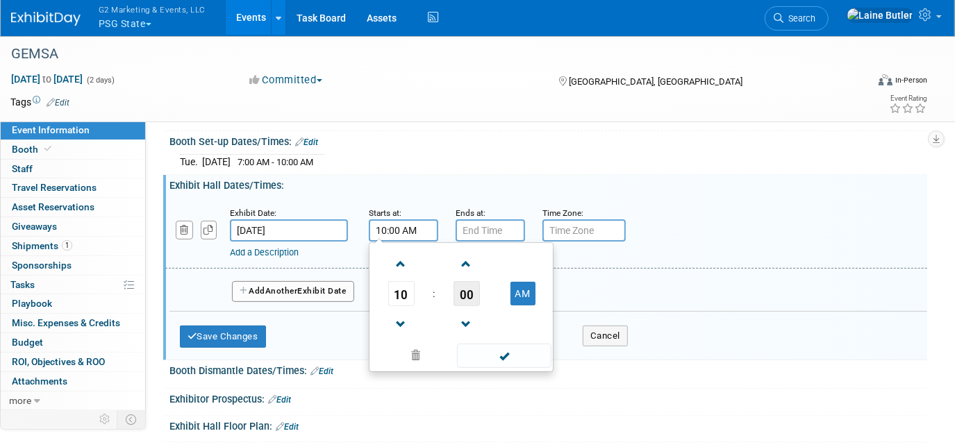
click at [478, 296] on span "00" at bounding box center [466, 293] width 26 height 25
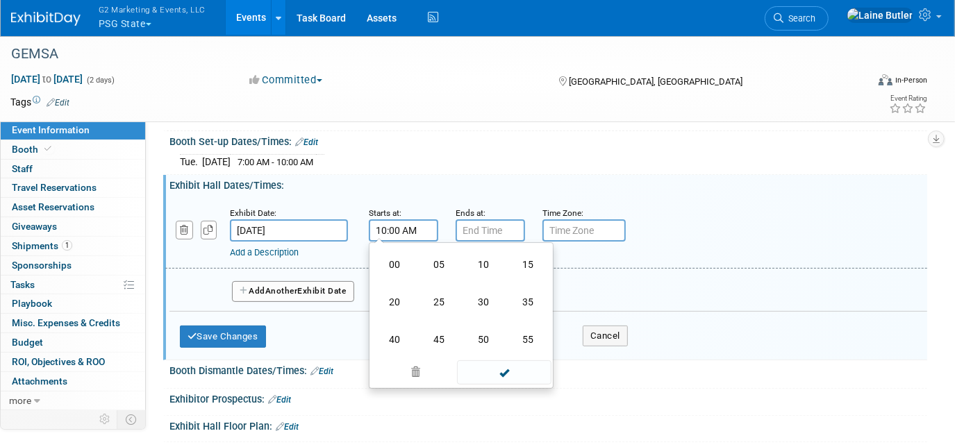
click at [478, 296] on td "30" at bounding box center [483, 301] width 44 height 37
type input "10:30 AM"
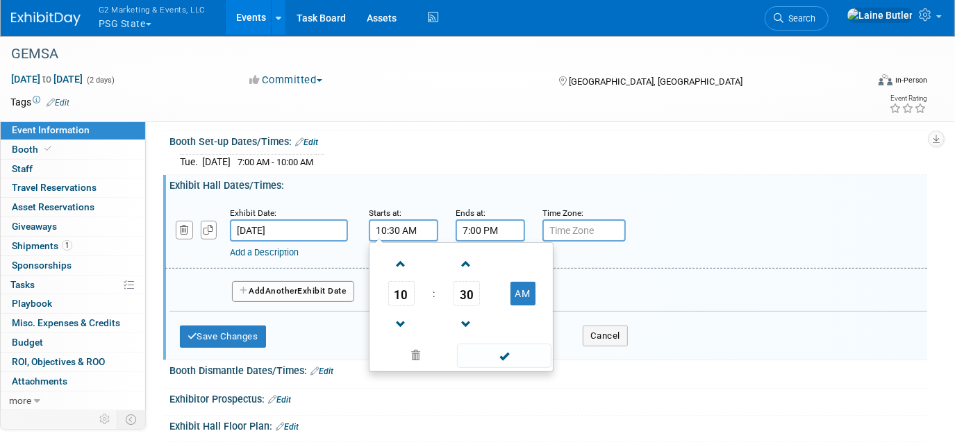
click at [509, 226] on input "7:00 PM" at bounding box center [489, 230] width 69 height 22
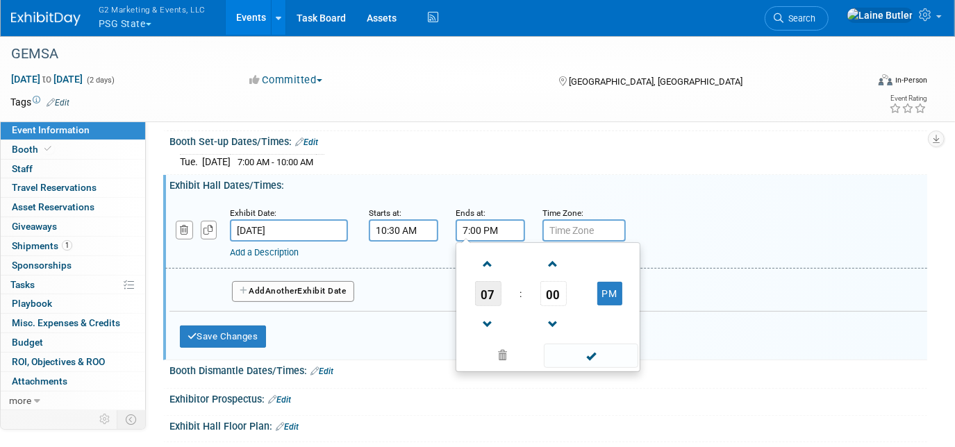
click at [491, 290] on span "07" at bounding box center [488, 293] width 26 height 25
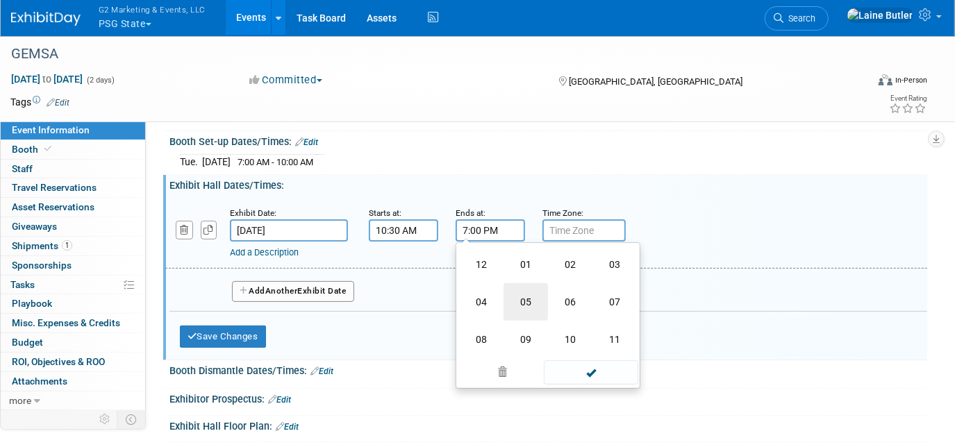
click at [515, 290] on td "05" at bounding box center [525, 301] width 44 height 37
type input "5:00 PM"
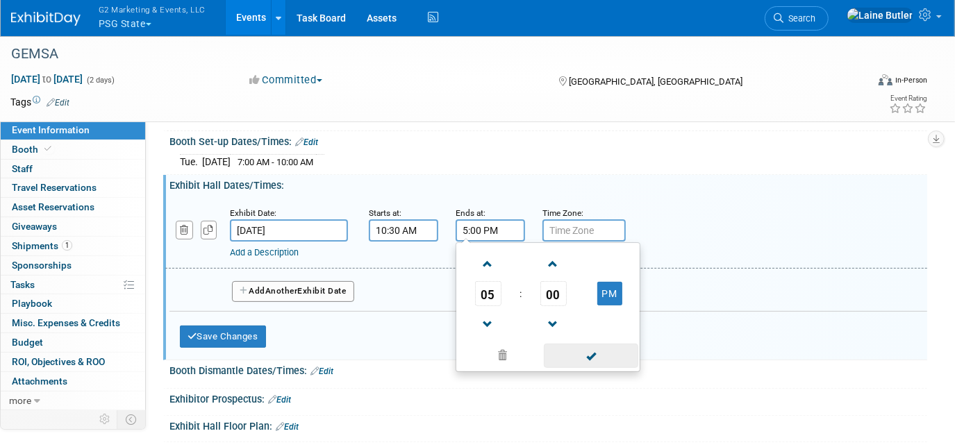
click at [572, 344] on span at bounding box center [591, 356] width 94 height 24
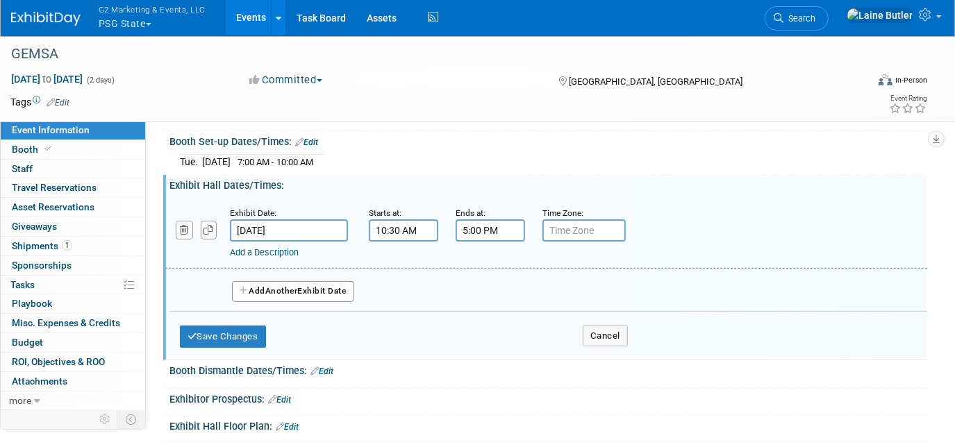
click at [317, 285] on button "Add Another Exhibit Date" at bounding box center [293, 291] width 122 height 21
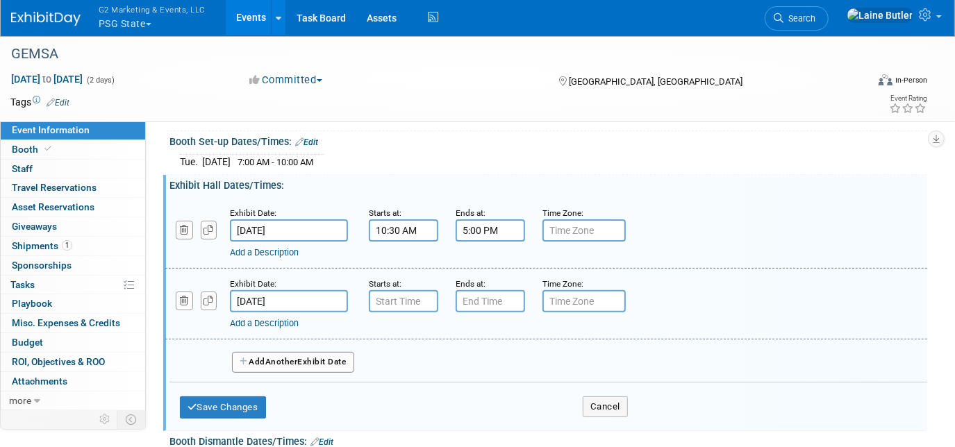
click at [421, 312] on div "Add a Description Description:" at bounding box center [513, 320] width 567 height 17
click at [407, 300] on input "7:00 AM" at bounding box center [403, 301] width 69 height 22
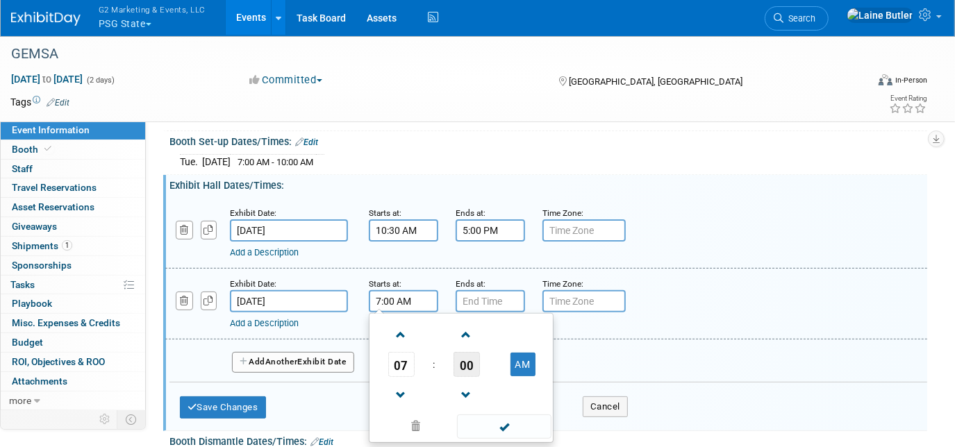
click at [467, 361] on span "00" at bounding box center [466, 364] width 26 height 25
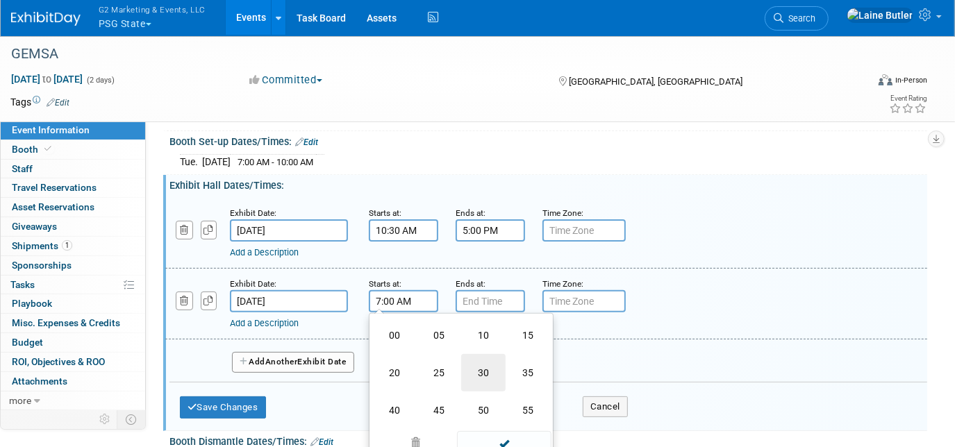
click at [471, 368] on td "30" at bounding box center [483, 372] width 44 height 37
type input "7:30 AM"
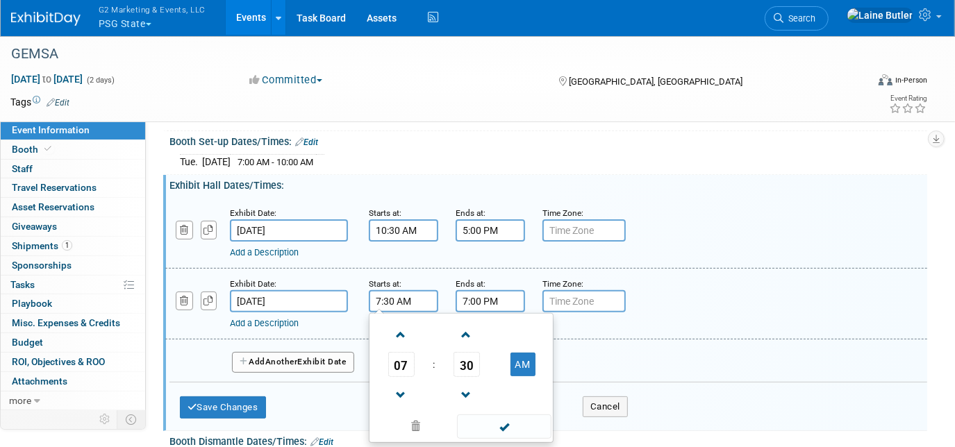
click at [480, 296] on input "7:00 PM" at bounding box center [489, 301] width 69 height 22
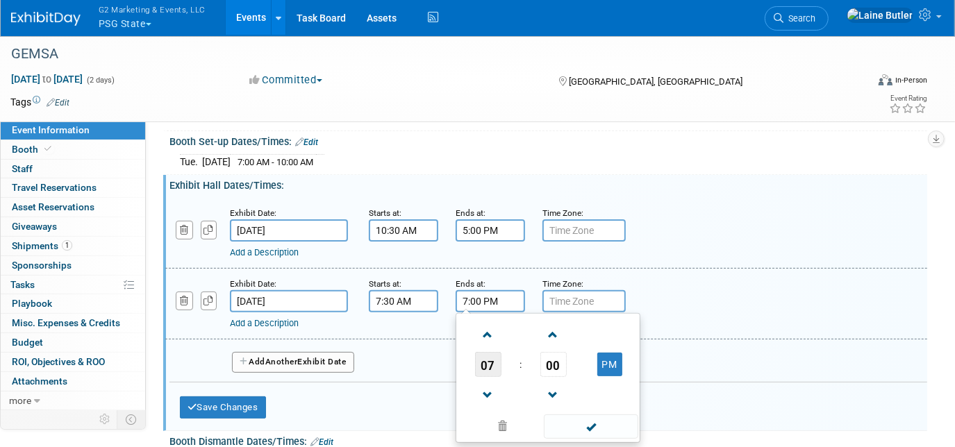
click at [480, 357] on span "07" at bounding box center [488, 364] width 26 height 25
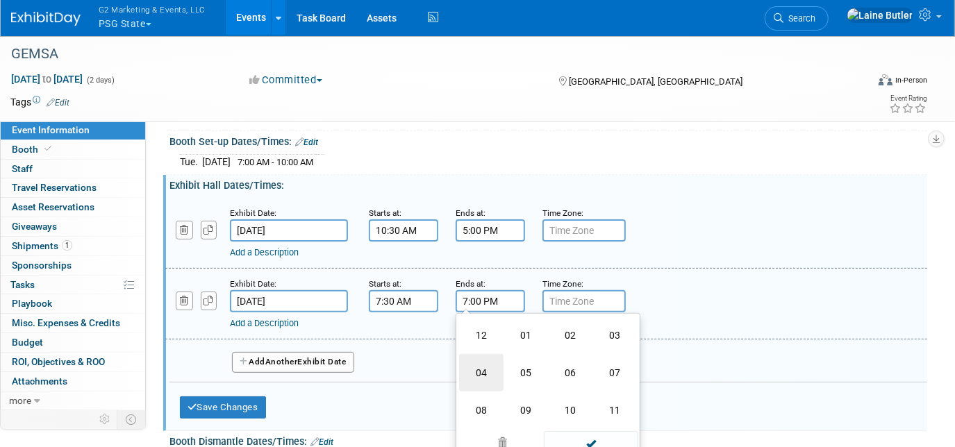
click at [478, 358] on td "04" at bounding box center [481, 372] width 44 height 37
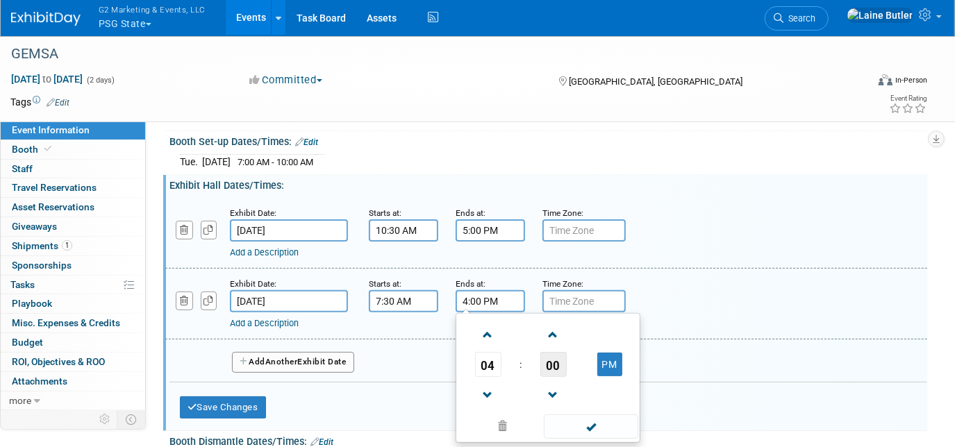
click at [562, 361] on span "00" at bounding box center [553, 364] width 26 height 25
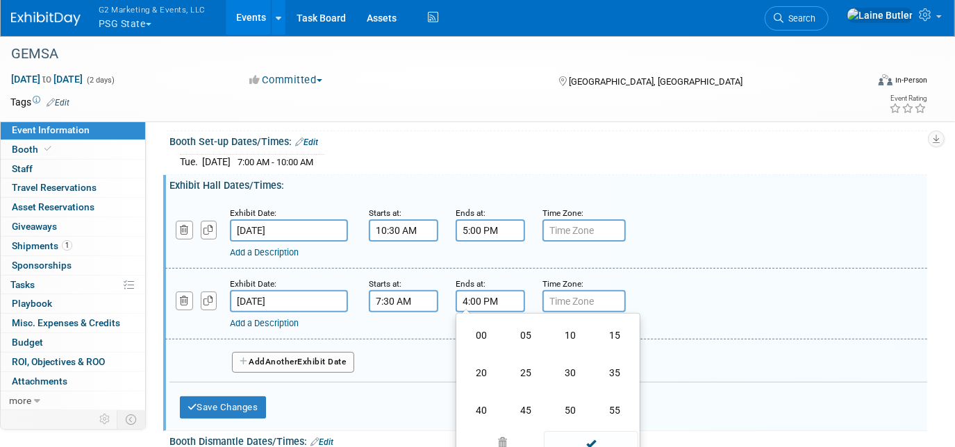
click at [562, 361] on td "30" at bounding box center [570, 372] width 44 height 37
type input "4:30 PM"
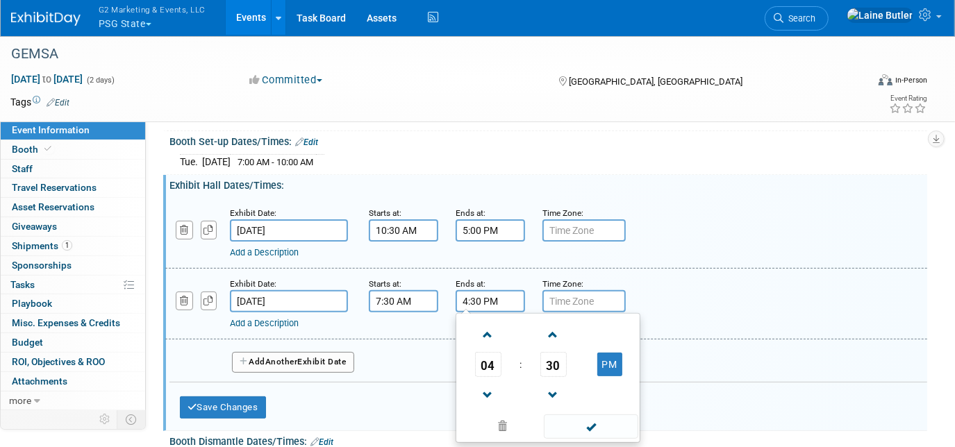
click at [603, 437] on div "04 : 30 PM 12 01 02 03 04 05 06 07 08 09 10 11 00 05 10 15 20 25 30 35 40 45 50…" at bounding box center [547, 378] width 185 height 130
click at [602, 422] on span at bounding box center [591, 426] width 94 height 24
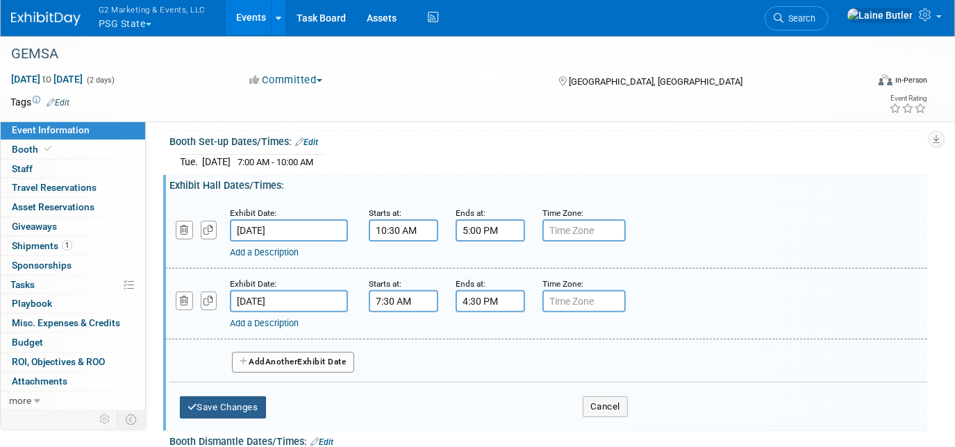
click at [259, 399] on button "Save Changes" at bounding box center [223, 407] width 86 height 22
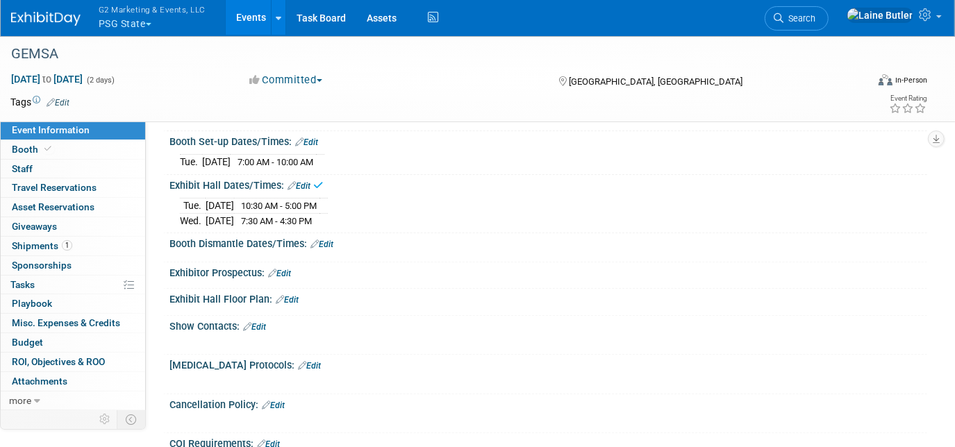
click at [330, 241] on link "Edit" at bounding box center [321, 245] width 23 height 10
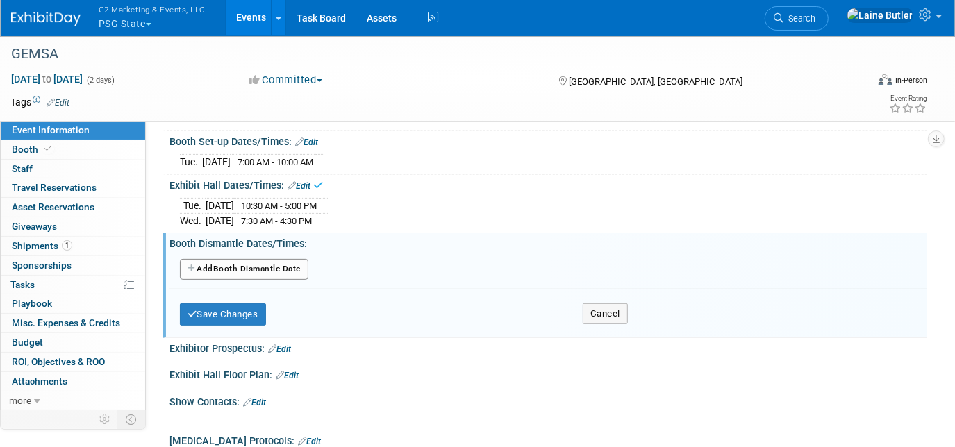
click at [271, 259] on button "Add Another Booth Dismantle Date" at bounding box center [244, 269] width 128 height 21
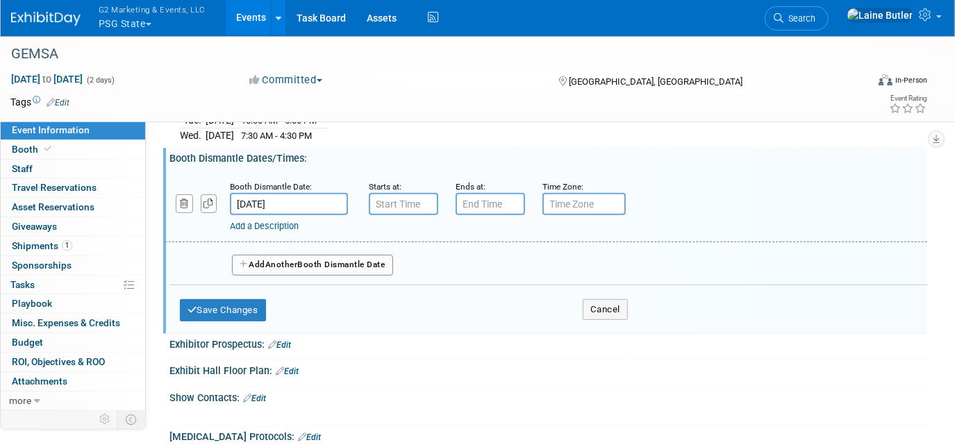
scroll to position [267, 0]
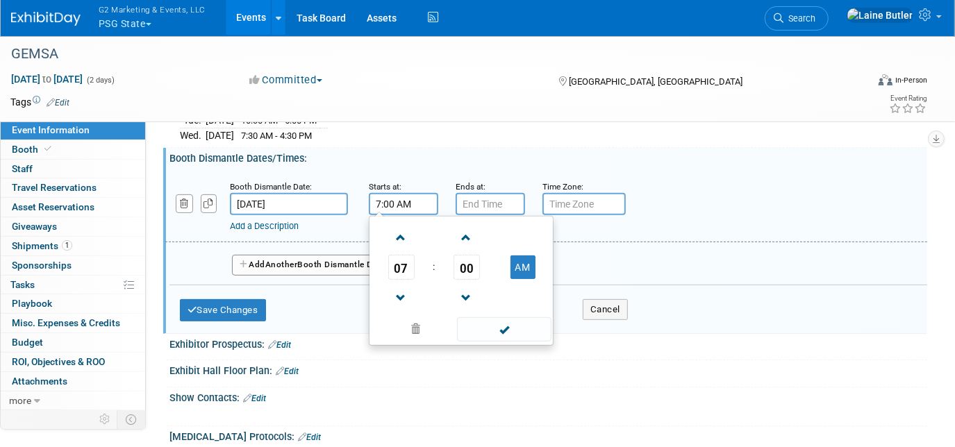
click at [392, 206] on input "7:00 AM" at bounding box center [403, 204] width 69 height 22
click at [396, 255] on span "07" at bounding box center [401, 267] width 26 height 25
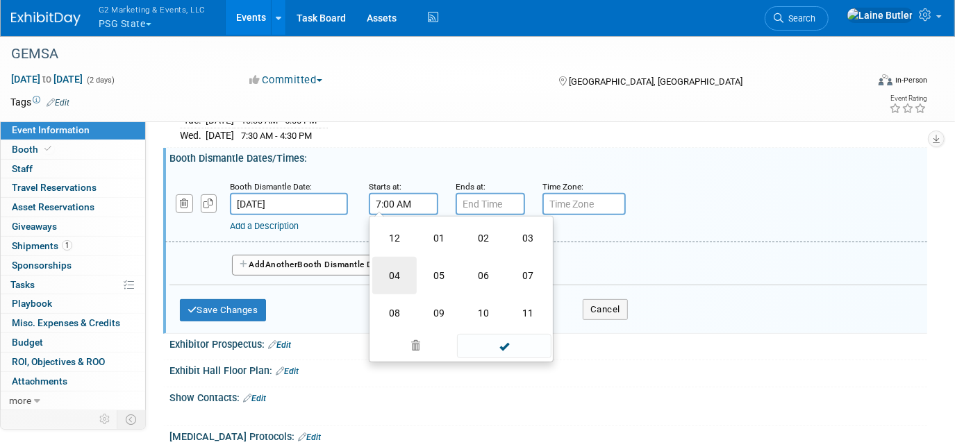
click at [400, 267] on td "04" at bounding box center [394, 275] width 44 height 37
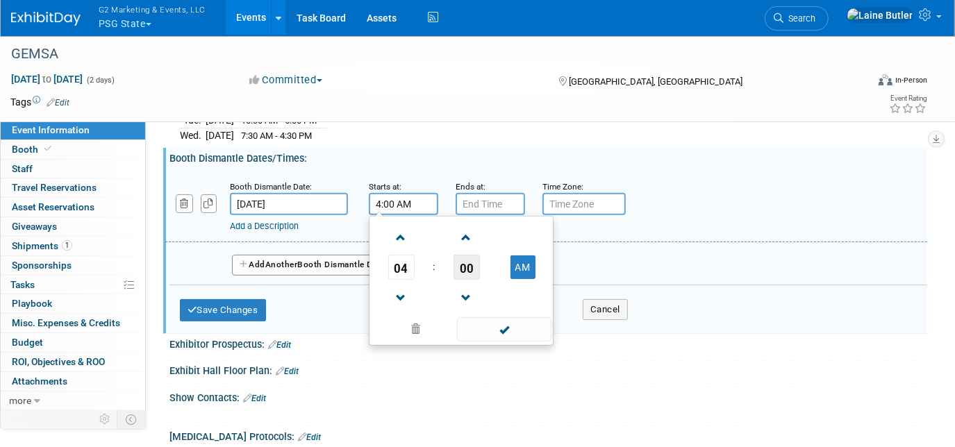
click at [471, 265] on span "00" at bounding box center [466, 267] width 26 height 25
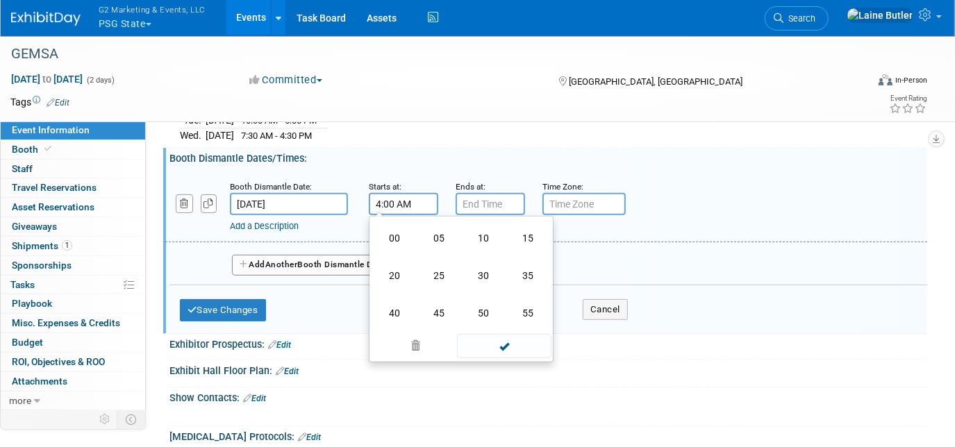
click at [471, 265] on td "30" at bounding box center [483, 275] width 44 height 37
type input "4:30 AM"
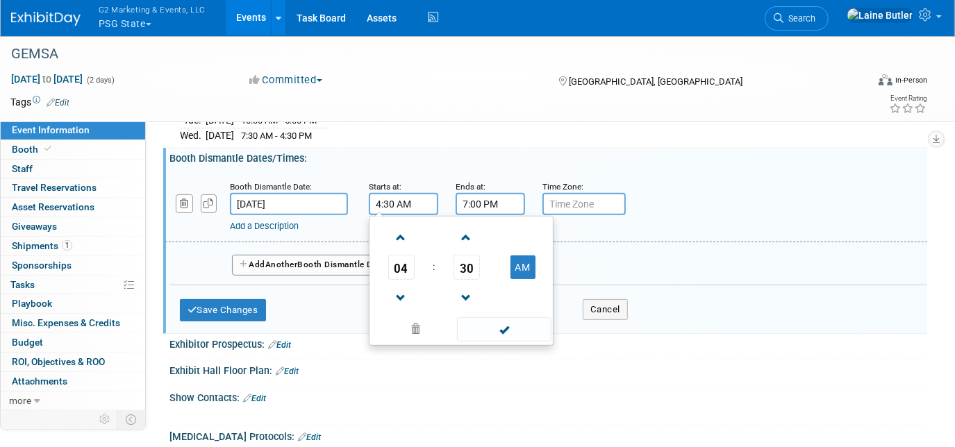
click at [492, 198] on input "7:00 PM" at bounding box center [489, 204] width 69 height 22
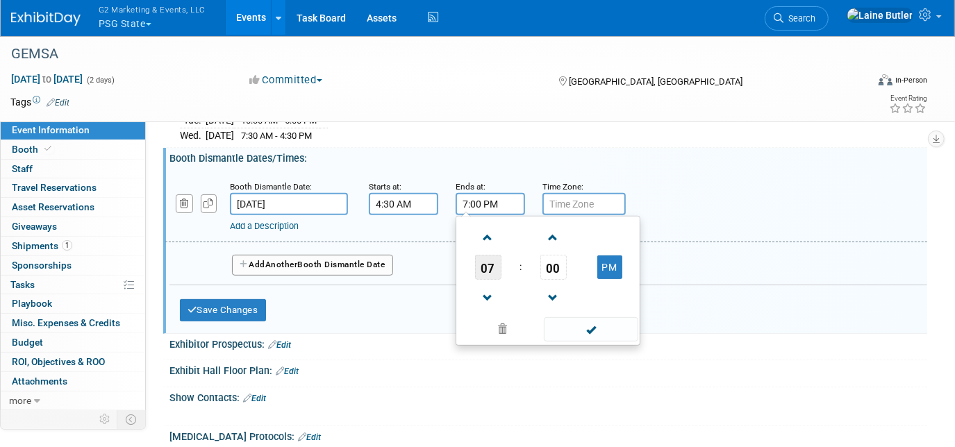
click at [492, 265] on span "07" at bounding box center [488, 267] width 26 height 25
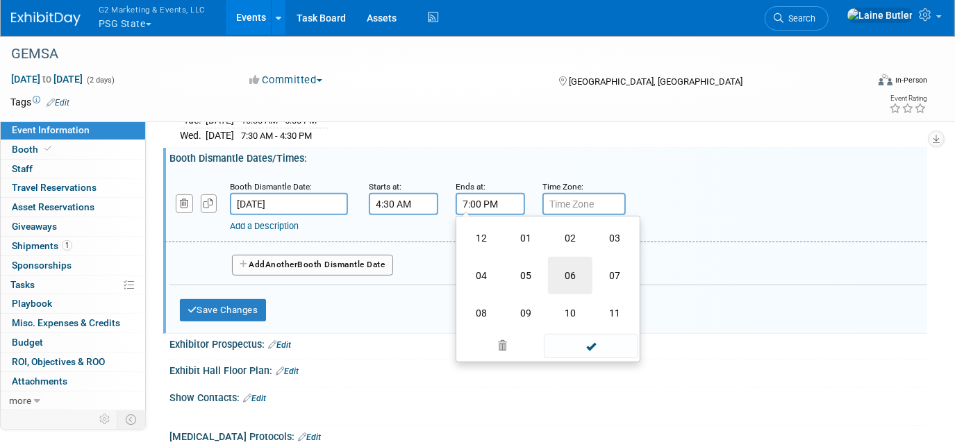
click at [556, 274] on td "06" at bounding box center [570, 275] width 44 height 37
type input "6:00 PM"
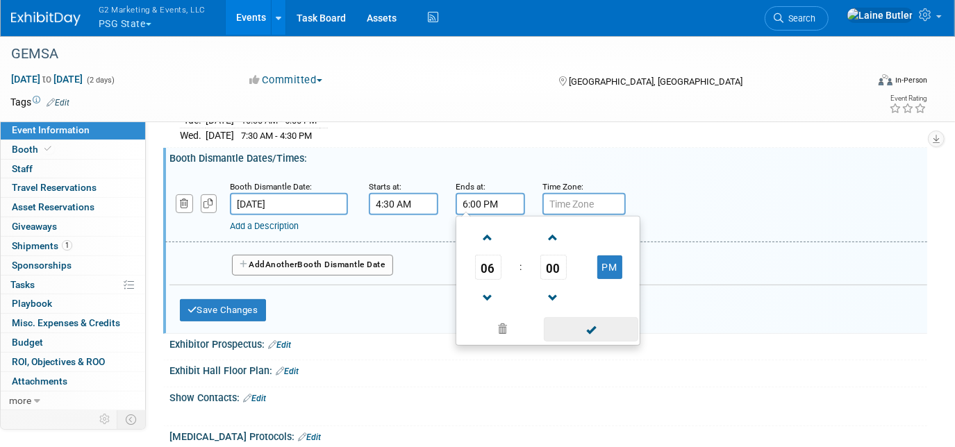
click at [603, 322] on span at bounding box center [591, 329] width 94 height 24
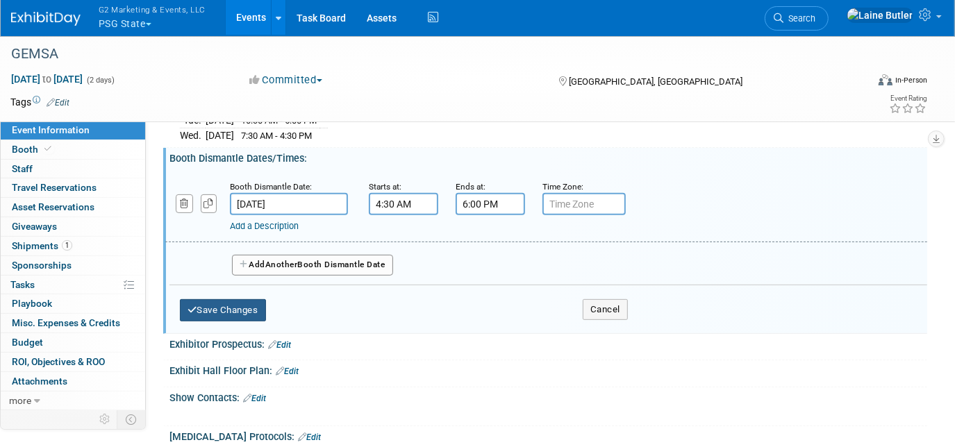
click at [207, 299] on button "Save Changes" at bounding box center [223, 310] width 86 height 22
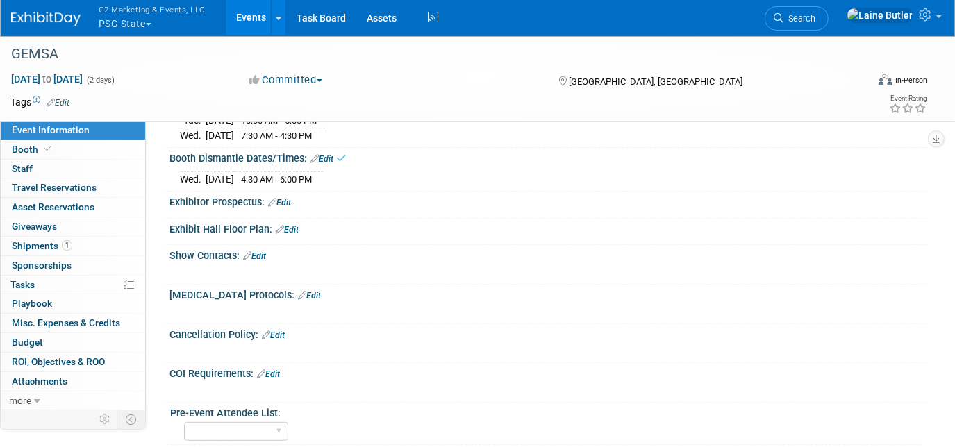
scroll to position [0, 0]
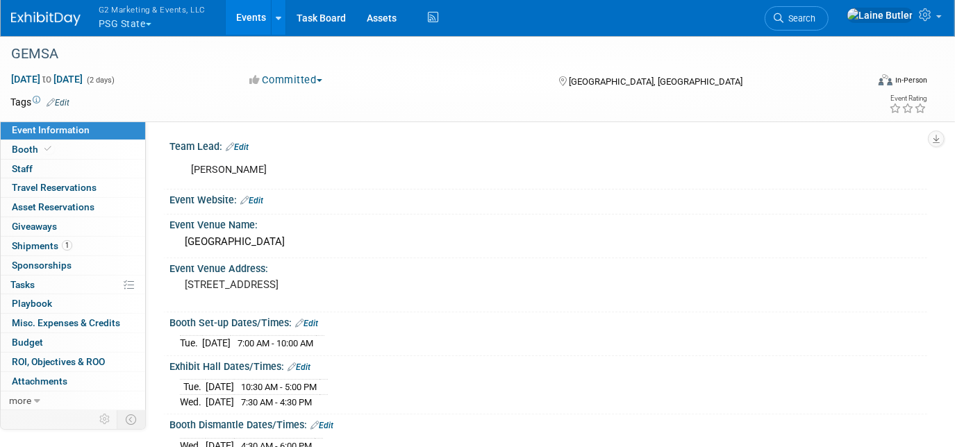
click at [257, 196] on link "Edit" at bounding box center [251, 201] width 23 height 10
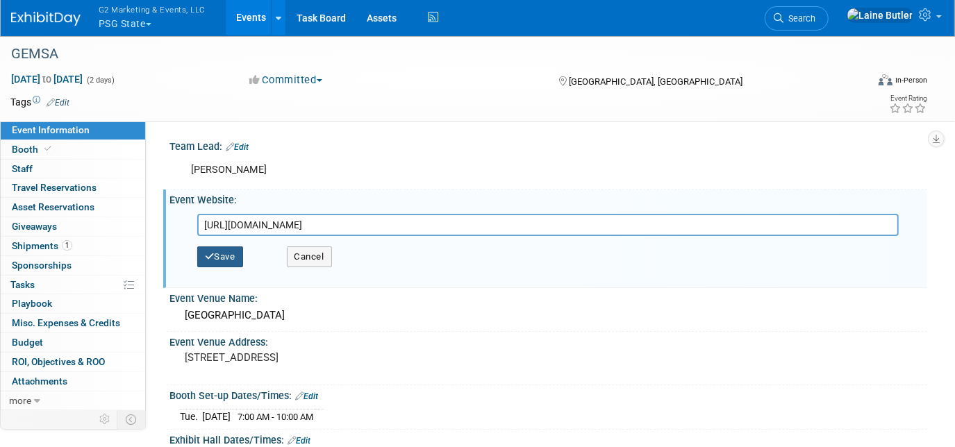
type input "[URL][DOMAIN_NAME]"
click at [212, 258] on icon "button" at bounding box center [210, 256] width 10 height 9
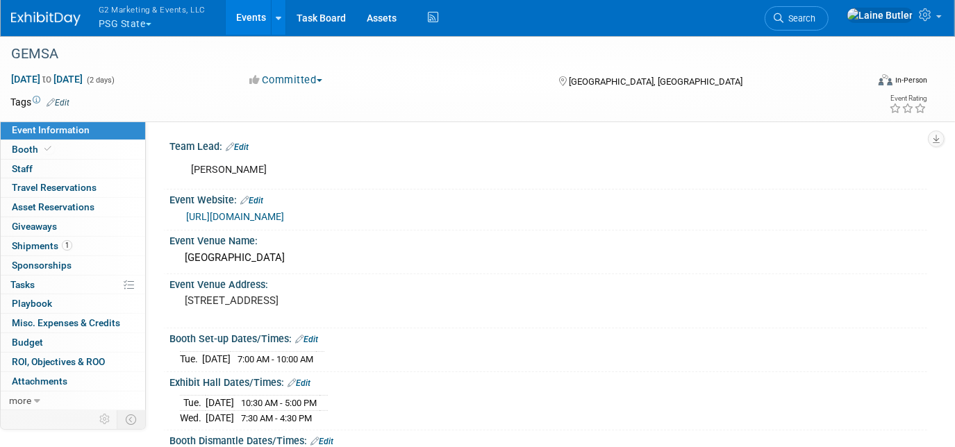
click at [241, 174] on div "[PERSON_NAME]" at bounding box center [480, 170] width 598 height 28
click at [258, 147] on div "Team Lead: Edit" at bounding box center [547, 145] width 757 height 18
click at [252, 146] on div "Team Lead: Edit" at bounding box center [547, 145] width 757 height 18
click at [244, 140] on div "Team Lead: Edit" at bounding box center [547, 145] width 757 height 18
click at [248, 146] on link "Edit" at bounding box center [237, 147] width 23 height 10
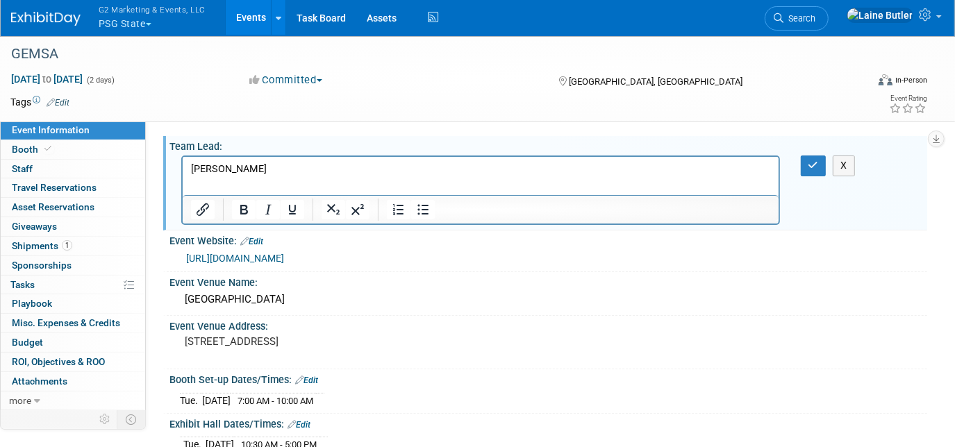
drag, startPoint x: 247, startPoint y: 183, endPoint x: 231, endPoint y: 177, distance: 17.6
click at [231, 176] on html "[PERSON_NAME]" at bounding box center [480, 166] width 596 height 19
drag, startPoint x: 228, startPoint y: 171, endPoint x: 149, endPoint y: 178, distance: 78.7
click at [182, 176] on html "[PERSON_NAME]" at bounding box center [480, 166] width 596 height 19
paste body "Rich Text Area. Press ALT-0 for help."
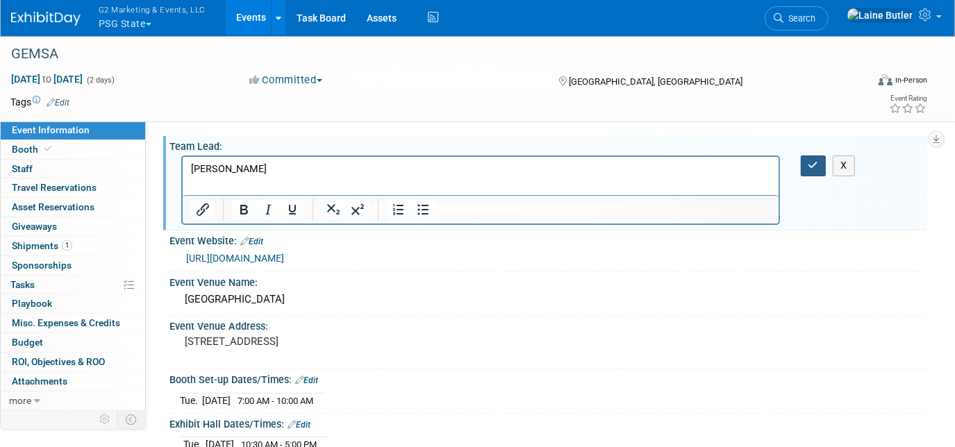
drag, startPoint x: 810, startPoint y: 165, endPoint x: 589, endPoint y: 6, distance: 272.5
click at [810, 165] on icon "button" at bounding box center [813, 165] width 10 height 10
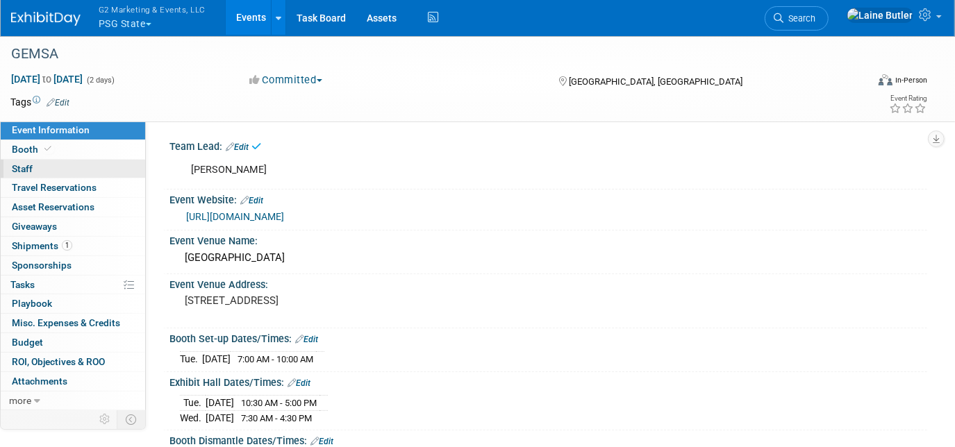
click at [33, 170] on link "0 Staff 0" at bounding box center [73, 169] width 144 height 19
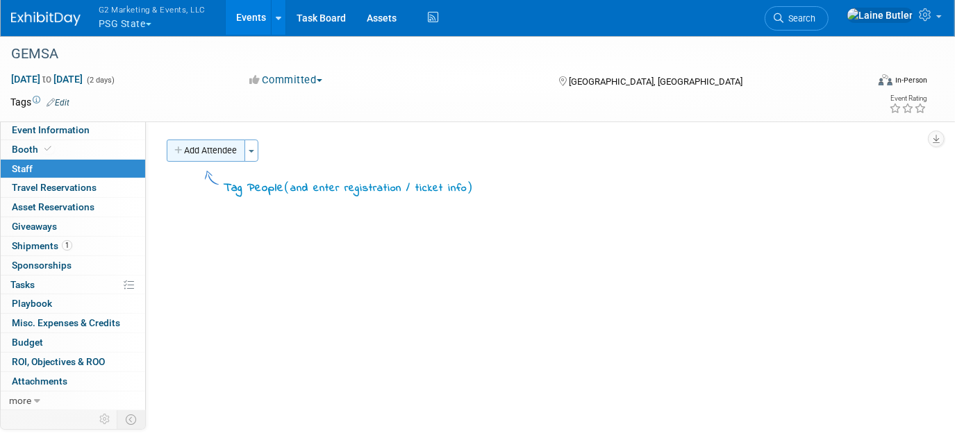
click at [226, 140] on button "Add Attendee" at bounding box center [206, 151] width 78 height 22
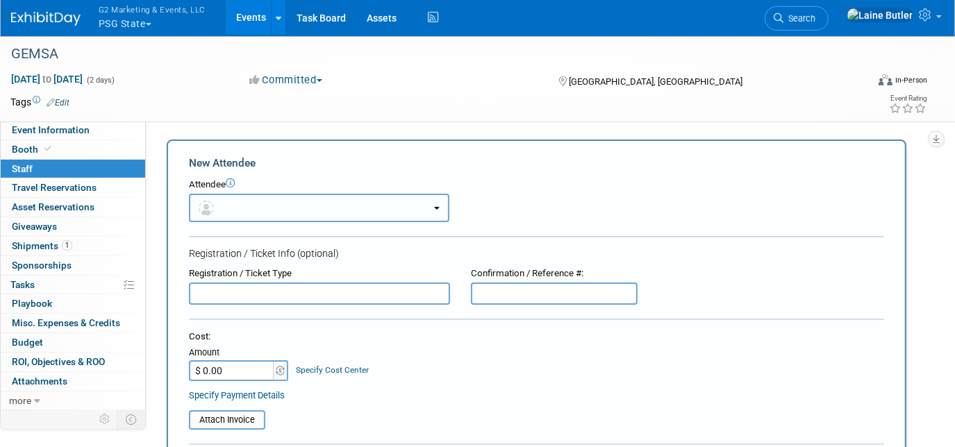
click at [220, 212] on button "button" at bounding box center [319, 208] width 260 height 28
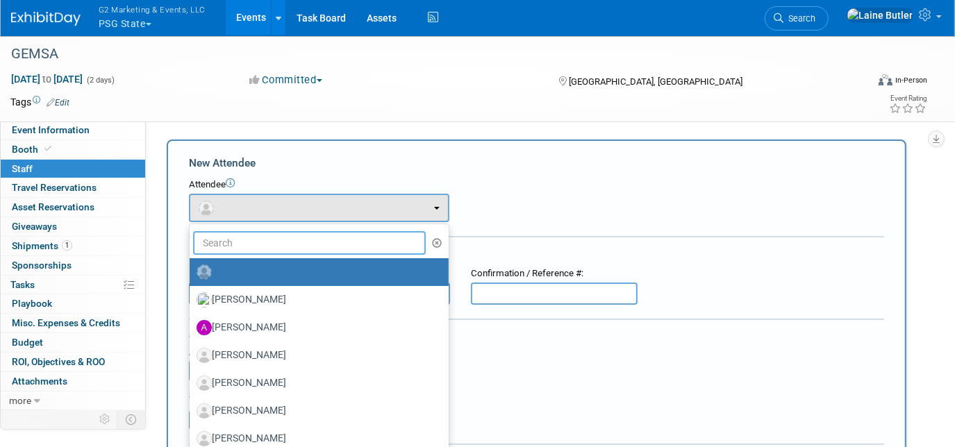
click at [268, 244] on input "text" at bounding box center [309, 243] width 233 height 24
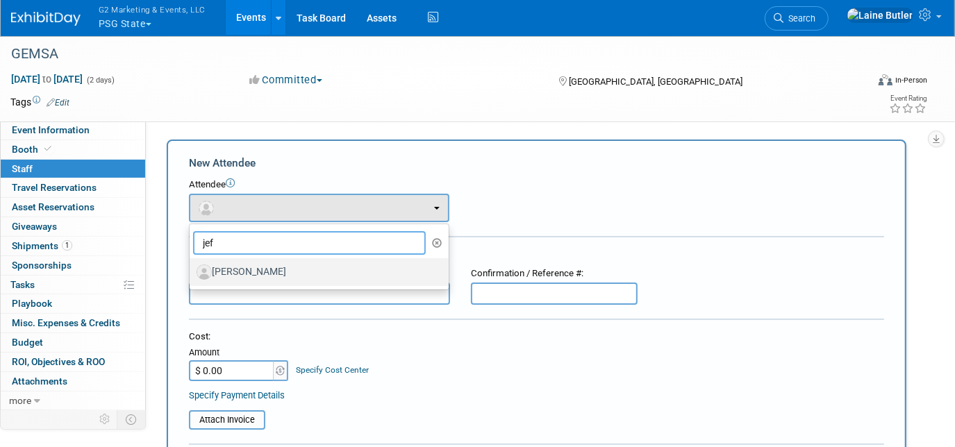
type input "jef"
click at [243, 280] on label "[PERSON_NAME]" at bounding box center [315, 272] width 238 height 22
click at [192, 275] on input "[PERSON_NAME]" at bounding box center [187, 270] width 9 height 9
select select "317d72b6-261a-43dd-aa2e-73059366ed5c"
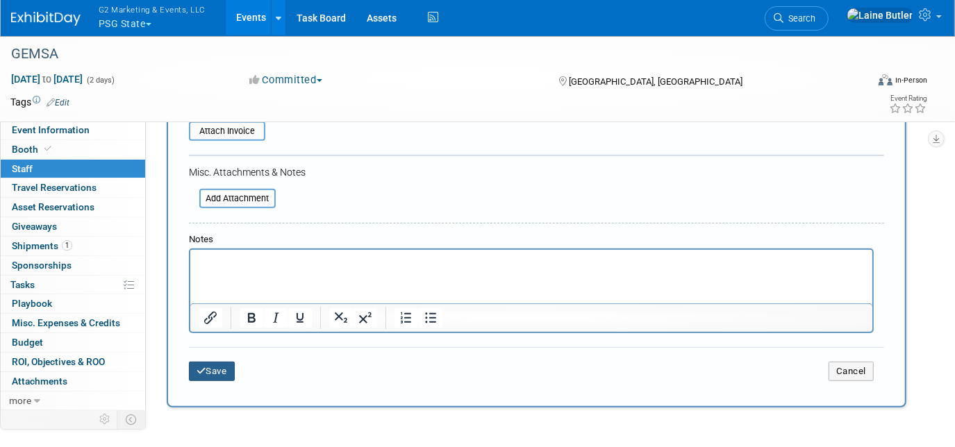
click at [224, 367] on button "Save" at bounding box center [212, 371] width 46 height 19
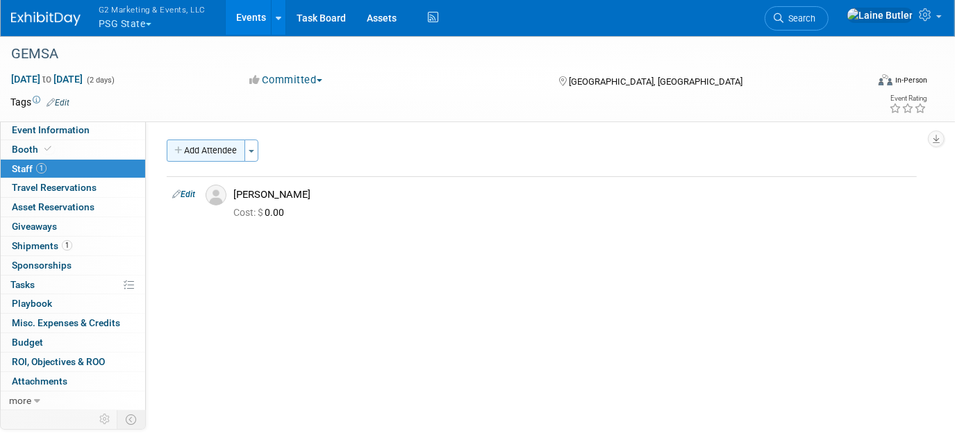
click at [201, 156] on button "Add Attendee" at bounding box center [206, 151] width 78 height 22
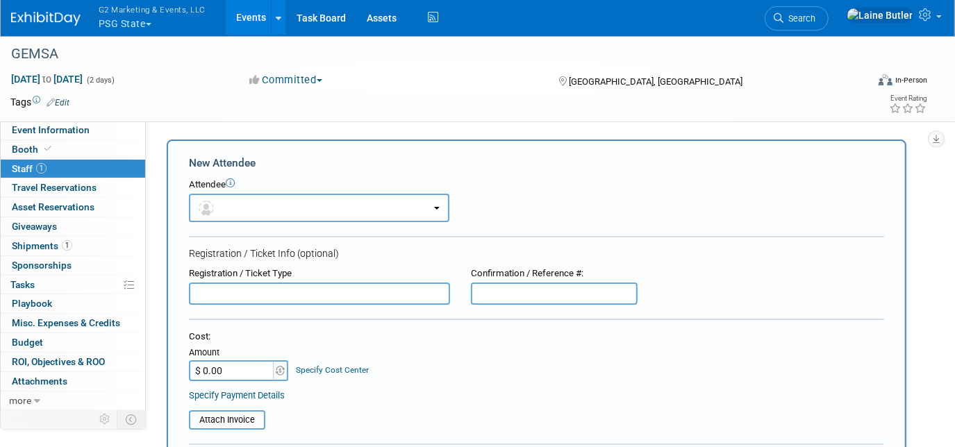
click at [260, 229] on form "New Attendee Attendee <img src="https://www.exhibitday.com/Images/Unassigned-Us…" at bounding box center [536, 411] width 695 height 510
click at [242, 206] on button "button" at bounding box center [319, 208] width 260 height 28
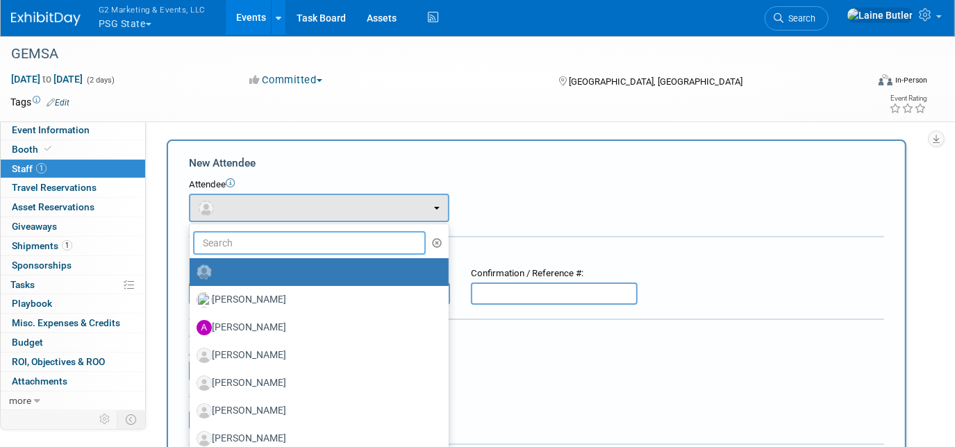
click at [257, 250] on input "text" at bounding box center [309, 243] width 233 height 24
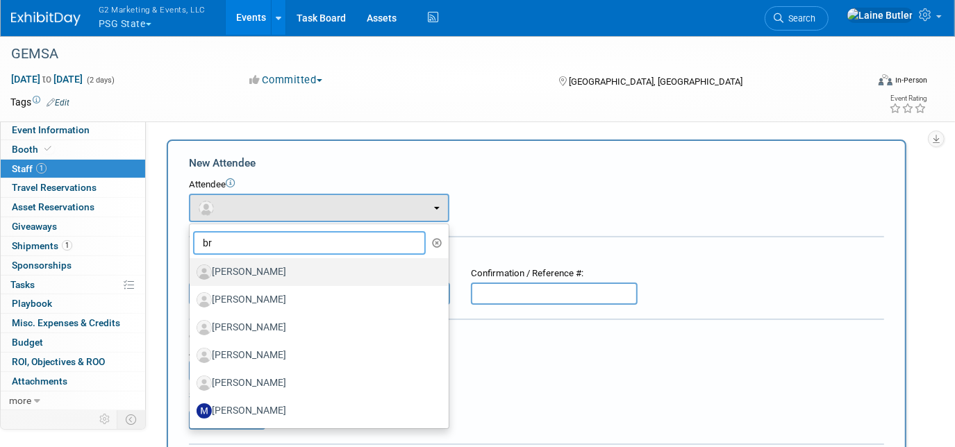
type input "br"
click at [261, 270] on label "[PERSON_NAME]" at bounding box center [315, 272] width 238 height 22
click at [192, 270] on input "[PERSON_NAME]" at bounding box center [187, 270] width 9 height 9
select select "afc53bfd-4f65-480b-9bc9-6d4153de7bd5"
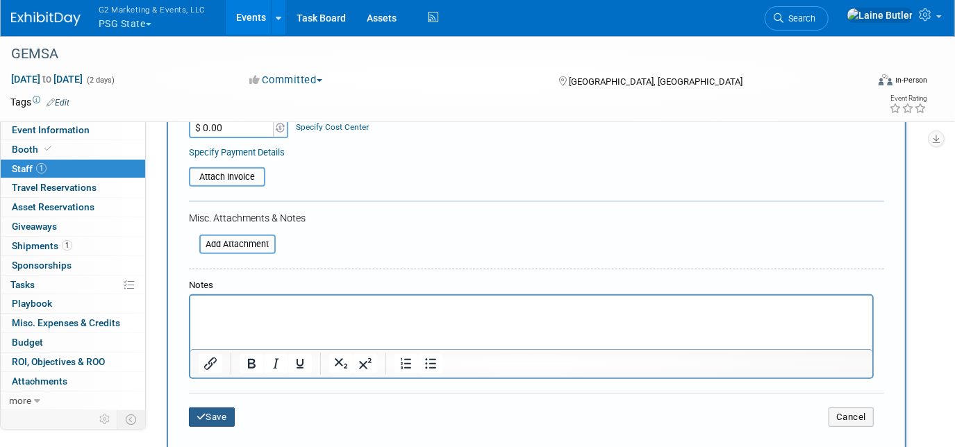
click at [200, 418] on button "Save" at bounding box center [212, 417] width 46 height 19
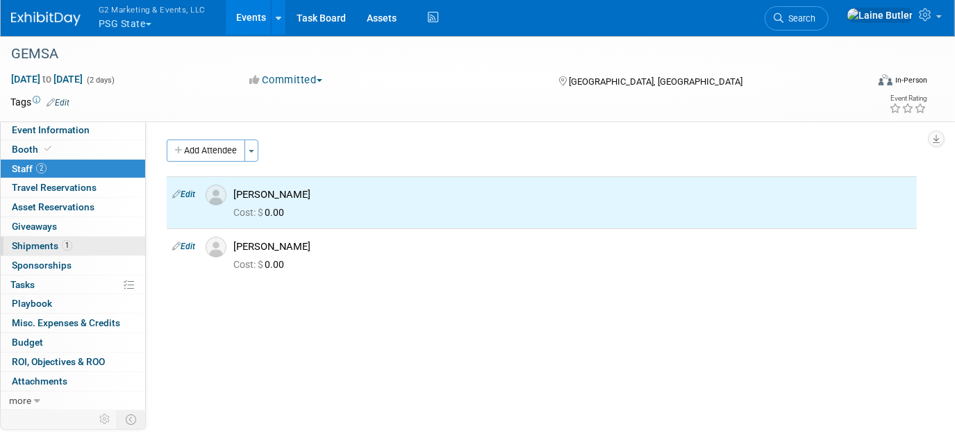
click at [20, 250] on span "Shipments 1" at bounding box center [42, 245] width 60 height 11
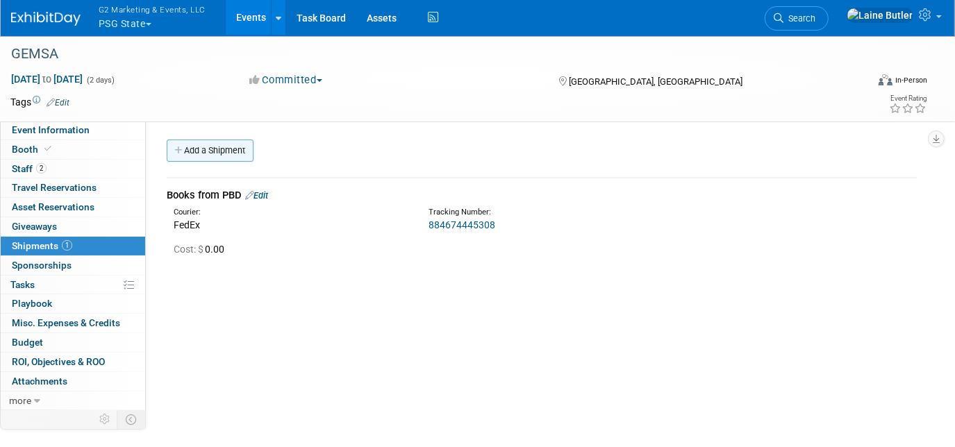
click at [221, 150] on link "Add a Shipment" at bounding box center [210, 151] width 87 height 22
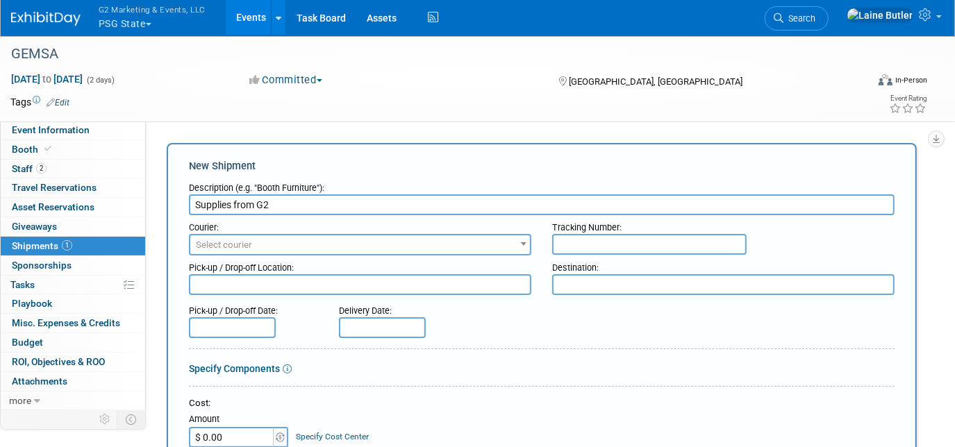
type input "Supplies from G2"
click at [223, 240] on span "Select courier" at bounding box center [224, 245] width 56 height 10
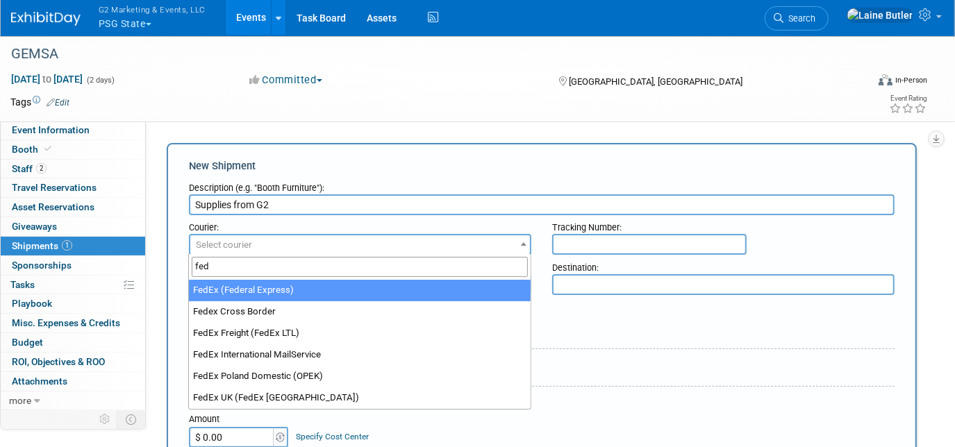
type input "fed"
select select "206"
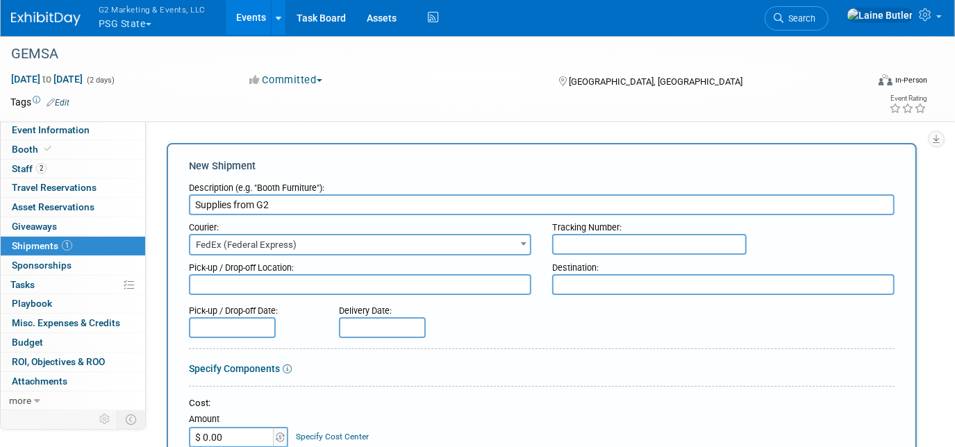
click at [583, 244] on input "text" at bounding box center [649, 244] width 194 height 21
paste input "884548755123"
click at [583, 244] on input "884548755123" at bounding box center [649, 244] width 194 height 21
type input "884548755123"
click at [596, 287] on textarea at bounding box center [723, 284] width 342 height 21
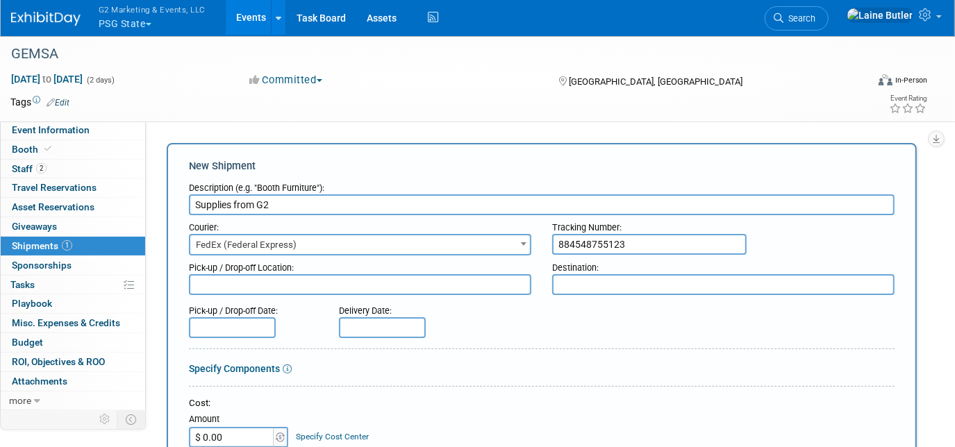
paste textarea ""JBL Public Safety Group, #28 2025 GEMSA c/o Alliance Exposition 7455 Emerald D…"
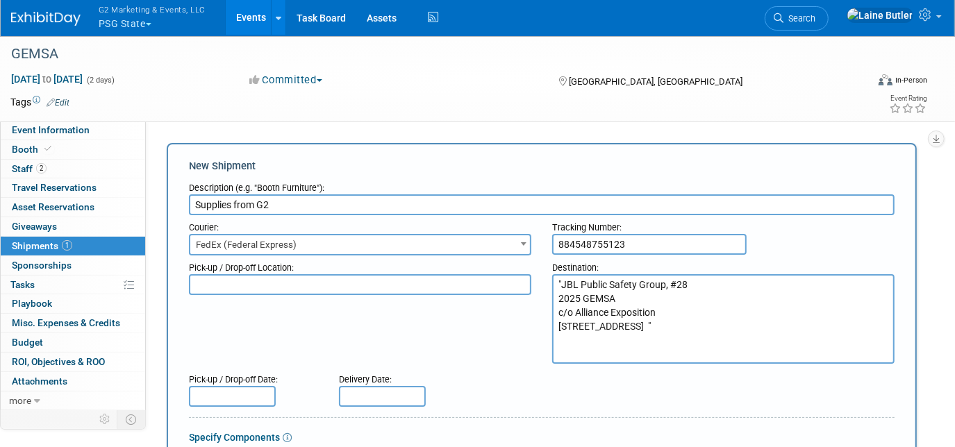
click at [564, 283] on textarea ""JBL Public Safety Group, #28 2025 GEMSA c/o Alliance Exposition 7455 Emerald D…" at bounding box center [723, 319] width 342 height 90
drag, startPoint x: 656, startPoint y: 349, endPoint x: 539, endPoint y: 260, distance: 147.2
click at [539, 260] on div "Pick-up / Drop-off Location: Destination: JBL Public Safety Group, #28 2025 GEM…" at bounding box center [541, 309] width 726 height 108
type textarea "JBL Public Safety Group, #28 2025 GEMSA c/o Alliance Exposition [STREET_ADDRESS]"
click at [480, 342] on div "Pick-up / Drop-off Location: Destination: JBL Public Safety Group, #28 2025 GEM…" at bounding box center [541, 309] width 726 height 108
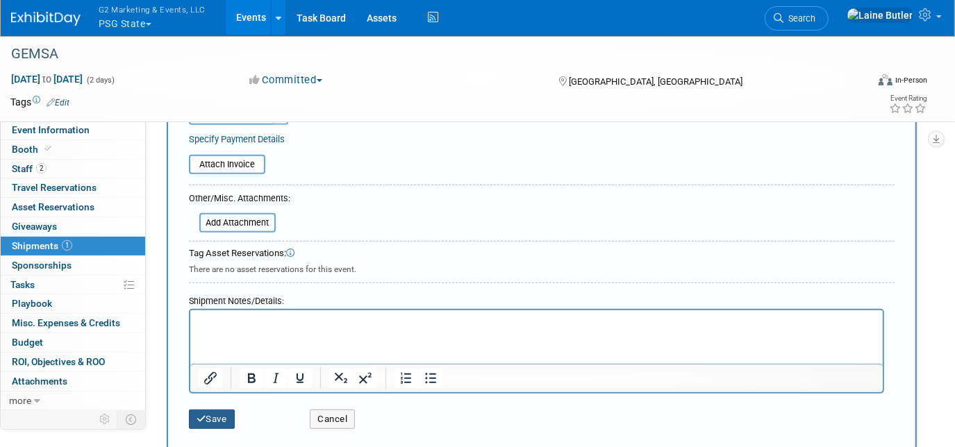
click at [219, 414] on button "Save" at bounding box center [212, 419] width 46 height 19
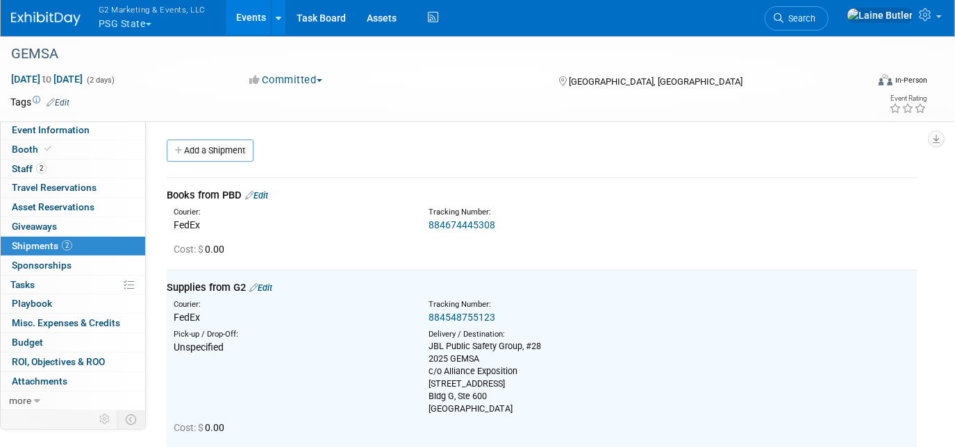
click at [265, 195] on link "Edit" at bounding box center [256, 195] width 23 height 10
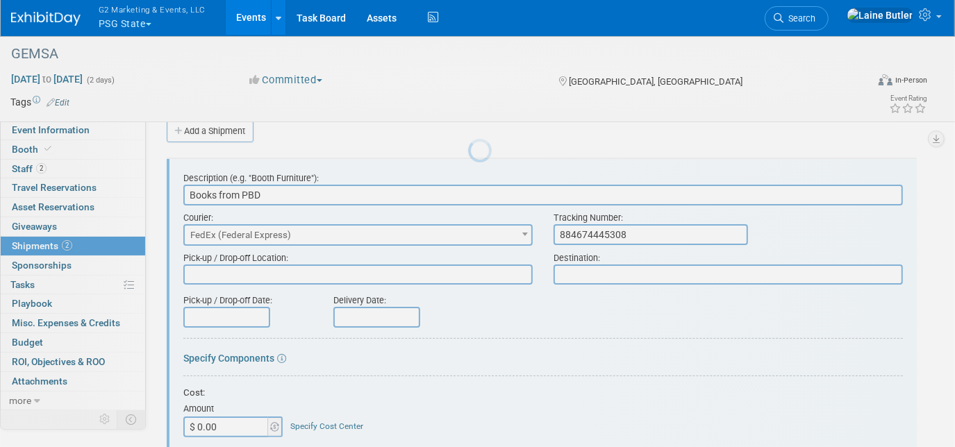
scroll to position [20, 0]
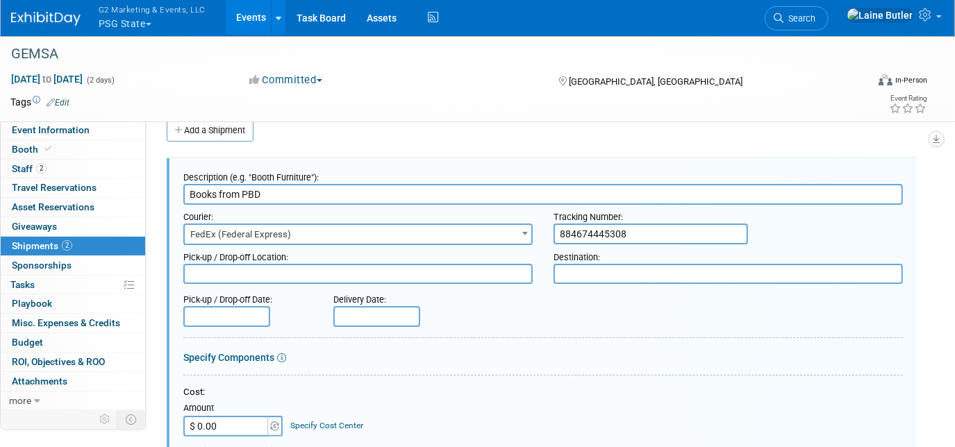
click at [599, 278] on textarea at bounding box center [727, 274] width 349 height 20
paste textarea "JBL Public Safety Group, #28 2025 GEMSA c/o Alliance Exposition [STREET_ADDRESS]"
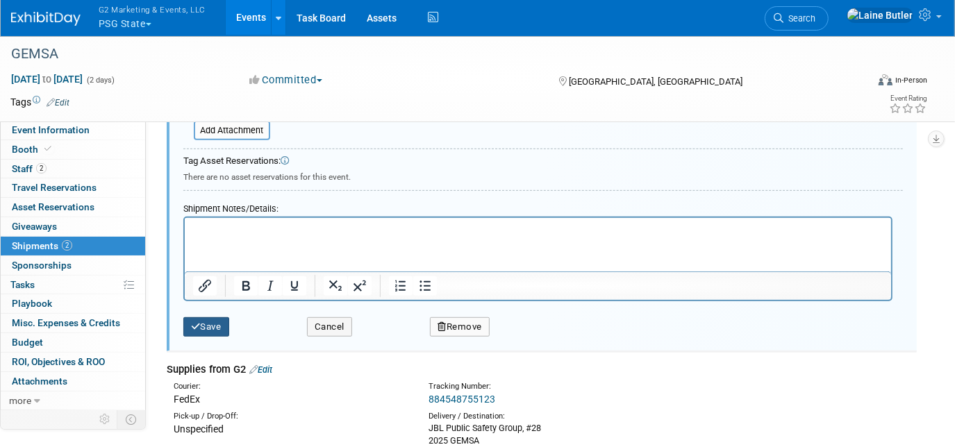
type textarea "JBL Public Safety Group, #28 2025 GEMSA c/o Alliance Exposition [STREET_ADDRESS]"
click at [203, 322] on button "Save" at bounding box center [206, 326] width 46 height 19
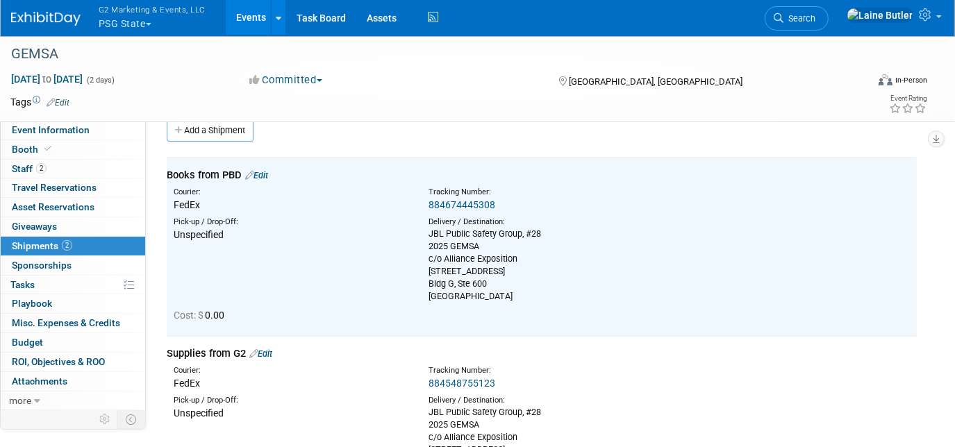
scroll to position [0, 0]
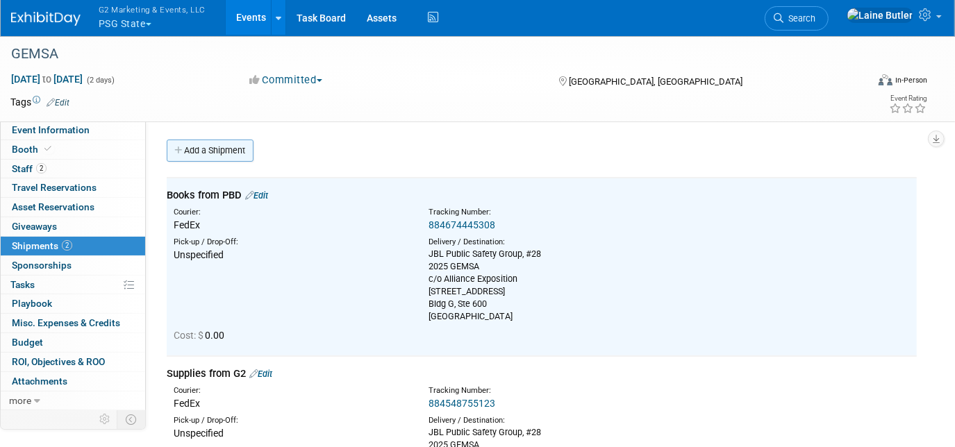
click at [218, 156] on link "Add a Shipment" at bounding box center [210, 151] width 87 height 22
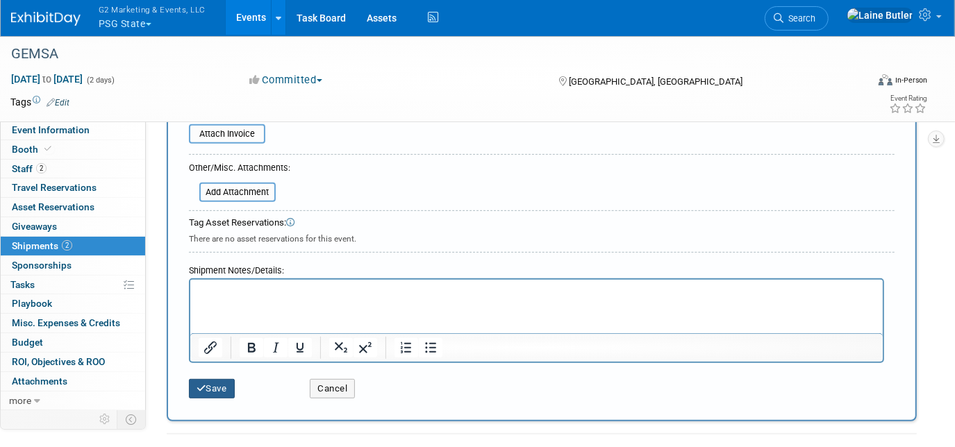
type input "Outbound Through Show Carrier (ALLIANCE)"
click at [207, 379] on button "Save" at bounding box center [212, 388] width 46 height 19
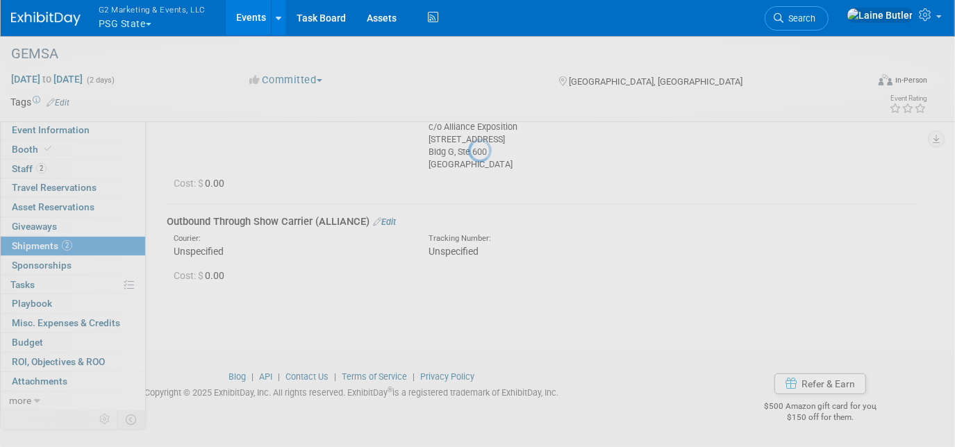
scroll to position [329, 0]
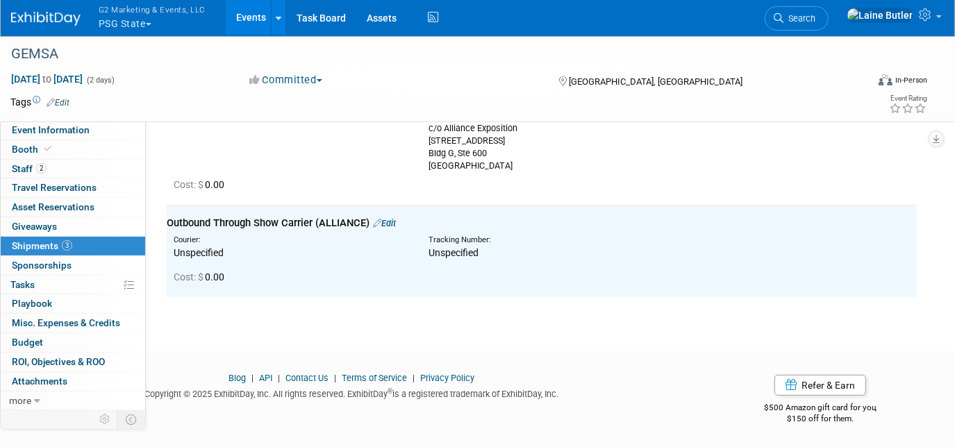
click at [32, 15] on img at bounding box center [45, 19] width 69 height 14
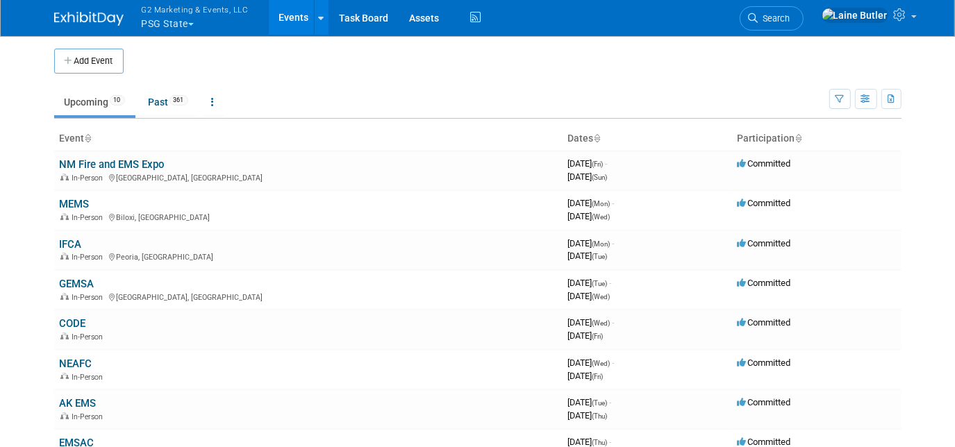
click at [194, 22] on button "G2 Marketing & Events, LLC PSG State" at bounding box center [203, 18] width 126 height 36
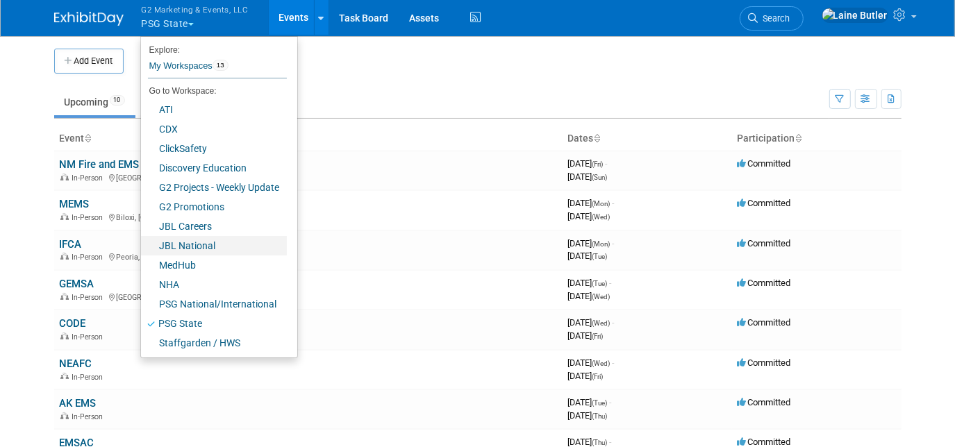
click at [235, 246] on link "JBL National" at bounding box center [214, 245] width 146 height 19
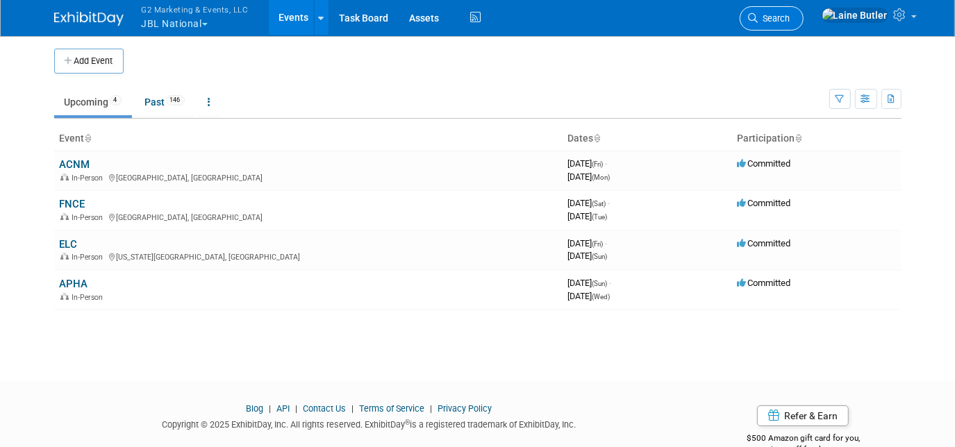
click at [790, 15] on span "Search" at bounding box center [774, 18] width 32 height 10
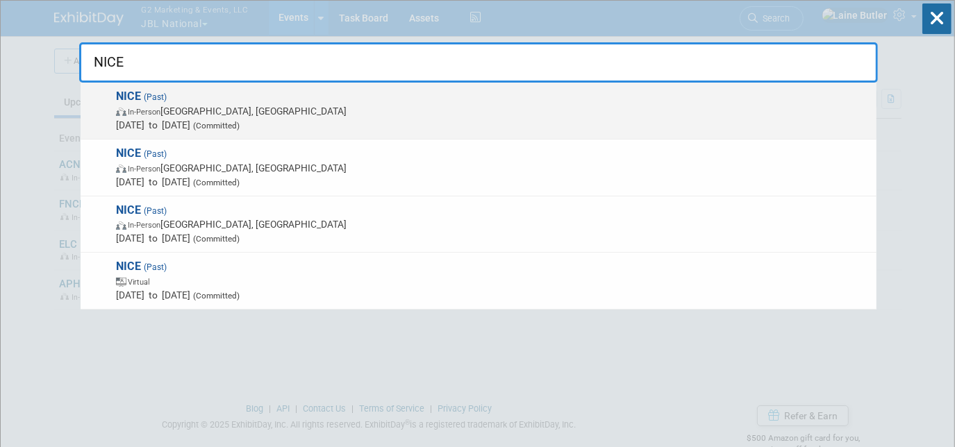
type input "NICE"
click at [203, 113] on span "In-Person Denver, CO" at bounding box center [492, 111] width 753 height 14
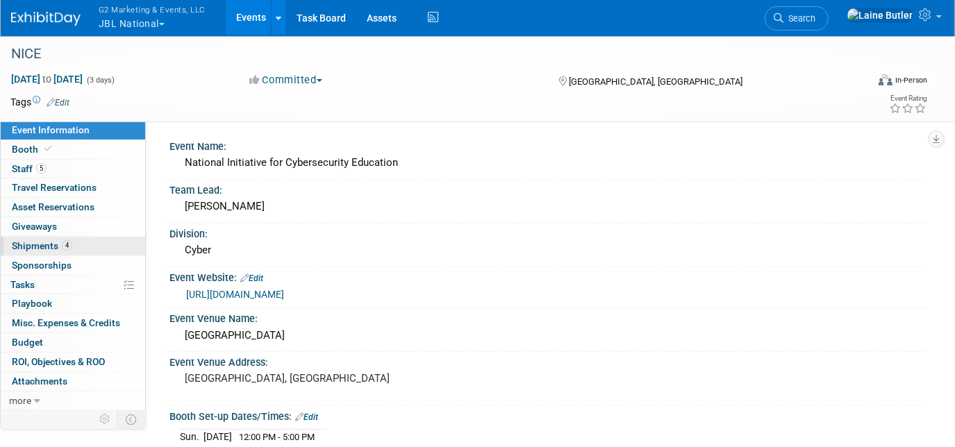
click at [42, 245] on span "Shipments 4" at bounding box center [42, 245] width 60 height 11
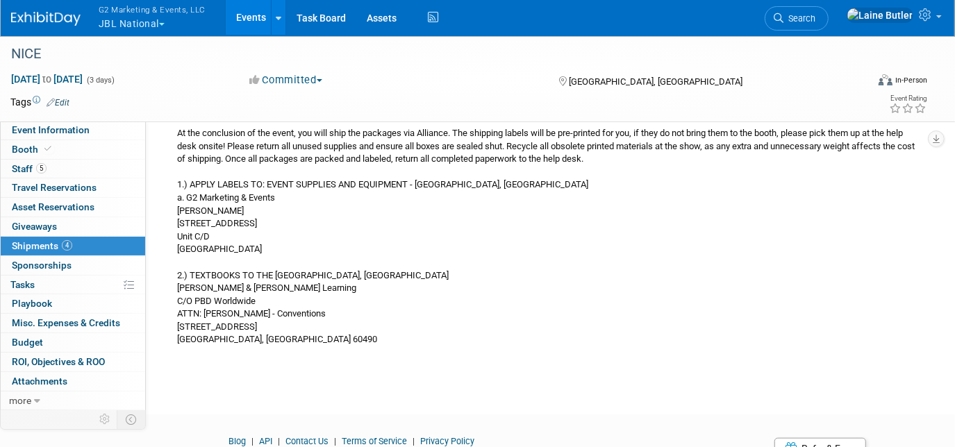
scroll to position [839, 0]
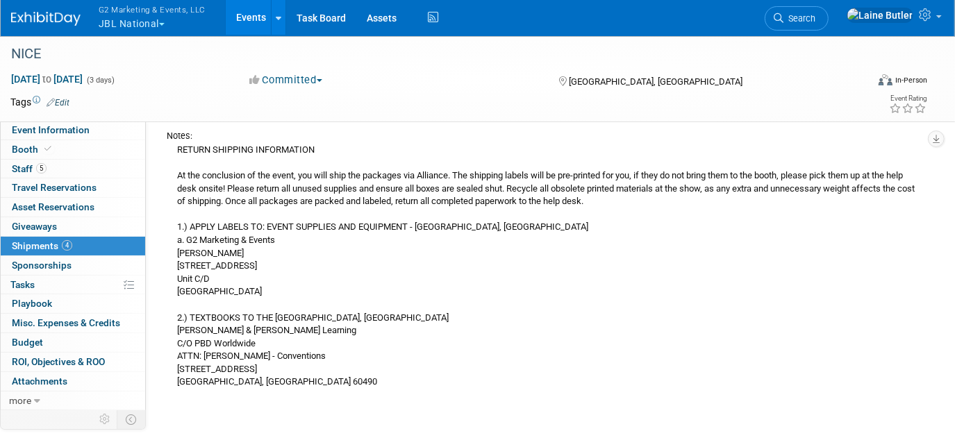
drag, startPoint x: 172, startPoint y: 149, endPoint x: 292, endPoint y: 374, distance: 254.7
click at [292, 374] on div "RETURN SHIPPING INFORMATION At the conclusion of the event, you will ship the p…" at bounding box center [542, 265] width 750 height 246
click at [448, 263] on div "RETURN SHIPPING INFORMATION At the conclusion of the event, you will ship the p…" at bounding box center [542, 265] width 750 height 246
drag, startPoint x: 171, startPoint y: 145, endPoint x: 310, endPoint y: 378, distance: 270.9
click at [310, 378] on div "RETURN SHIPPING INFORMATION At the conclusion of the event, you will ship the p…" at bounding box center [542, 265] width 750 height 246
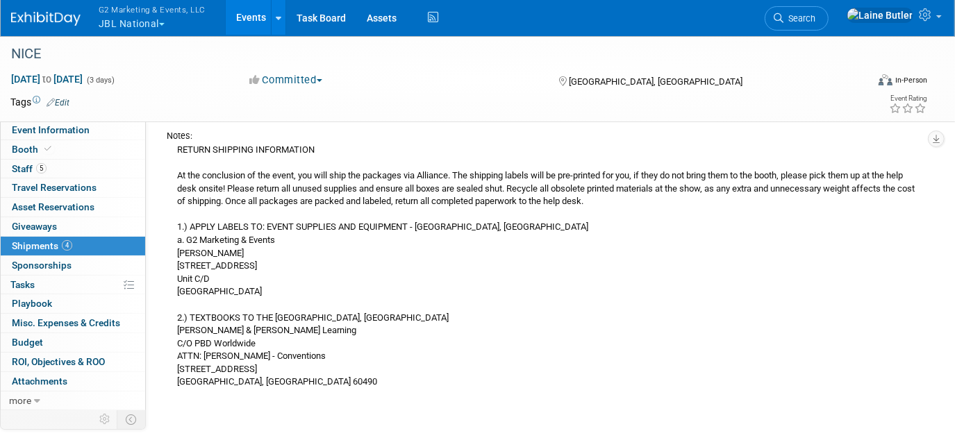
copy div "RETURN SHIPPING INFORMATION At the conclusion of the event, you will ship the p…"
click at [11, 12] on img at bounding box center [45, 19] width 69 height 14
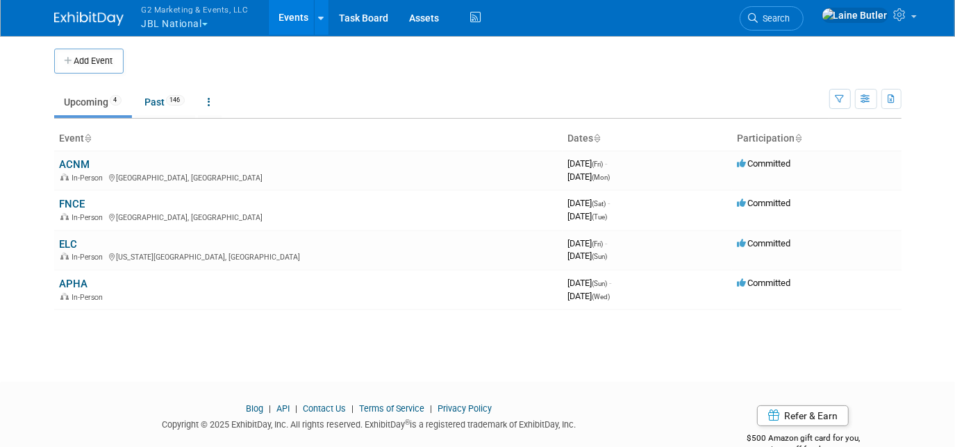
click at [152, 29] on button "G2 Marketing & Events, LLC JBL National" at bounding box center [203, 18] width 126 height 36
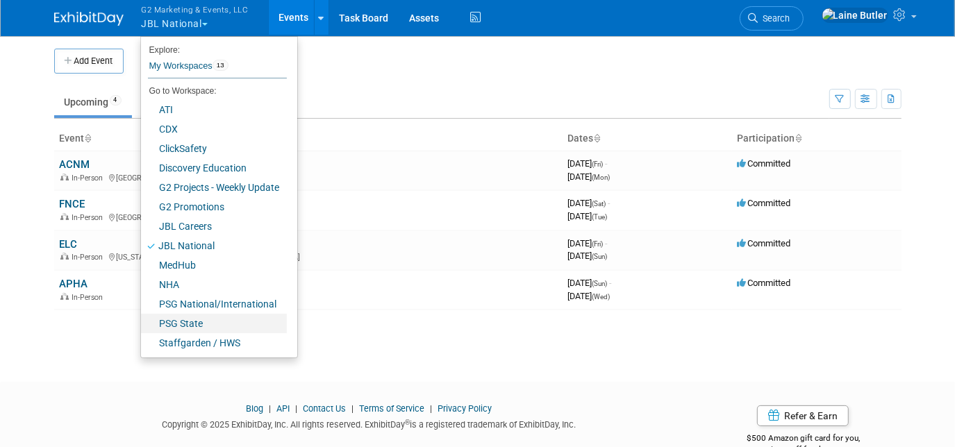
click at [231, 327] on link "PSG State" at bounding box center [214, 323] width 146 height 19
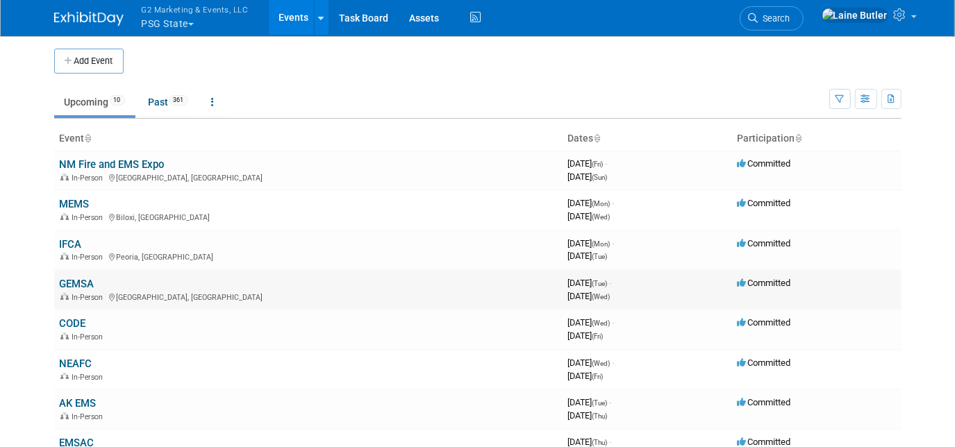
click at [76, 283] on link "GEMSA" at bounding box center [77, 284] width 35 height 12
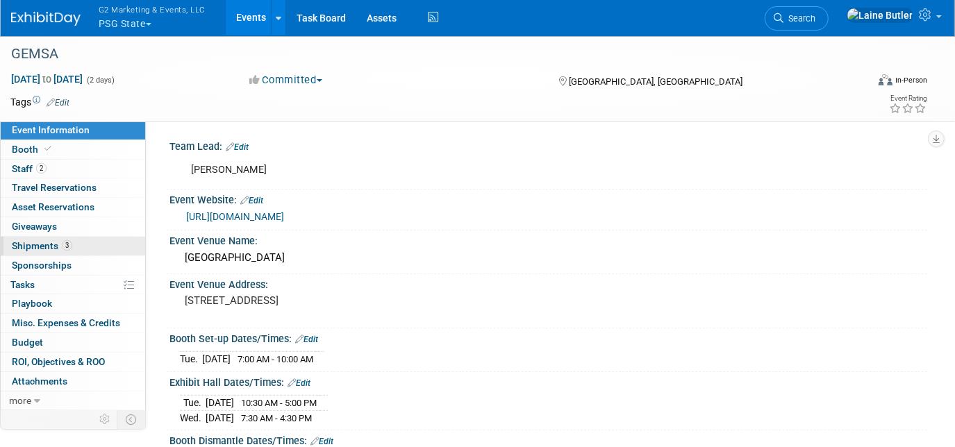
click at [35, 244] on span "Shipments 3" at bounding box center [42, 245] width 60 height 11
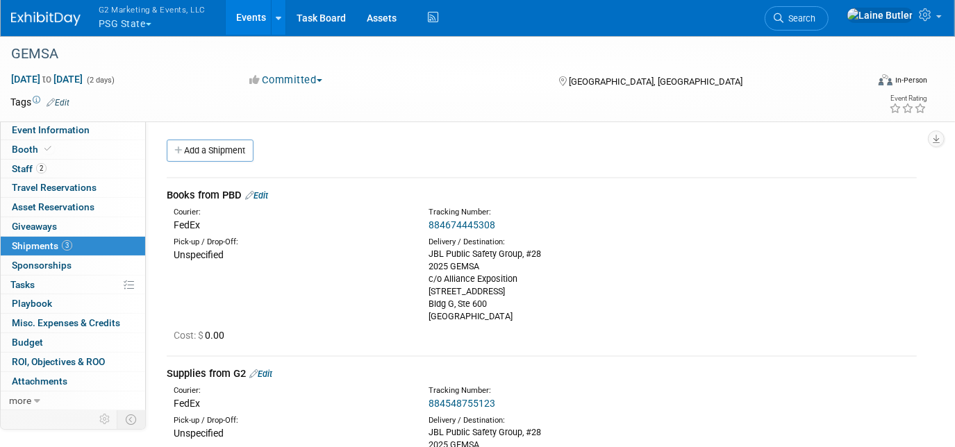
scroll to position [329, 0]
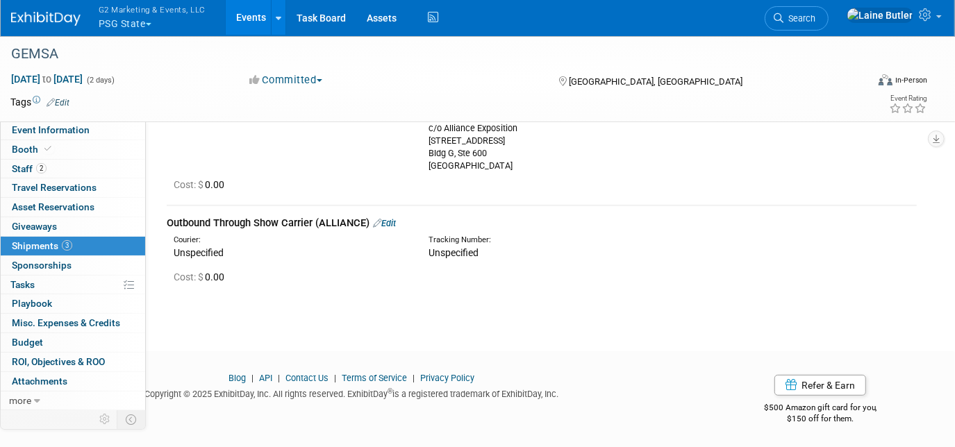
click at [388, 220] on link "Edit" at bounding box center [384, 223] width 23 height 10
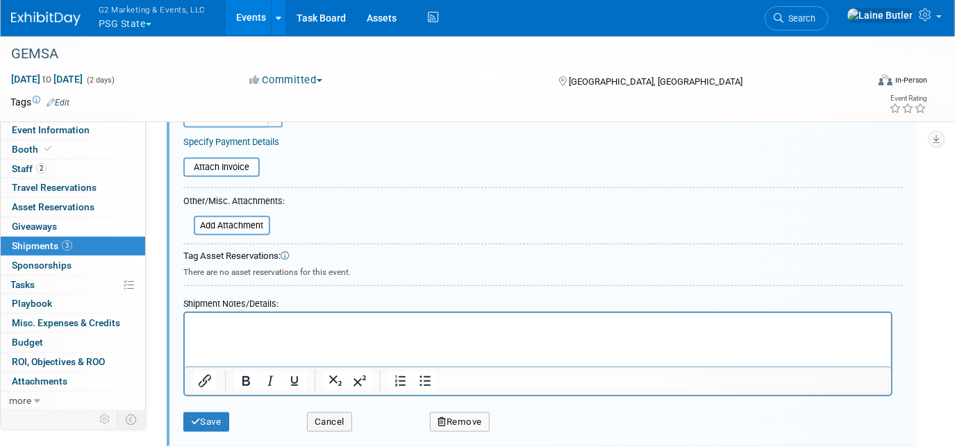
scroll to position [688, 0]
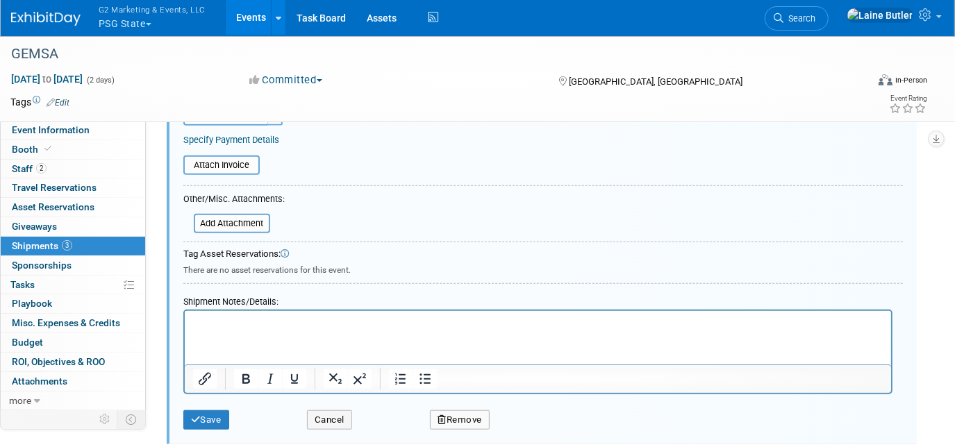
click at [228, 330] on html at bounding box center [537, 319] width 706 height 19
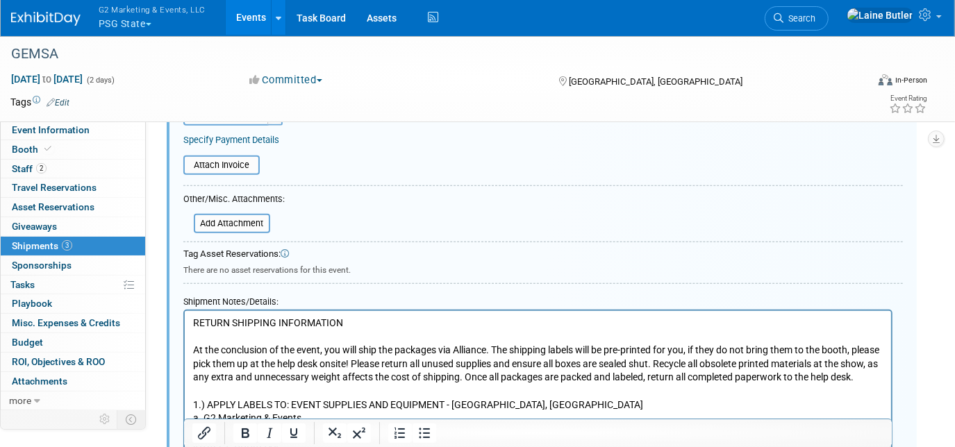
scroll to position [851, 0]
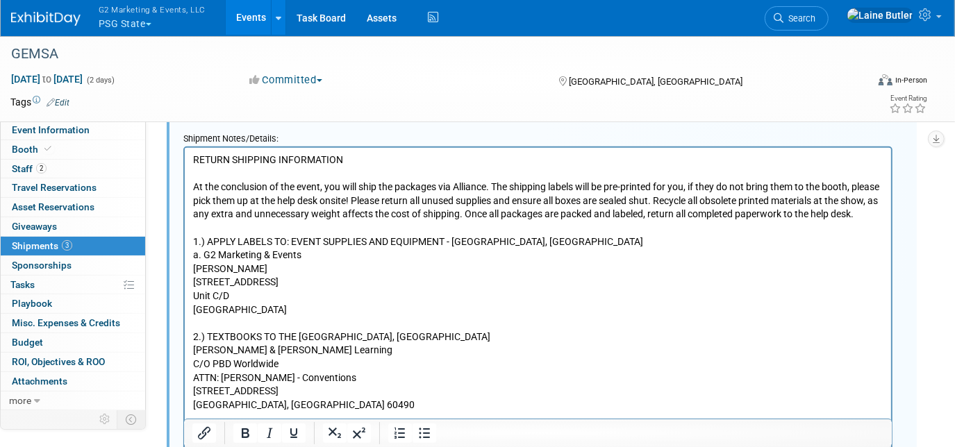
drag, startPoint x: 382, startPoint y: 202, endPoint x: 369, endPoint y: 207, distance: 14.1
click at [369, 207] on p "RETURN SHIPPING INFORMATION At the conclusion of the event, you will ship the p…" at bounding box center [537, 282] width 690 height 258
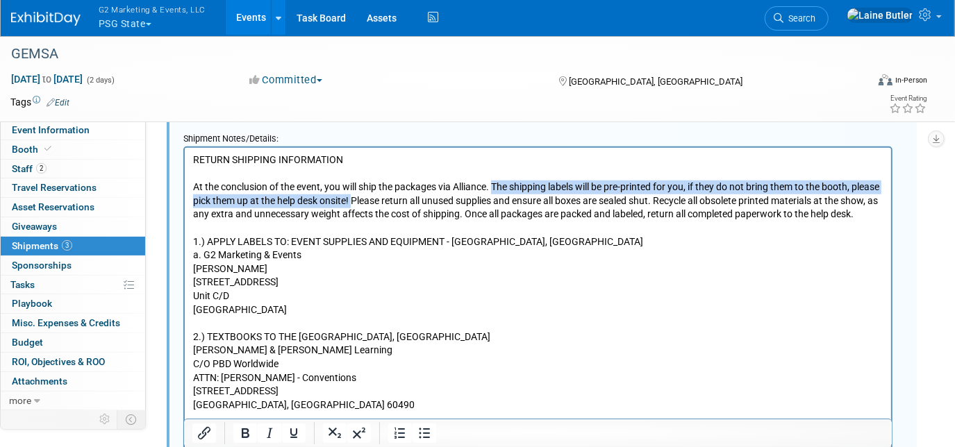
drag, startPoint x: 383, startPoint y: 198, endPoint x: 494, endPoint y: 182, distance: 112.2
click at [494, 182] on p "RETURN SHIPPING INFORMATION At the conclusion of the event, you will ship the p…" at bounding box center [537, 282] width 690 height 258
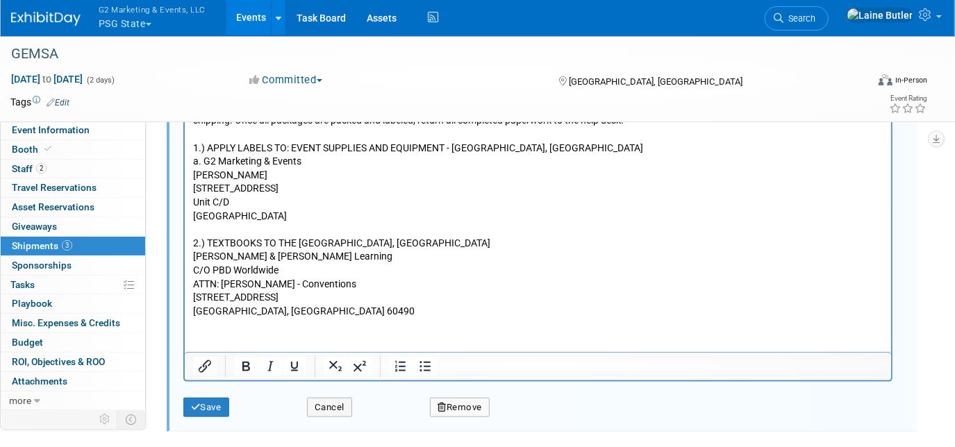
scroll to position [944, 0]
drag, startPoint x: 316, startPoint y: 257, endPoint x: 206, endPoint y: 258, distance: 110.4
click at [206, 258] on p "RETURN SHIPPING INFORMATION At the conclusion of the event, you will ship the p…" at bounding box center [537, 189] width 690 height 258
click at [369, 296] on p "RETURN SHIPPING INFORMATION At the conclusion of the event, you will ship the p…" at bounding box center [537, 189] width 690 height 258
click at [199, 404] on icon "submit" at bounding box center [196, 407] width 10 height 9
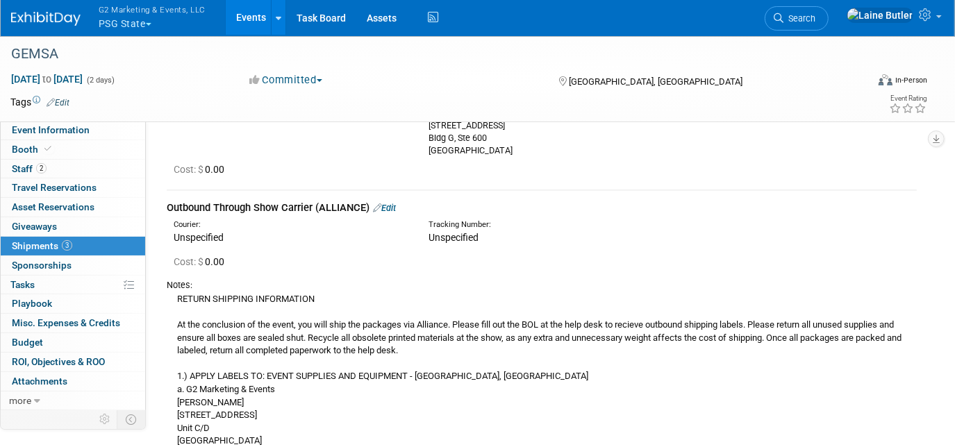
scroll to position [391, 0]
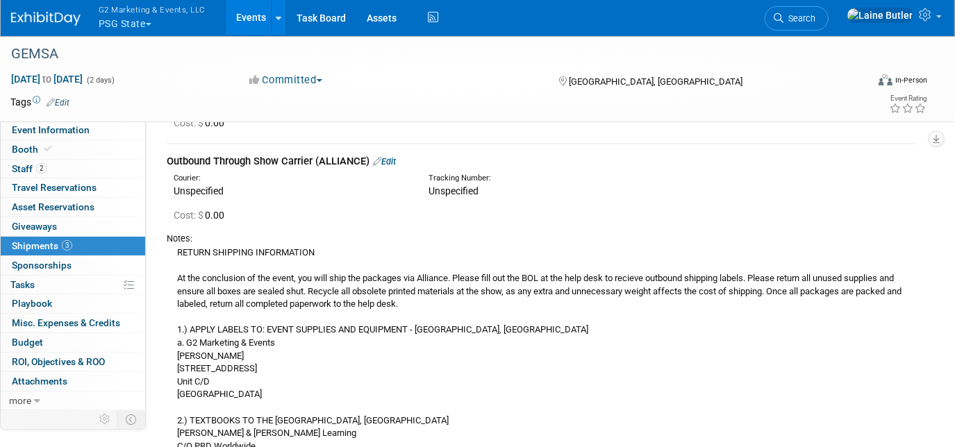
click at [240, 350] on div "RETURN SHIPPING INFORMATION At the conclusion of the event, you will ship the p…" at bounding box center [542, 368] width 750 height 246
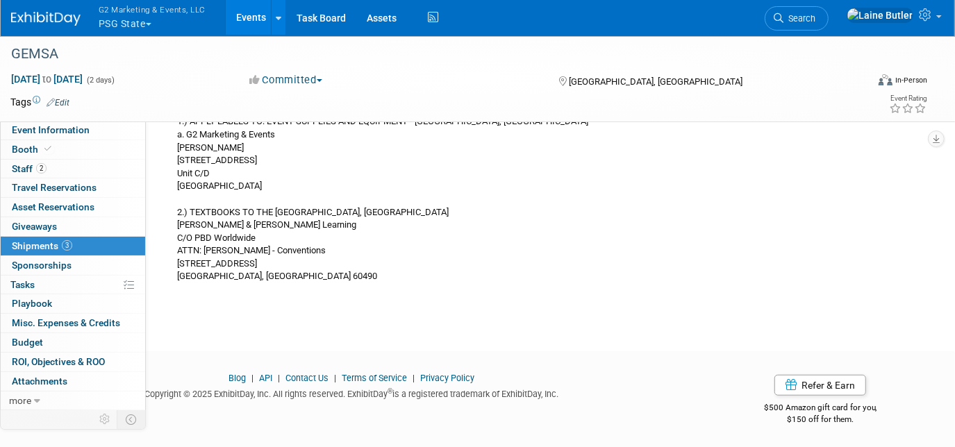
scroll to position [321, 0]
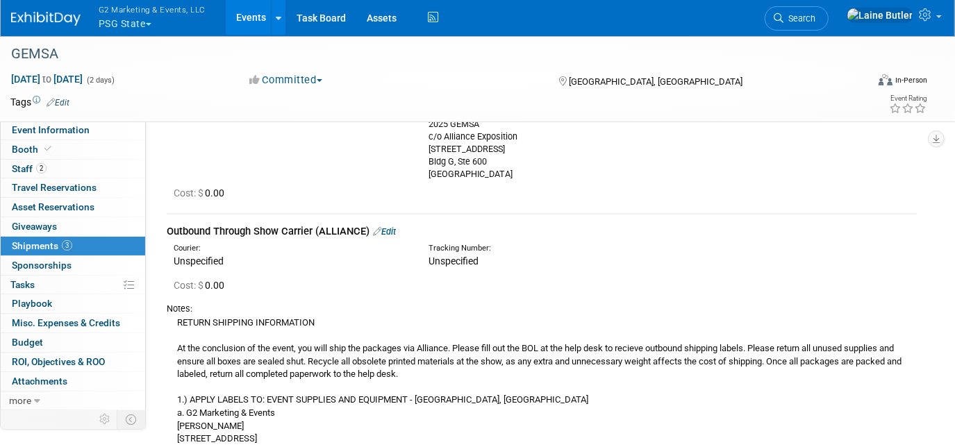
click at [388, 229] on link "Edit" at bounding box center [384, 231] width 23 height 10
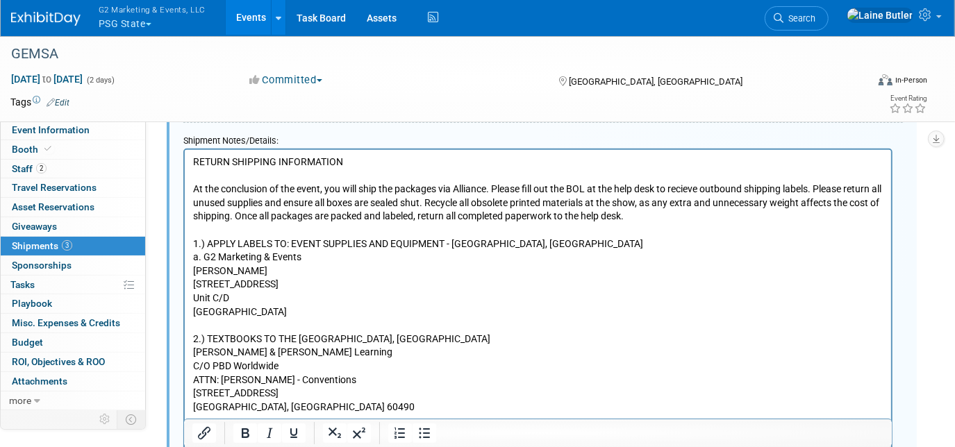
scroll to position [854, 0]
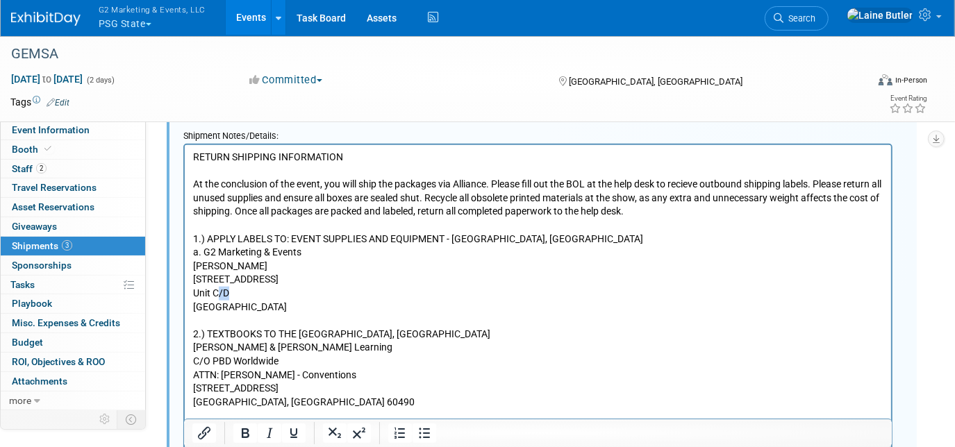
drag, startPoint x: 253, startPoint y: 288, endPoint x: 217, endPoint y: 294, distance: 37.3
click at [217, 294] on p "RETURN SHIPPING INFORMATION At the conclusion of the event, you will ship the p…" at bounding box center [537, 279] width 690 height 258
drag, startPoint x: 289, startPoint y: 280, endPoint x: 365, endPoint y: 419, distance: 159.1
click at [184, 280] on html "RETURN SHIPPING INFORMATION At the conclusion of the event, you will ship the p…" at bounding box center [537, 276] width 706 height 264
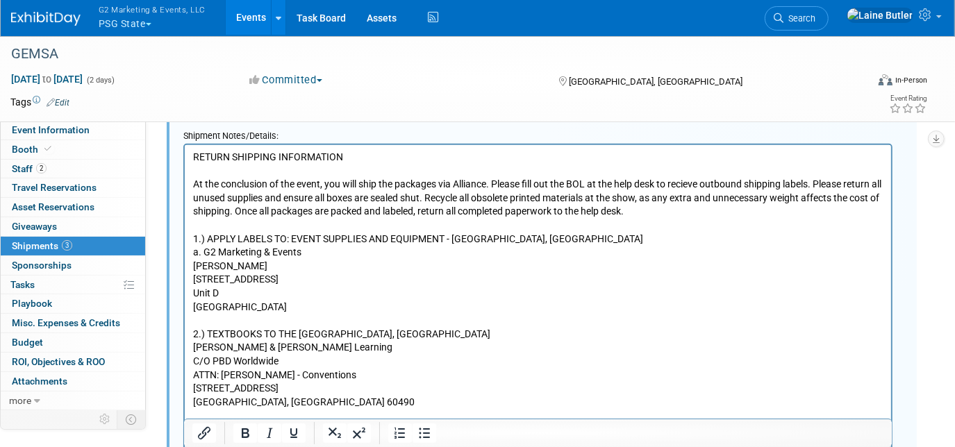
click at [246, 292] on p "RETURN SHIPPING INFORMATION At the conclusion of the event, you will ship the p…" at bounding box center [537, 279] width 690 height 258
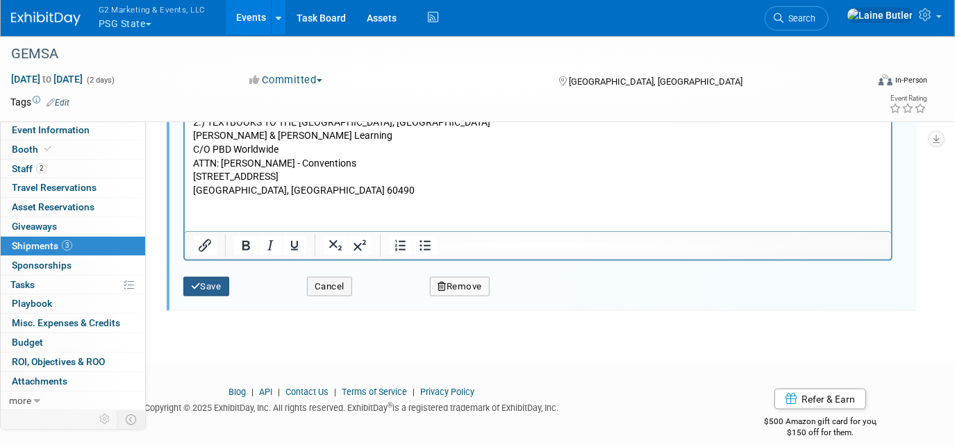
click at [206, 278] on button "Save" at bounding box center [206, 286] width 46 height 19
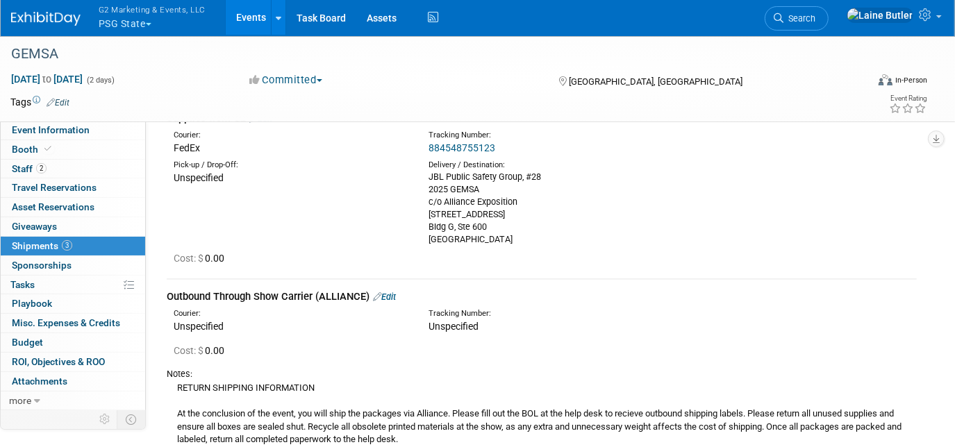
scroll to position [170, 0]
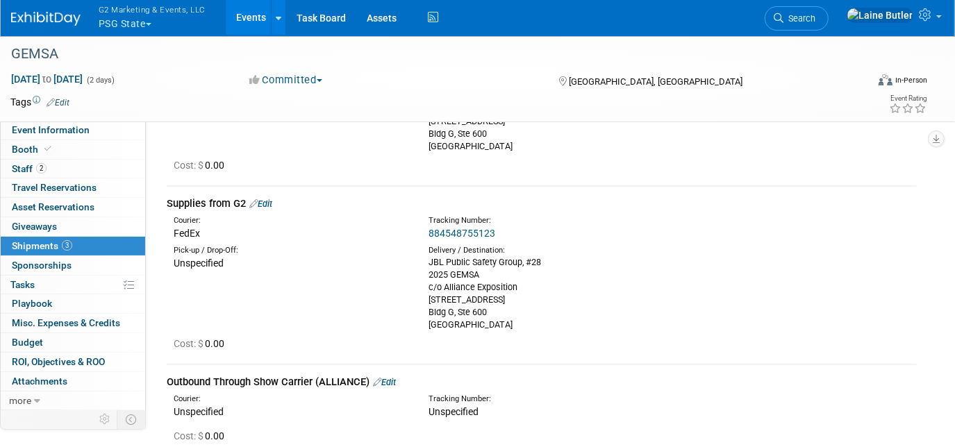
click at [459, 235] on link "884548755123" at bounding box center [461, 233] width 67 height 11
click at [272, 201] on link "Edit" at bounding box center [260, 204] width 23 height 10
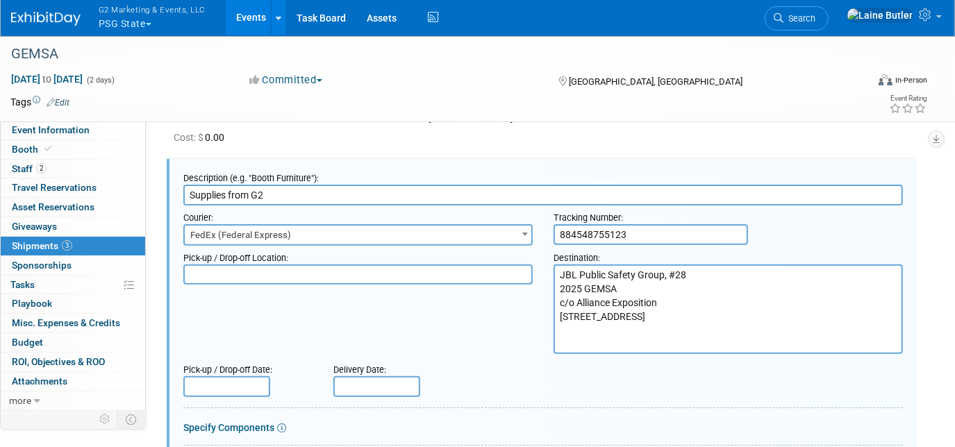
scroll to position [0, 0]
click at [379, 368] on div "Delivery Date:" at bounding box center [415, 367] width 165 height 19
click at [379, 383] on input "text" at bounding box center [376, 386] width 87 height 21
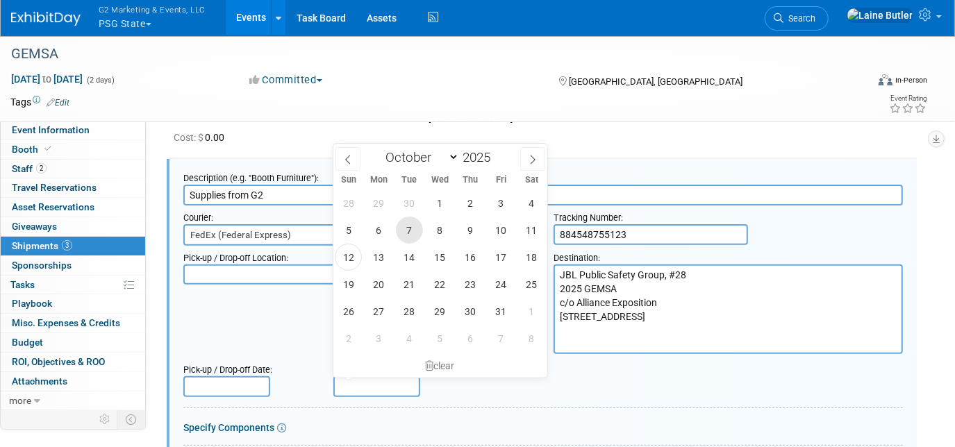
click at [407, 224] on span "7" at bounding box center [409, 230] width 27 height 27
type input "[DATE]"
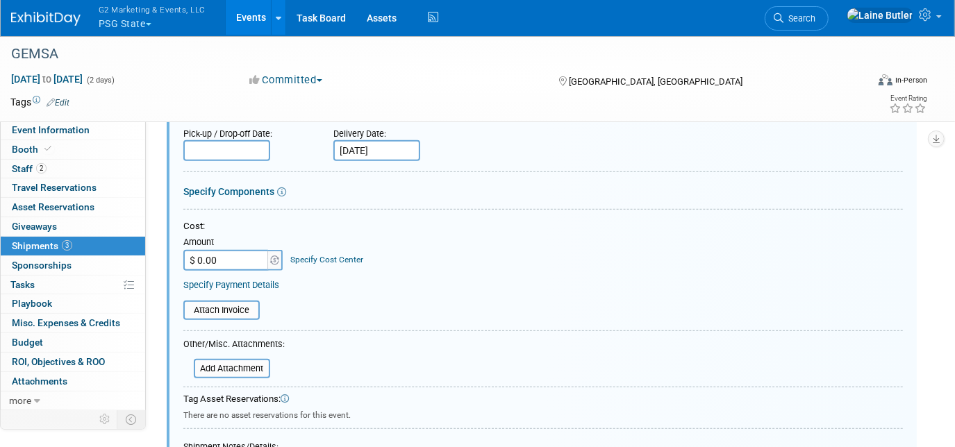
scroll to position [624, 0]
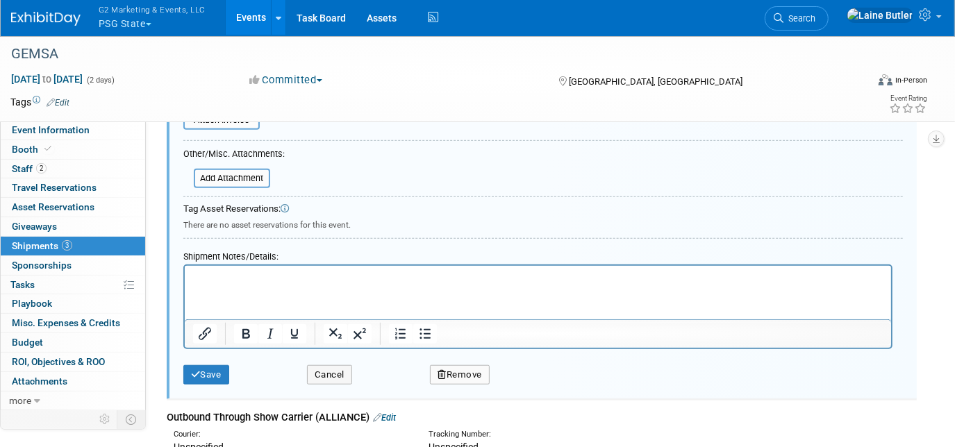
click at [217, 285] on html at bounding box center [537, 275] width 706 height 19
click at [211, 367] on button "Save" at bounding box center [206, 374] width 46 height 19
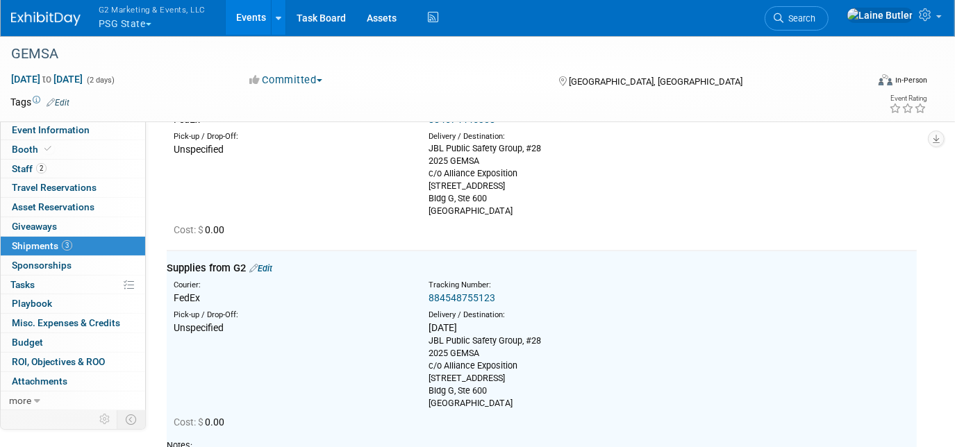
scroll to position [40, 0]
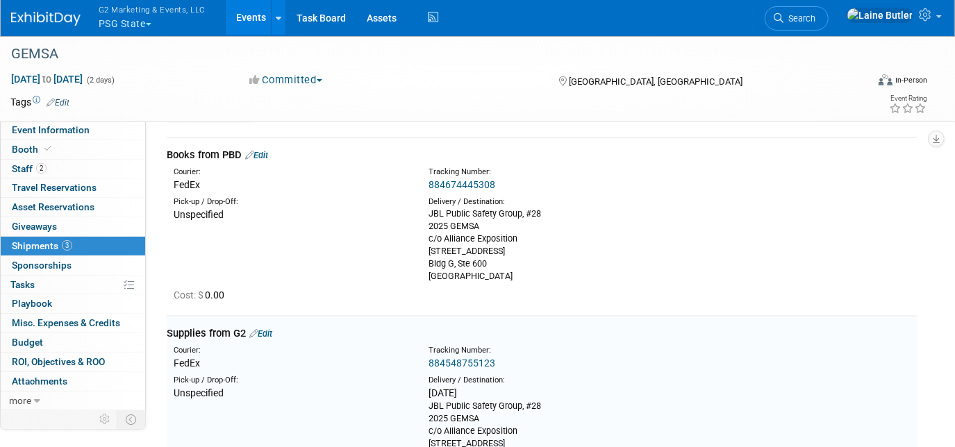
click at [458, 178] on div "884674445308" at bounding box center [576, 185] width 297 height 14
click at [444, 187] on link "884674445308" at bounding box center [461, 184] width 67 height 11
click at [263, 156] on link "Edit" at bounding box center [256, 155] width 23 height 10
select select "9"
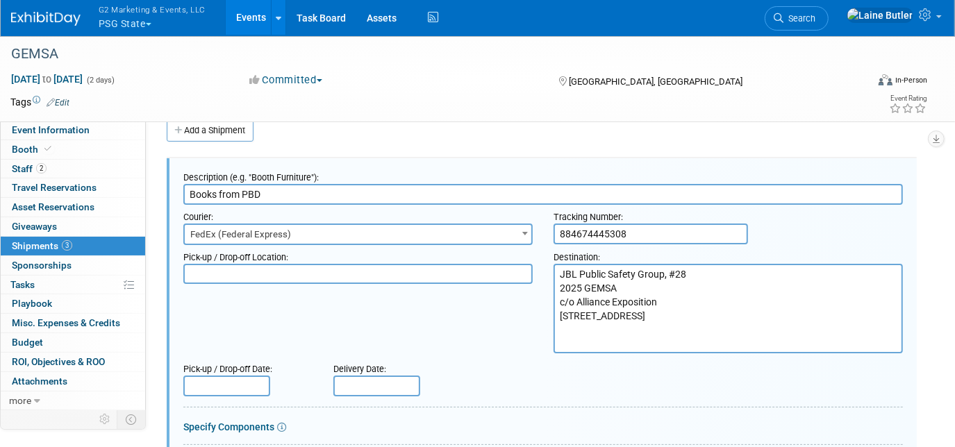
scroll to position [128, 0]
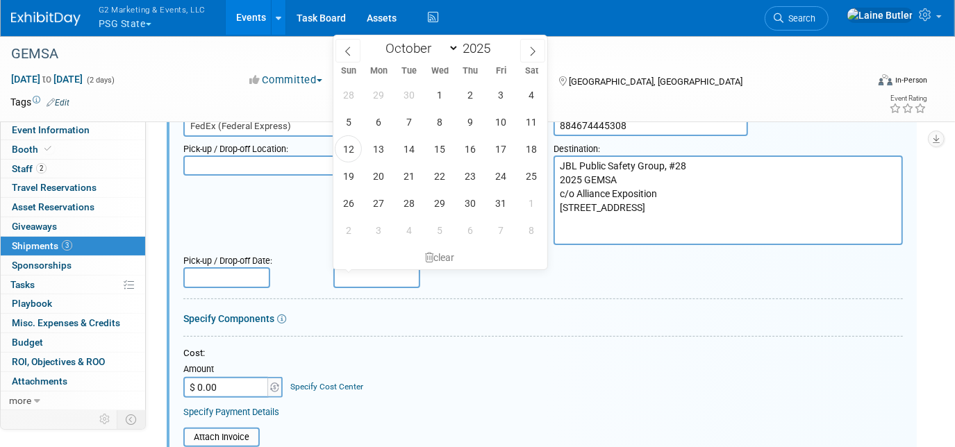
click at [386, 272] on input "text" at bounding box center [376, 277] width 87 height 21
click at [376, 101] on span "29" at bounding box center [378, 94] width 27 height 27
type input "[DATE]"
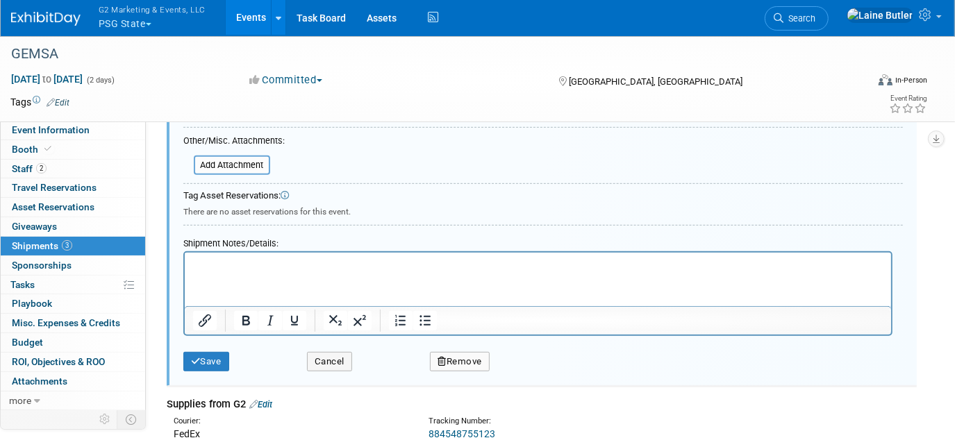
scroll to position [459, 0]
click at [218, 272] on html at bounding box center [537, 262] width 706 height 19
click at [218, 362] on button "Save" at bounding box center [206, 361] width 46 height 19
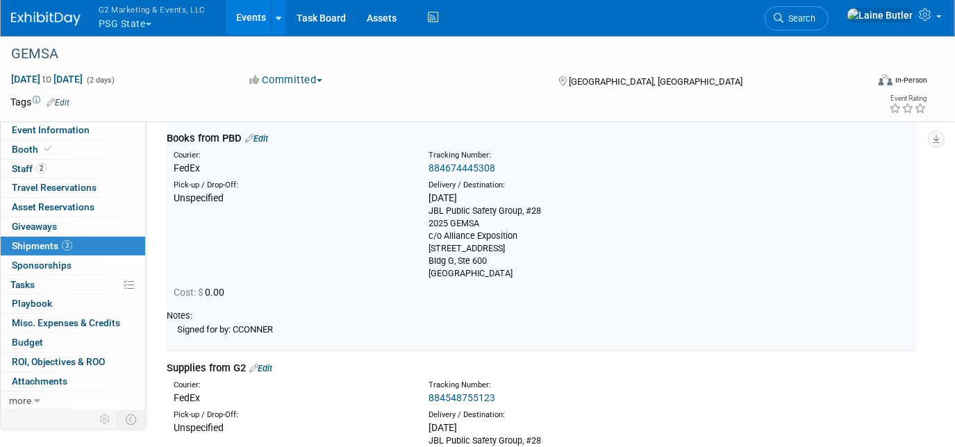
scroll to position [0, 0]
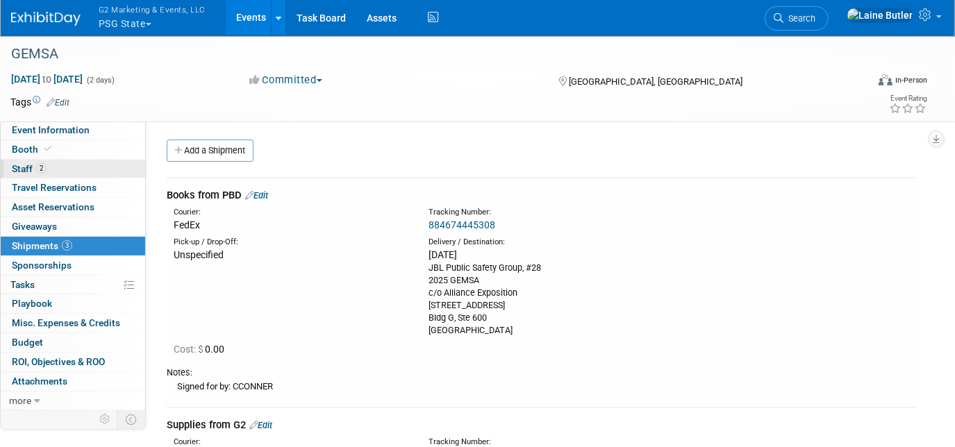
click at [17, 163] on span "Staff 2" at bounding box center [29, 168] width 35 height 11
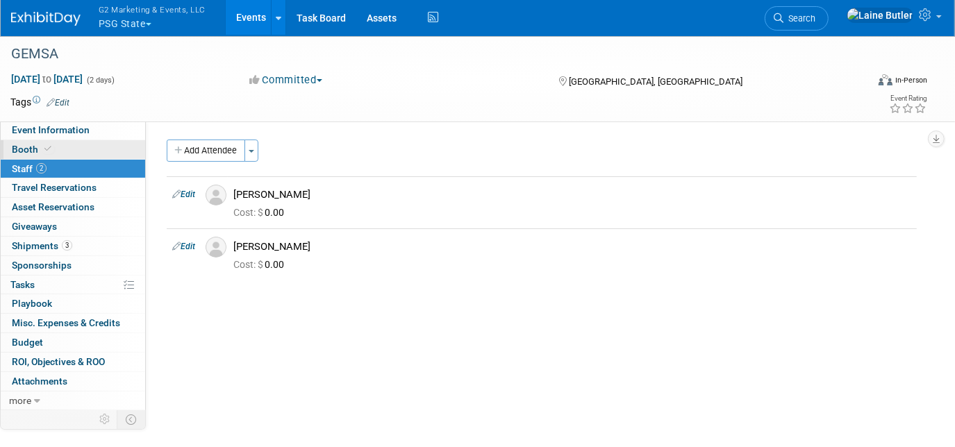
click at [22, 153] on span "Booth" at bounding box center [33, 149] width 42 height 11
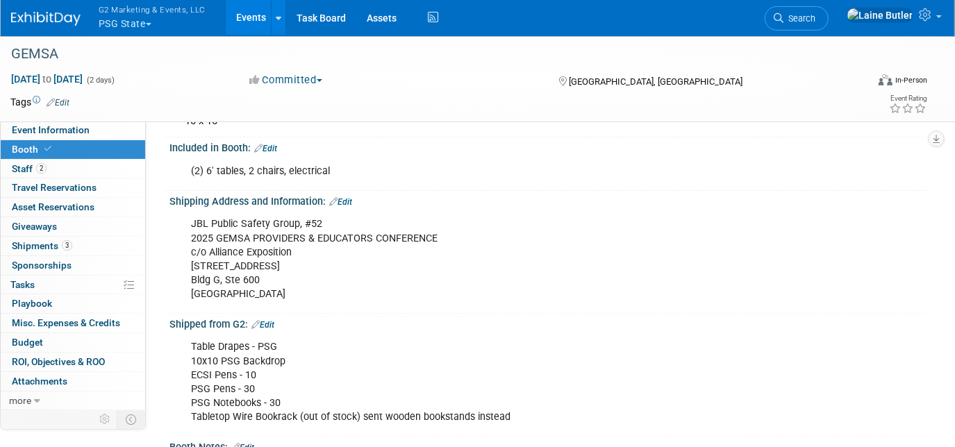
scroll to position [341, 0]
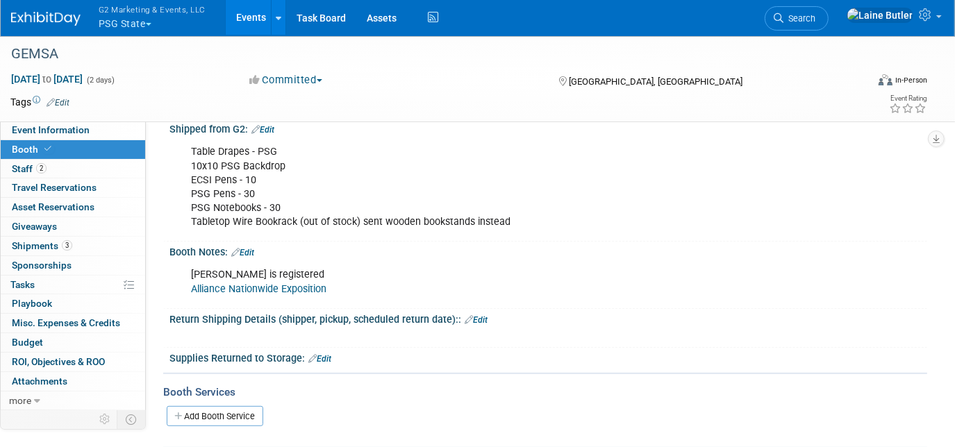
click at [251, 248] on link "Edit" at bounding box center [242, 253] width 23 height 10
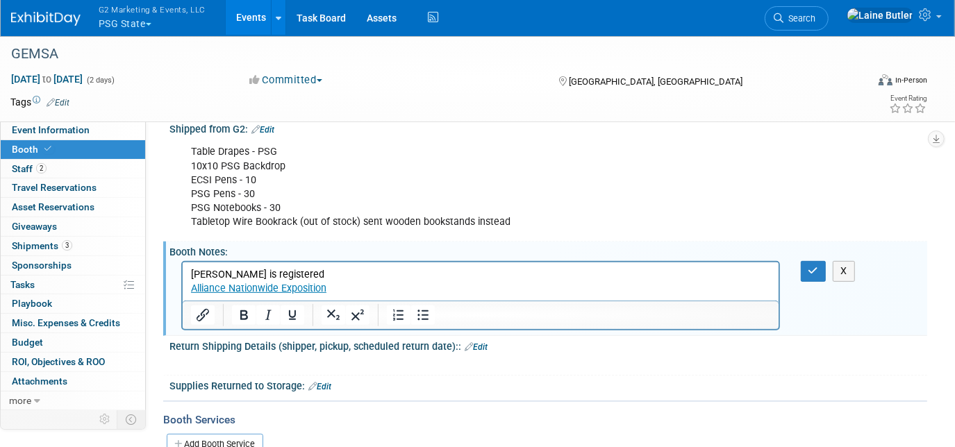
scroll to position [0, 0]
drag, startPoint x: 299, startPoint y: 274, endPoint x: 94, endPoint y: 276, distance: 205.5
click at [182, 276] on html "[PERSON_NAME] is registered Alliance Nationwide Exposition" at bounding box center [480, 278] width 596 height 33
click at [822, 267] on button "button" at bounding box center [814, 271] width 26 height 20
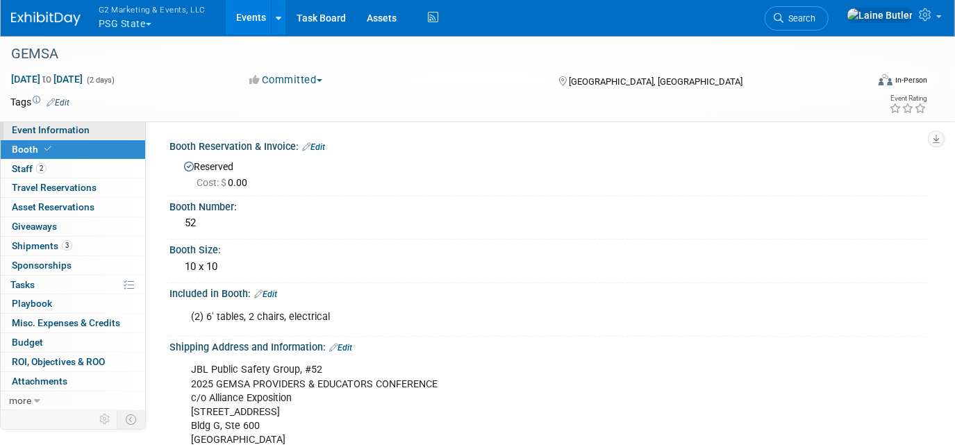
click at [78, 131] on span "Event Information" at bounding box center [51, 129] width 78 height 11
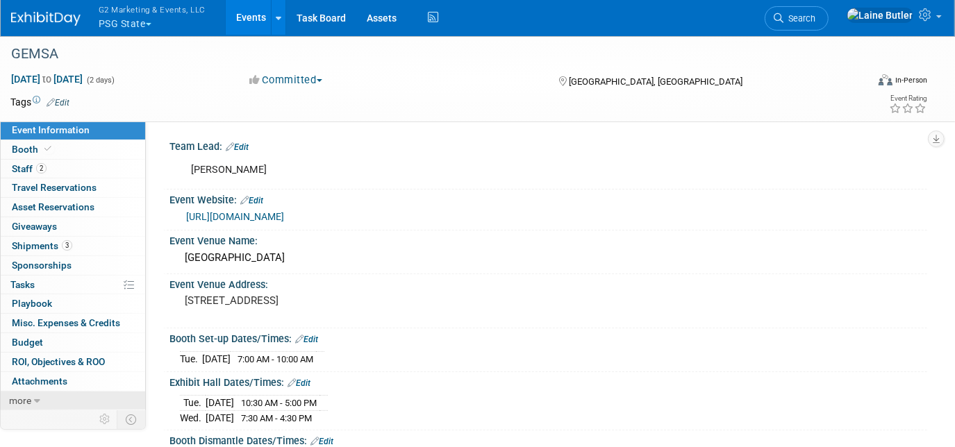
click at [35, 401] on icon at bounding box center [37, 401] width 6 height 10
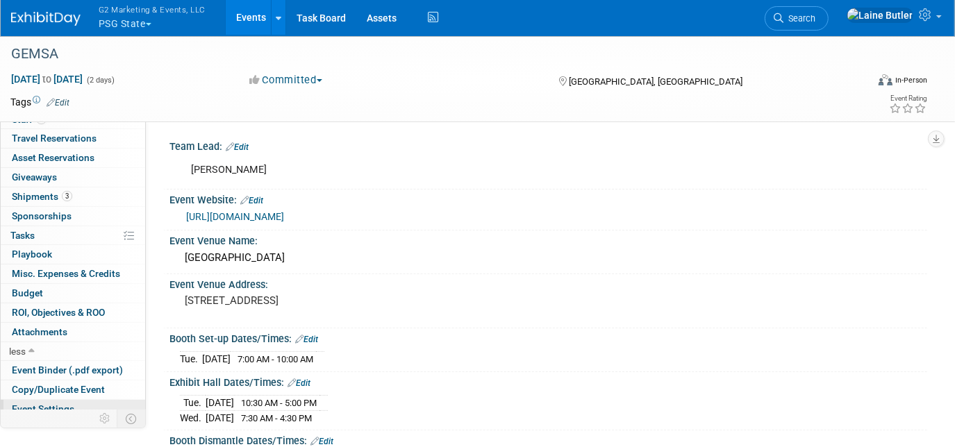
scroll to position [94, 0]
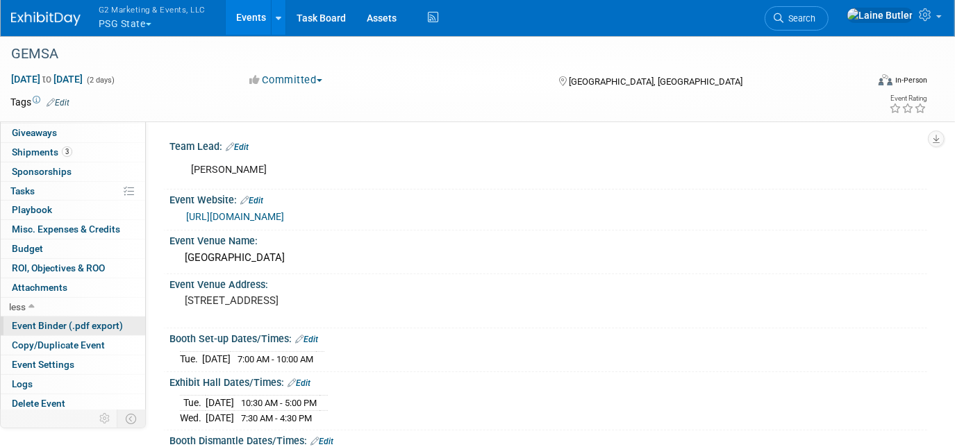
click at [53, 324] on span "Event Binder (.pdf export)" at bounding box center [67, 325] width 111 height 11
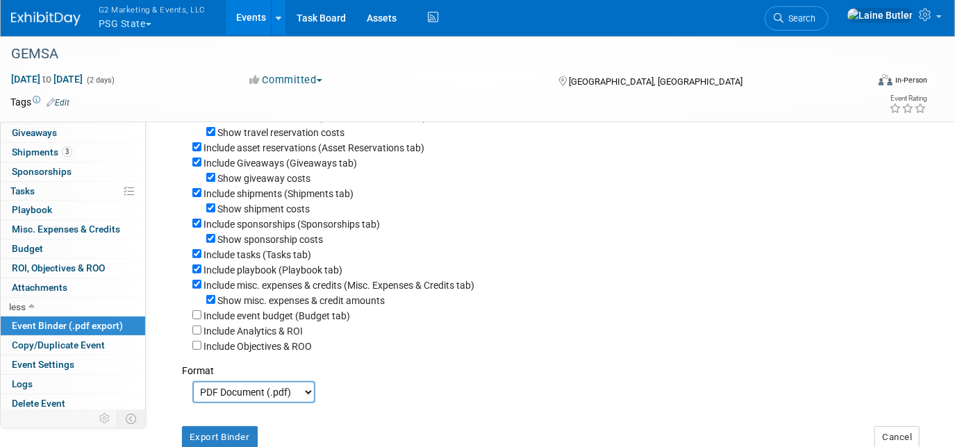
scroll to position [199, 0]
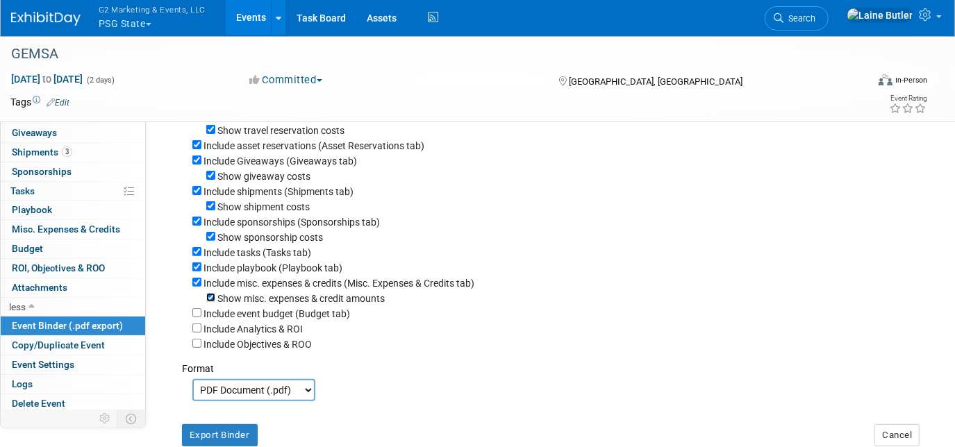
click at [207, 302] on input "Show misc. expenses & credit amounts" at bounding box center [210, 297] width 9 height 9
checkbox input "false"
click at [206, 296] on div "Show misc. expenses & credit amounts" at bounding box center [554, 297] width 724 height 15
click at [196, 287] on input "Include misc. expenses & credits (Misc. Expenses & Credits tab)" at bounding box center [196, 282] width 9 height 9
checkbox input "false"
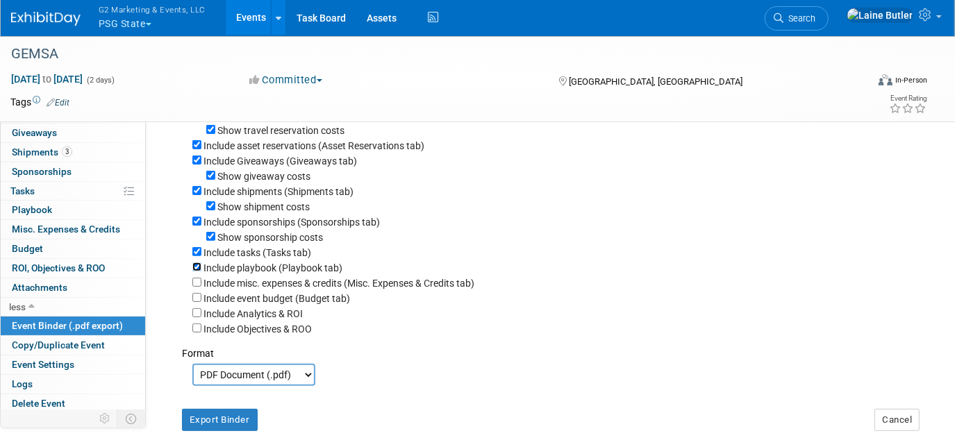
click at [196, 271] on input "Include playbook (Playbook tab)" at bounding box center [196, 266] width 9 height 9
checkbox input "false"
click at [194, 255] on input "Include tasks (Tasks tab)" at bounding box center [196, 251] width 9 height 9
checkbox input "false"
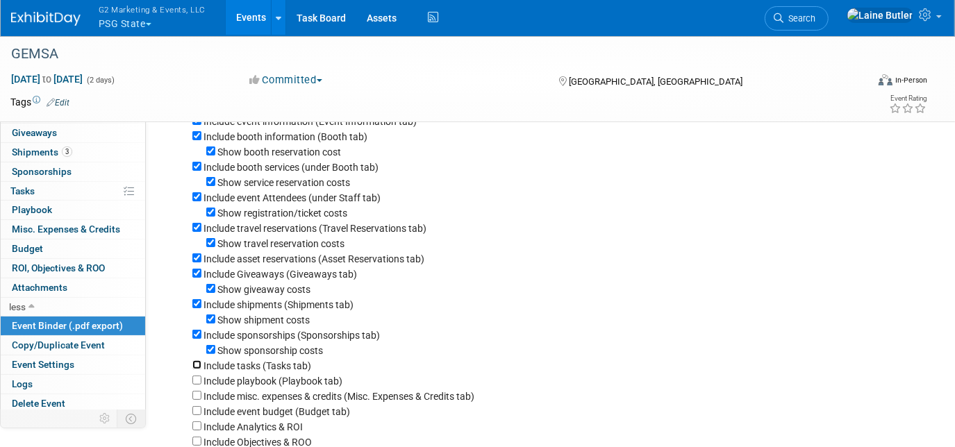
scroll to position [80, 0]
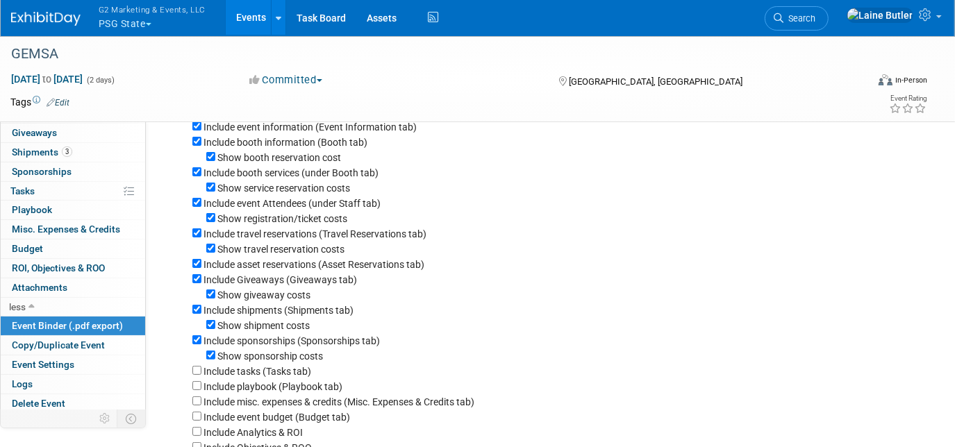
click at [216, 355] on div "Show sponsorship costs" at bounding box center [554, 355] width 724 height 15
click at [215, 355] on input "Show sponsorship costs" at bounding box center [210, 355] width 9 height 9
checkbox input "false"
click at [208, 326] on input "Show shipment costs" at bounding box center [210, 324] width 9 height 9
checkbox input "false"
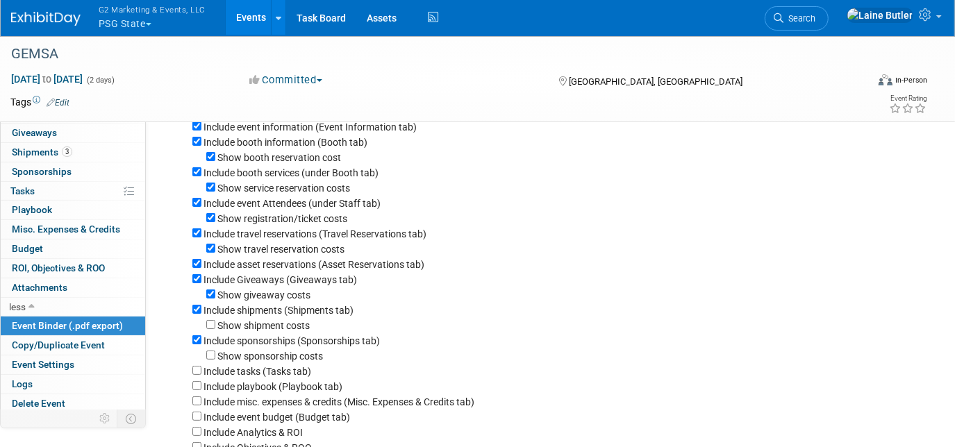
click at [194, 348] on div "Include sponsorships (Sponsorships tab)" at bounding box center [554, 340] width 724 height 15
click at [194, 342] on input "Include sponsorships (Sponsorships tab)" at bounding box center [196, 339] width 9 height 9
checkbox input "false"
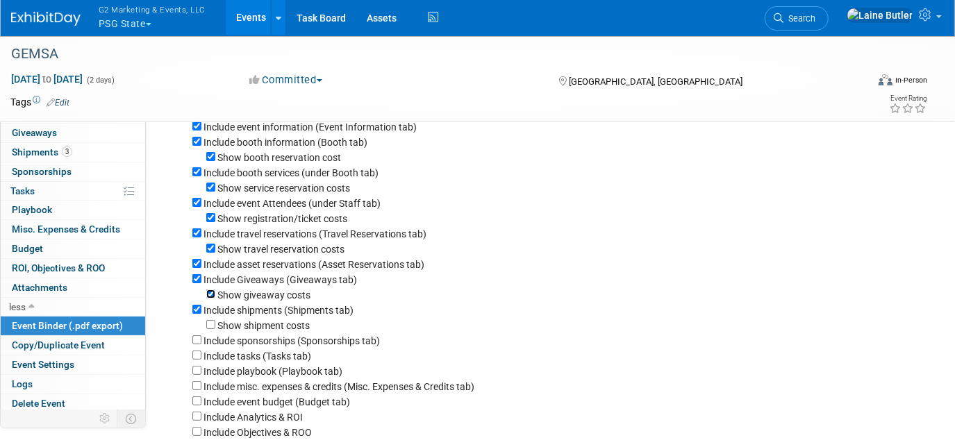
click at [212, 299] on input "Show giveaway costs" at bounding box center [210, 294] width 9 height 9
checkbox input "false"
click at [198, 283] on input "Include Giveaways (Giveaways tab)" at bounding box center [196, 278] width 9 height 9
checkbox input "false"
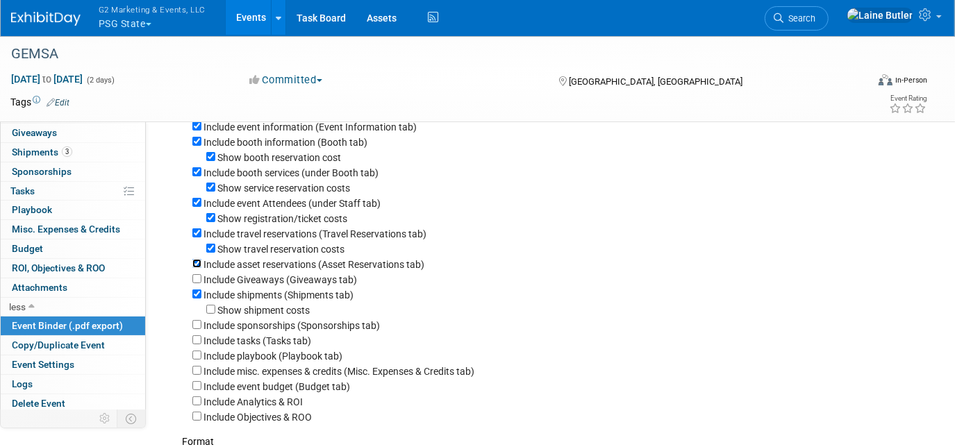
click at [198, 263] on input "Include asset reservations (Asset Reservations tab)" at bounding box center [196, 263] width 9 height 9
checkbox input "false"
click at [206, 250] on div "Show travel reservation costs" at bounding box center [554, 248] width 724 height 15
click at [211, 218] on input "Show registration/ticket costs" at bounding box center [210, 217] width 9 height 9
checkbox input "false"
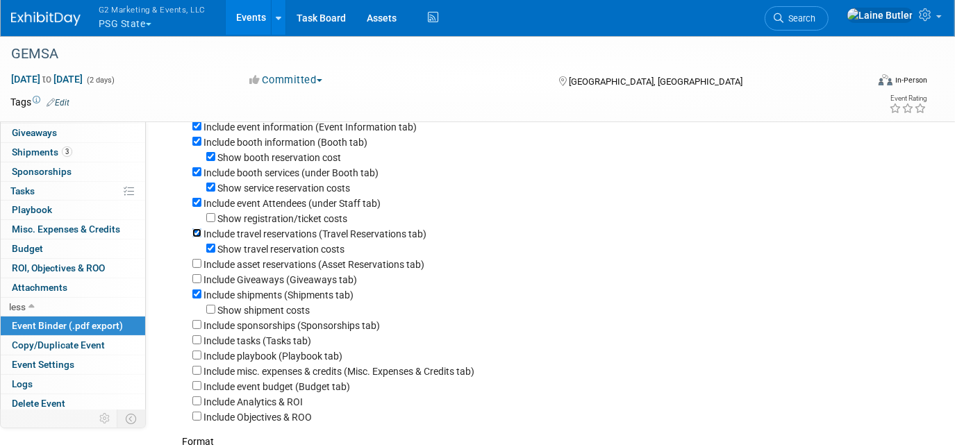
click at [199, 234] on input "Include travel reservations (Travel Reservations tab)" at bounding box center [196, 232] width 9 height 9
checkbox input "false"
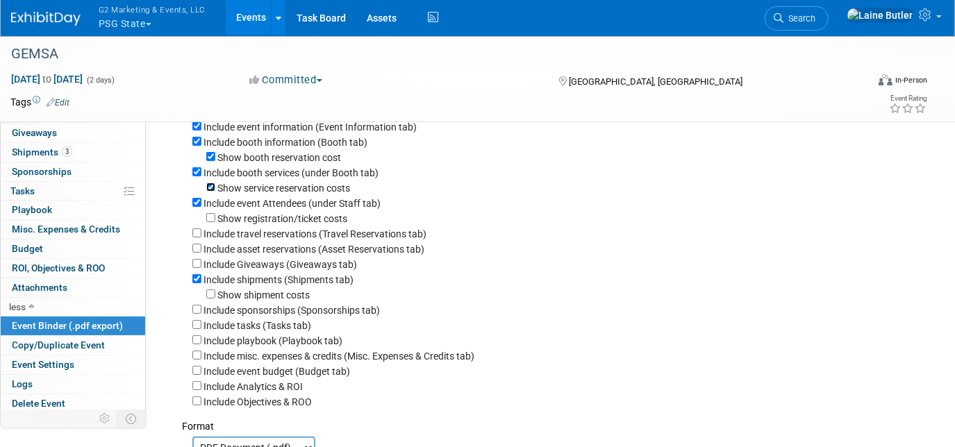
click at [206, 184] on input "Show service reservation costs" at bounding box center [210, 187] width 9 height 9
checkbox input "false"
click at [195, 167] on div "Include booth services (under Booth tab)" at bounding box center [554, 172] width 724 height 15
drag, startPoint x: 195, startPoint y: 167, endPoint x: 195, endPoint y: 176, distance: 8.3
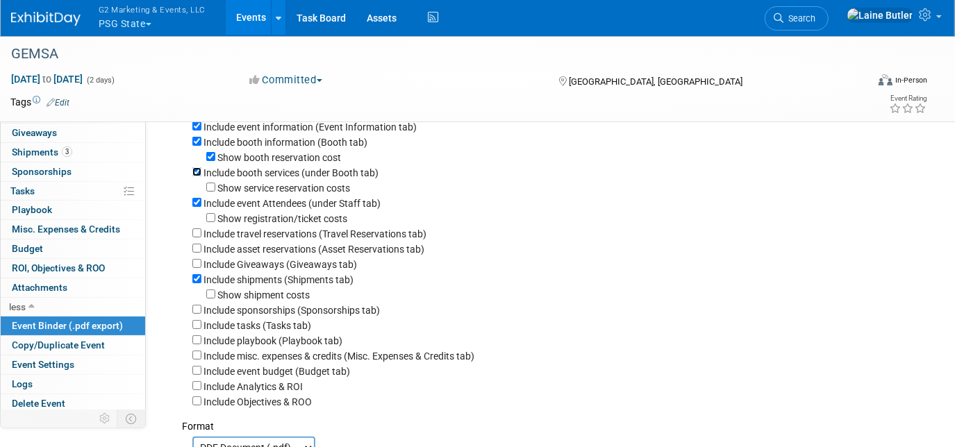
click at [195, 176] on input "Include booth services (under Booth tab)" at bounding box center [196, 171] width 9 height 9
checkbox input "false"
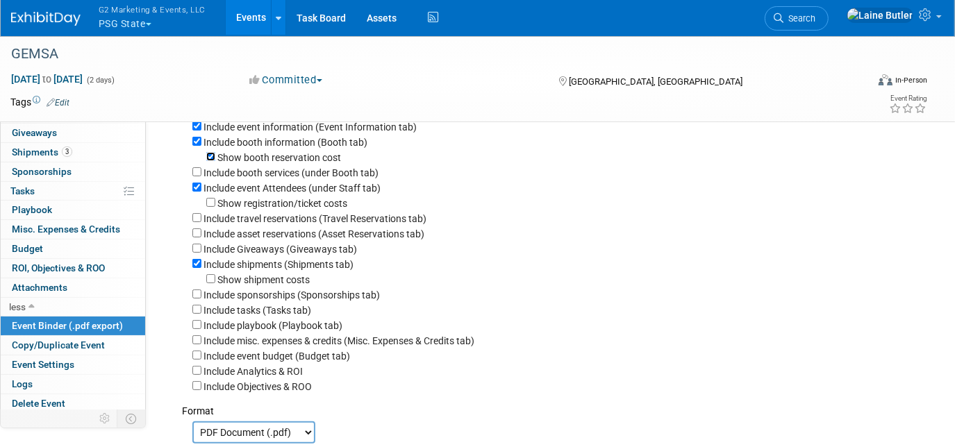
click at [208, 158] on input "Show booth reservation cost" at bounding box center [210, 156] width 9 height 9
checkbox input "false"
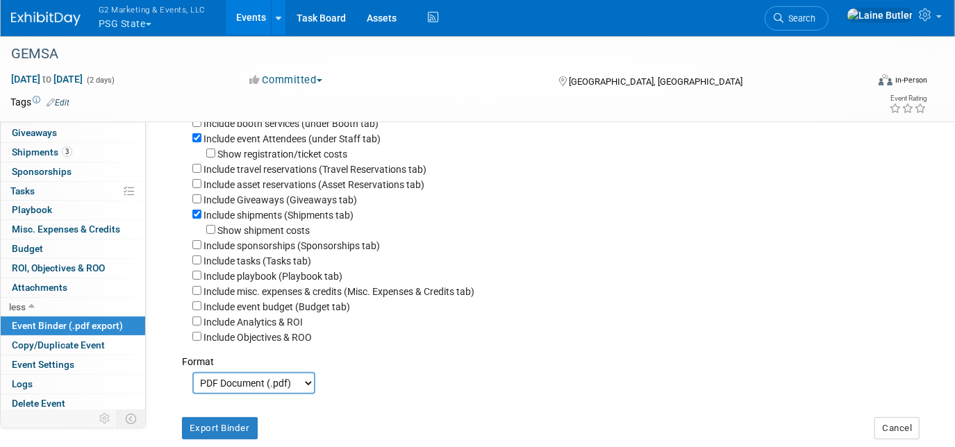
scroll to position [137, 0]
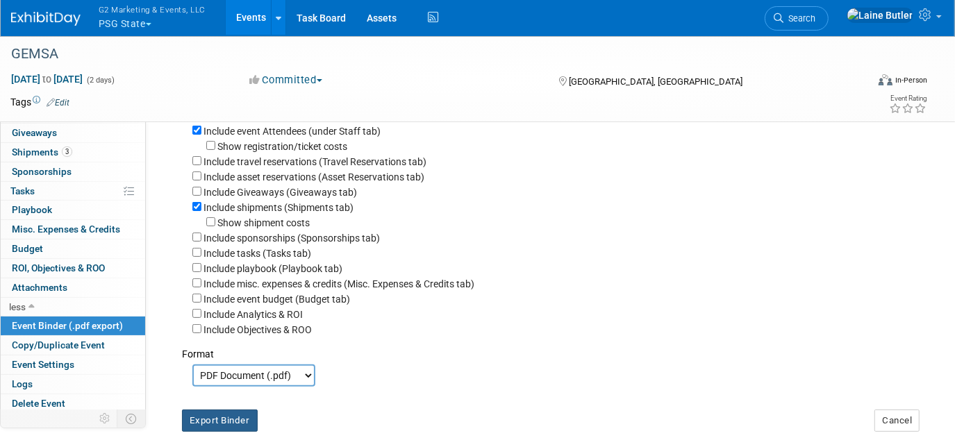
click at [201, 425] on button "Export Binder" at bounding box center [220, 421] width 76 height 22
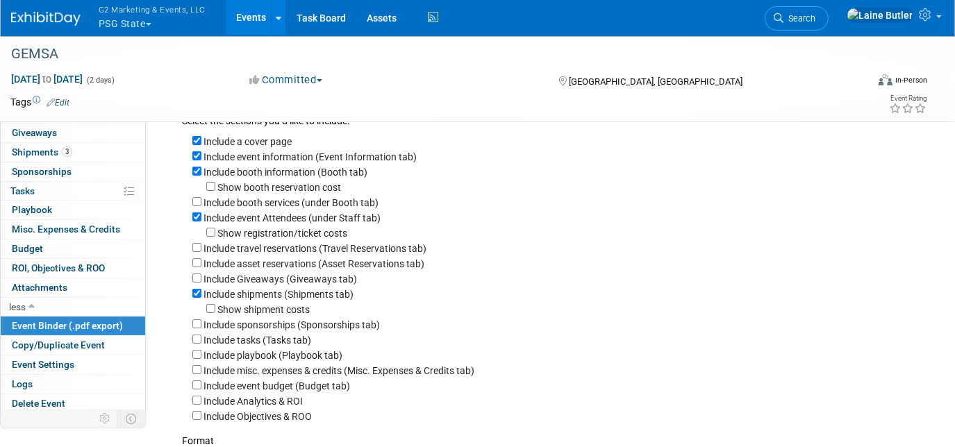
scroll to position [51, 0]
